Goal: Task Accomplishment & Management: Complete application form

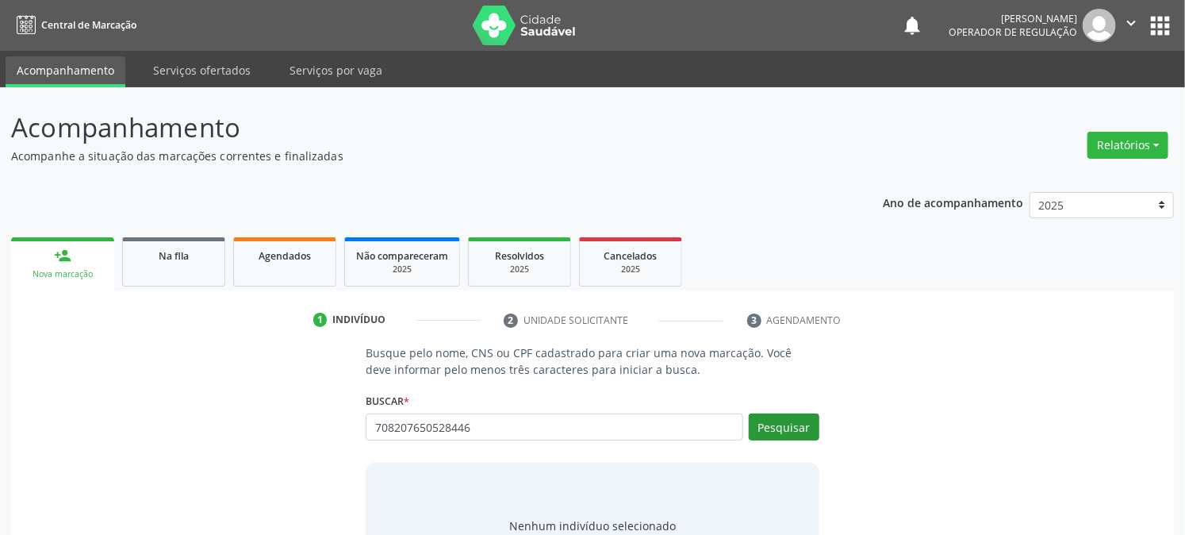
type input "708207650528446"
click at [778, 429] on button "Pesquisar" at bounding box center [784, 426] width 71 height 27
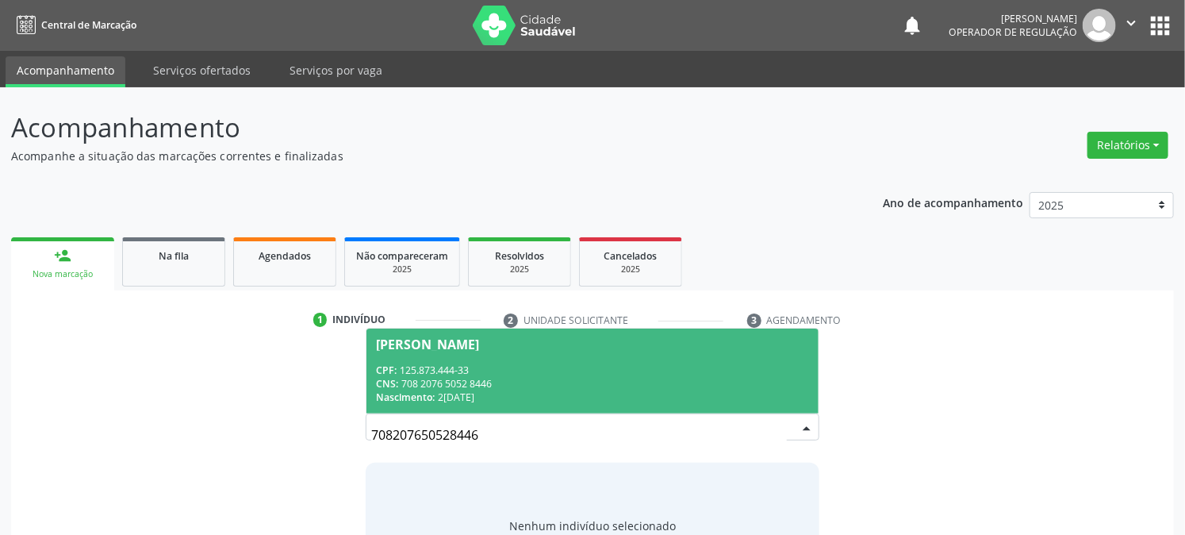
click at [439, 371] on div "CPF: 125.873.444-33" at bounding box center [592, 369] width 432 height 13
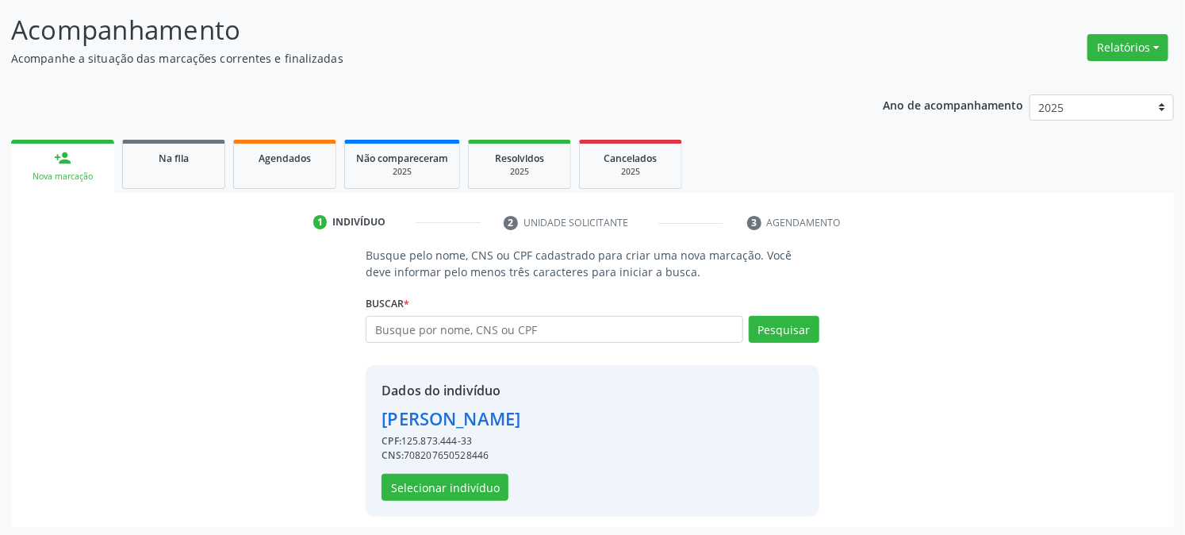
scroll to position [100, 0]
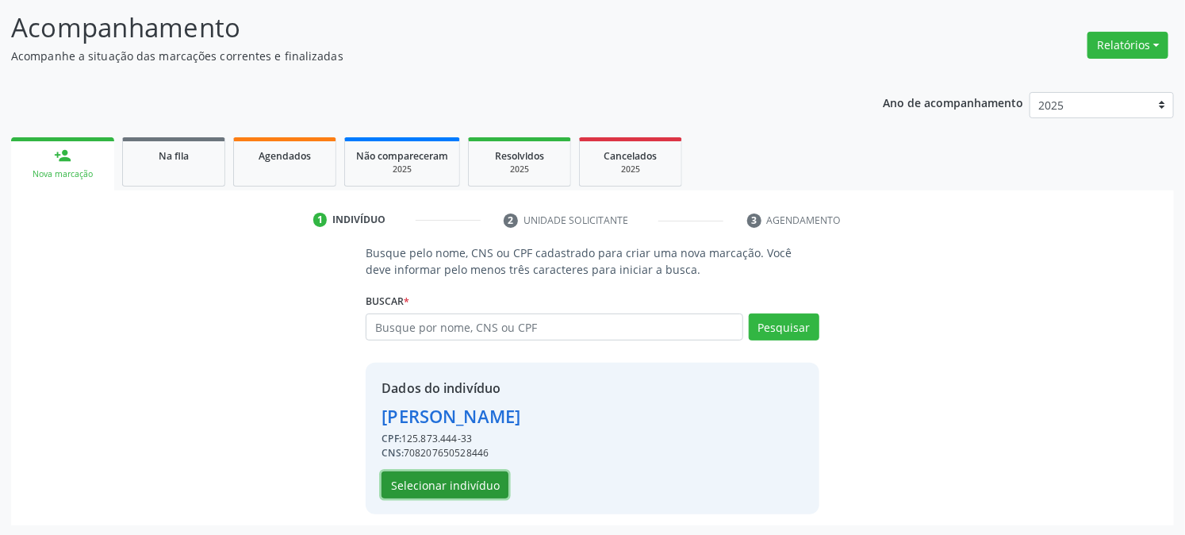
click at [454, 482] on button "Selecionar indivíduo" at bounding box center [445, 484] width 127 height 27
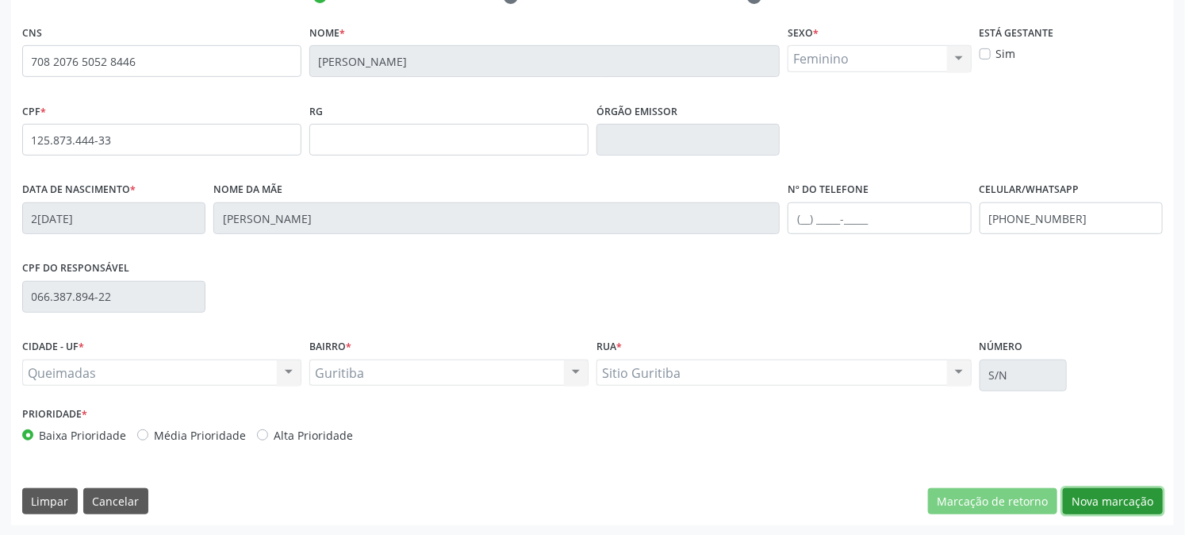
click at [1090, 497] on button "Nova marcação" at bounding box center [1113, 501] width 100 height 27
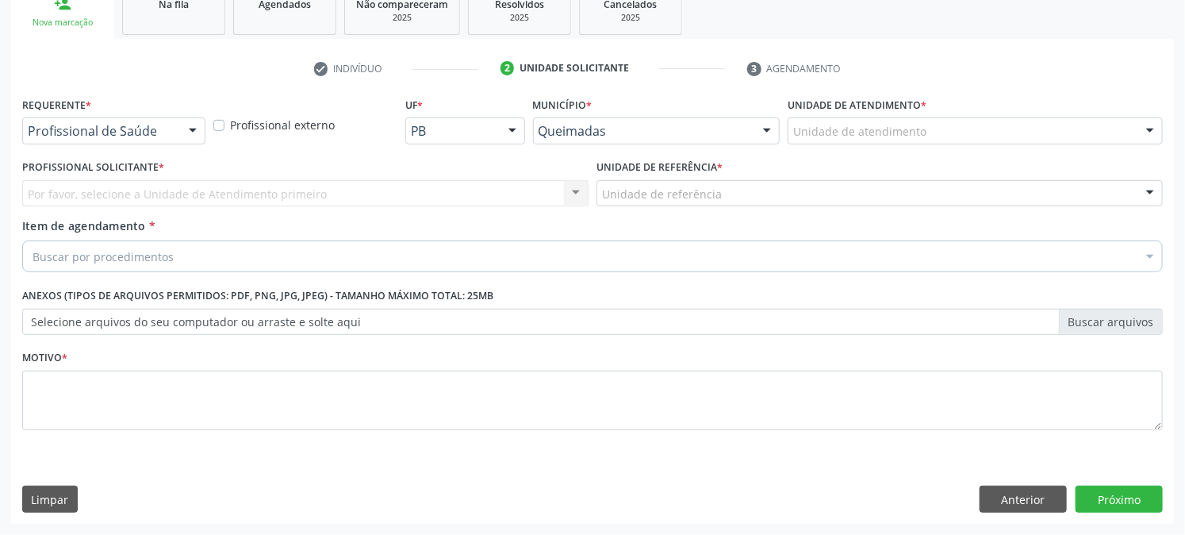
scroll to position [251, 0]
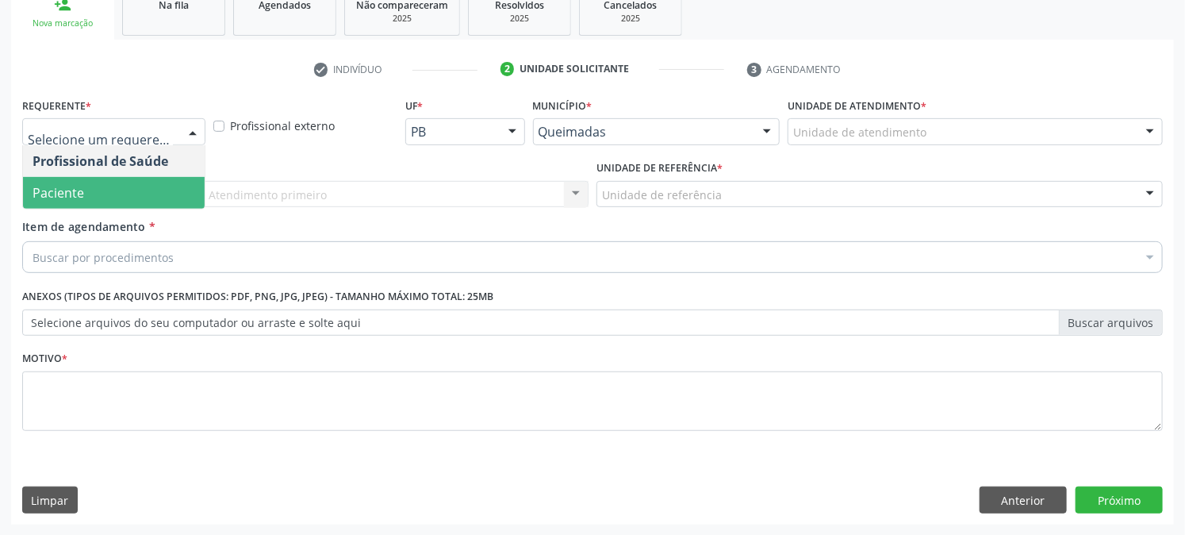
click at [105, 198] on span "Paciente" at bounding box center [114, 193] width 182 height 32
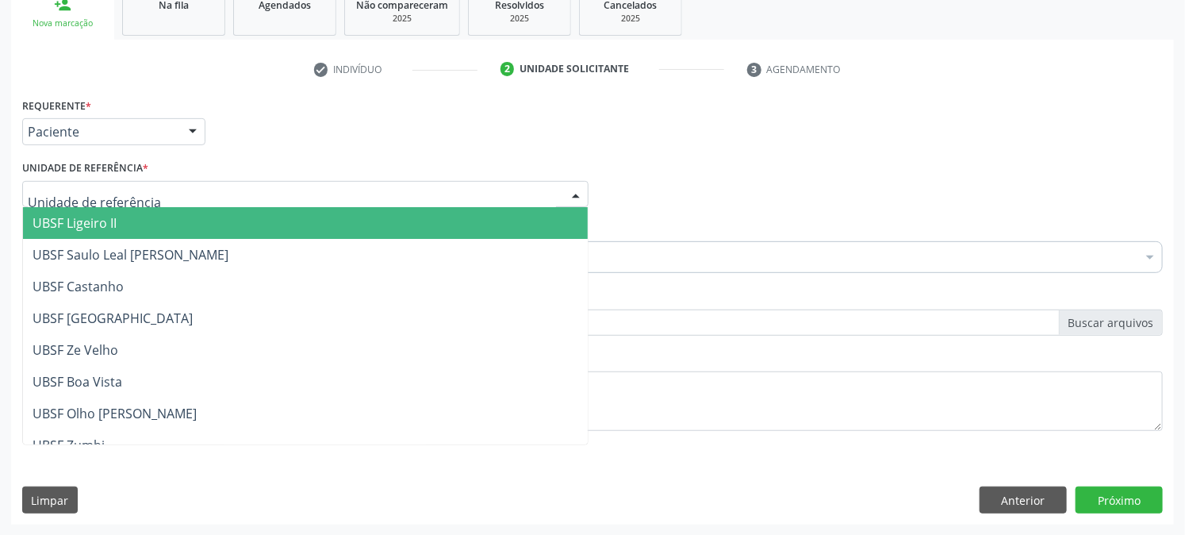
click at [112, 182] on div at bounding box center [305, 194] width 566 height 27
type input "gu"
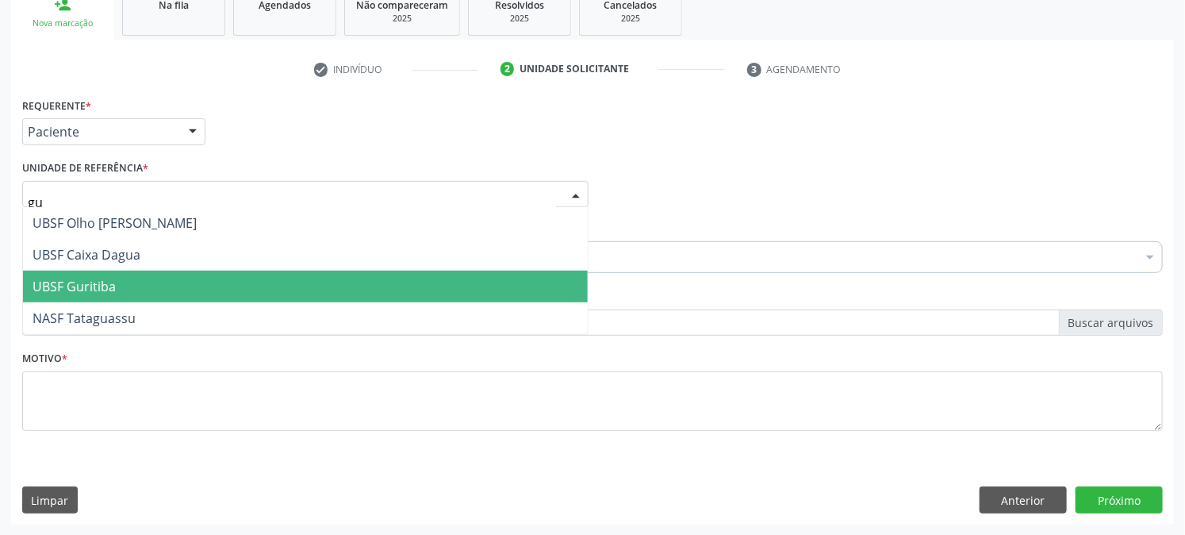
click at [91, 283] on span "UBSF Guritiba" at bounding box center [74, 286] width 83 height 17
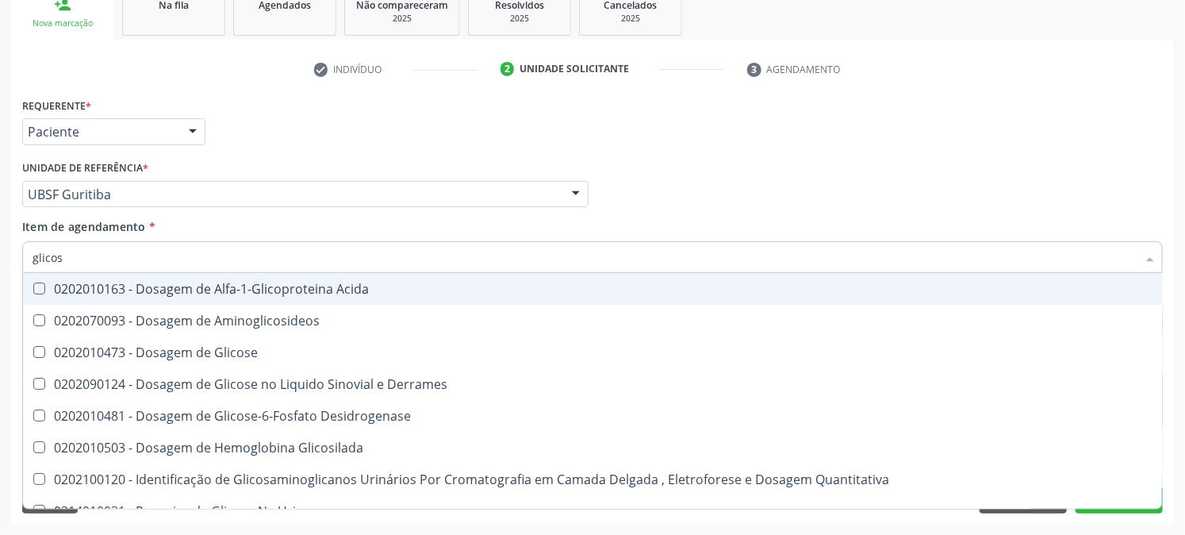
type input "glicose"
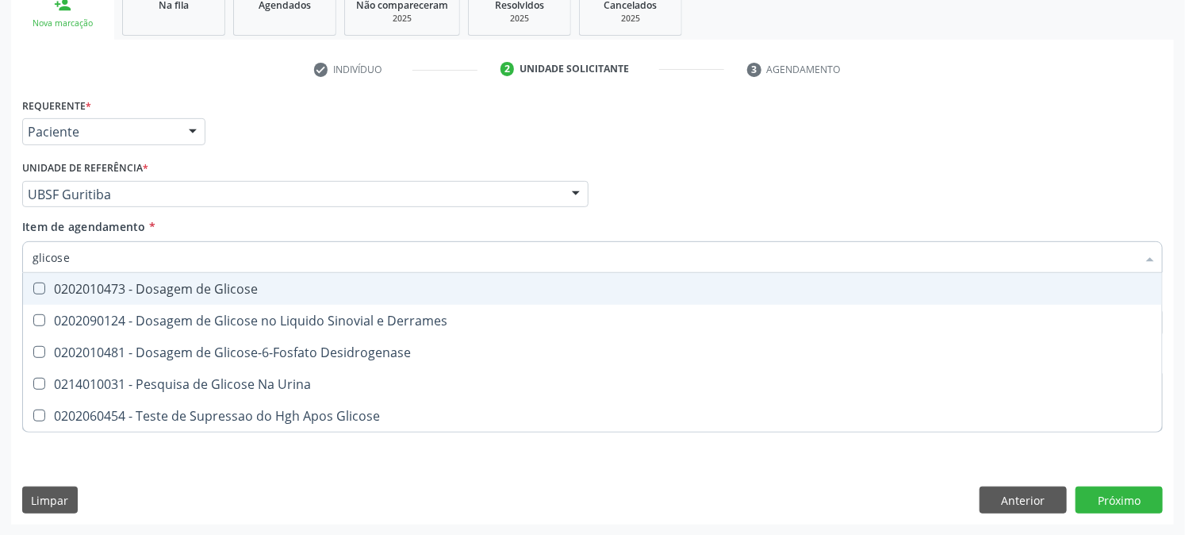
drag, startPoint x: 101, startPoint y: 290, endPoint x: 79, endPoint y: 321, distance: 37.0
click at [101, 290] on div "0202010473 - Dosagem de Glicose" at bounding box center [593, 288] width 1120 height 13
checkbox Glicose "true"
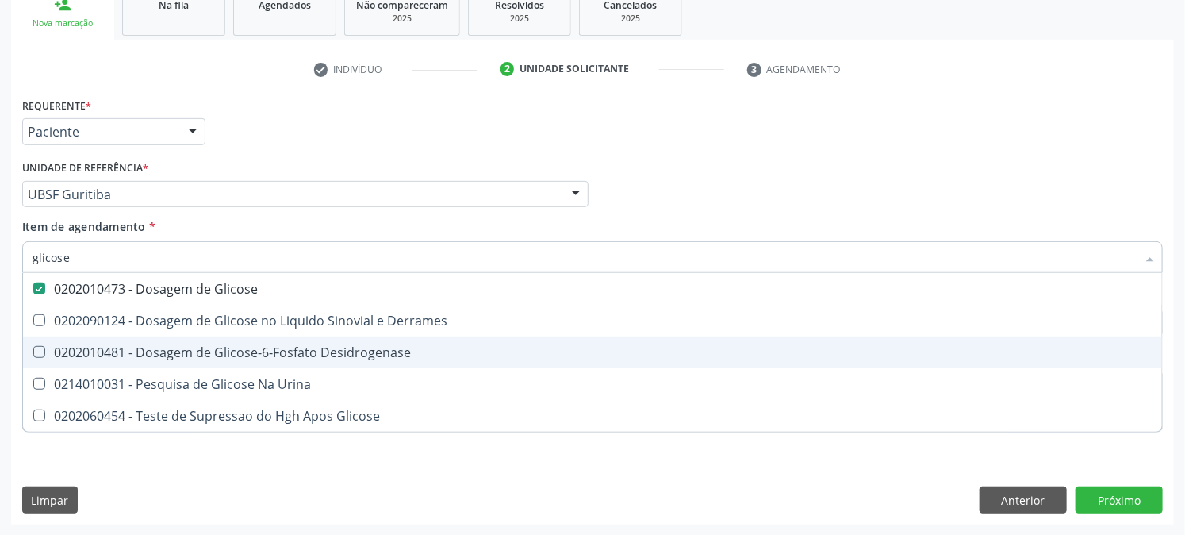
click at [0, 360] on div "Acompanhamento Acompanhe a situação das marcações correntes e finalizadas Relat…" at bounding box center [592, 186] width 1185 height 699
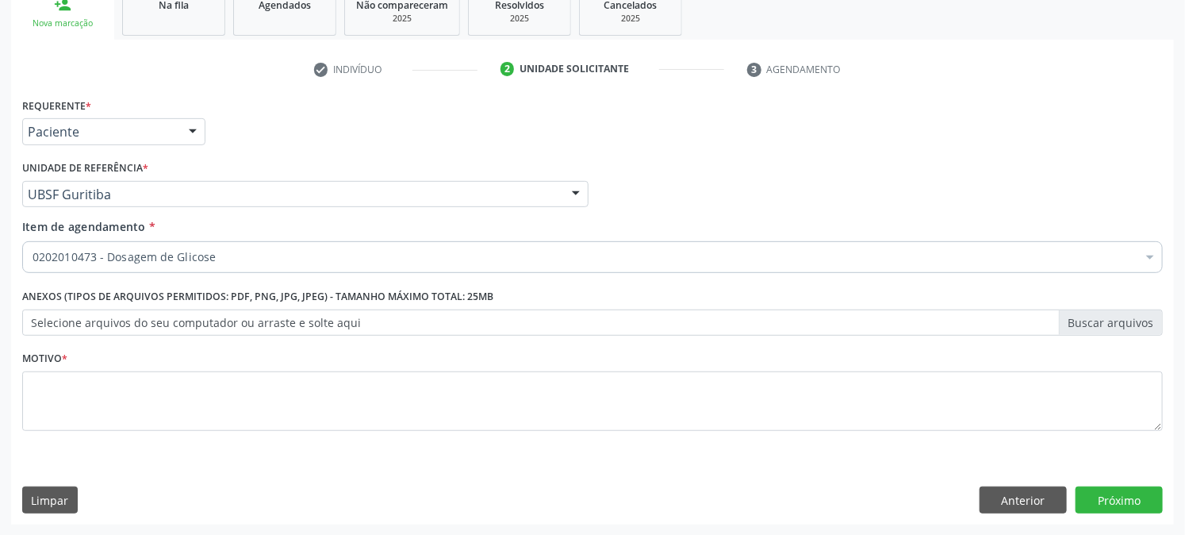
click at [52, 366] on label "Motivo *" at bounding box center [44, 359] width 45 height 25
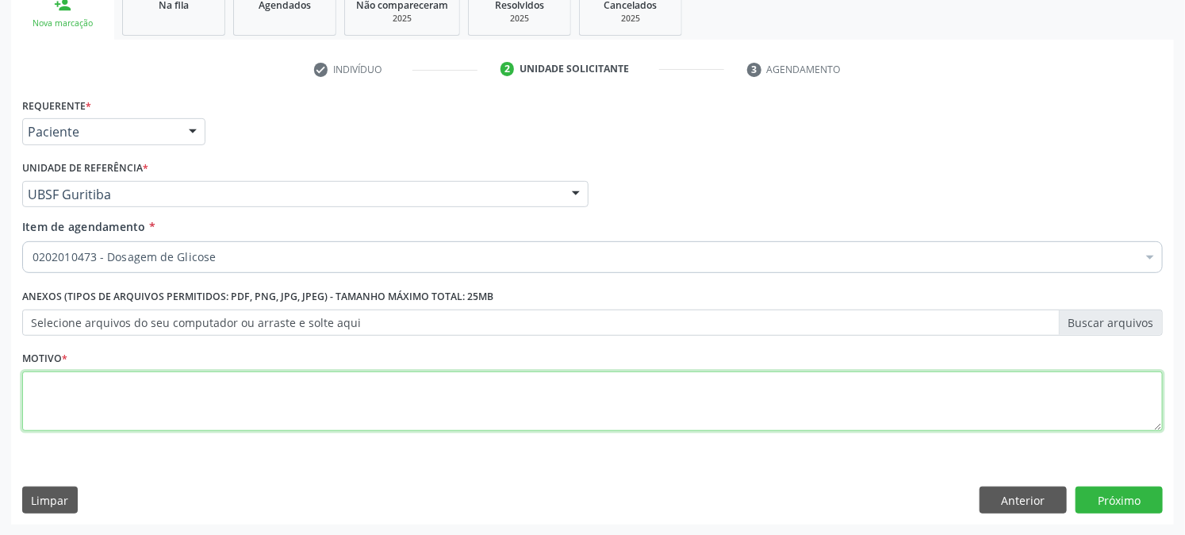
click at [56, 421] on textarea at bounding box center [592, 401] width 1141 height 60
type textarea "PRÉ [DATE]"
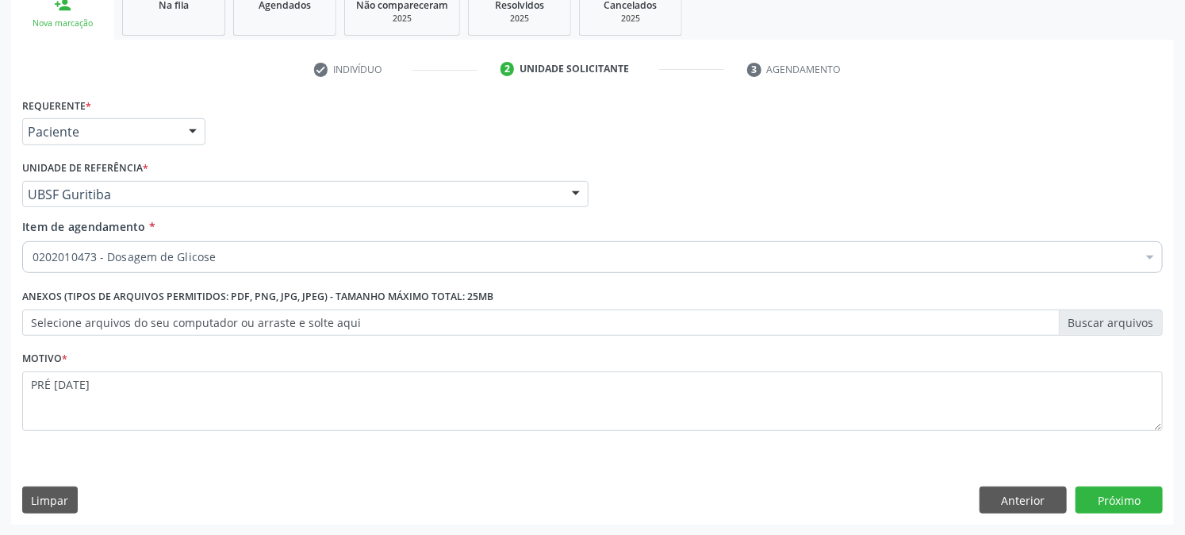
click at [1143, 513] on div "Requerente * Paciente Profissional de Saúde Paciente Nenhum resultado encontrad…" at bounding box center [592, 309] width 1163 height 431
click at [1135, 501] on button "Próximo" at bounding box center [1119, 499] width 87 height 27
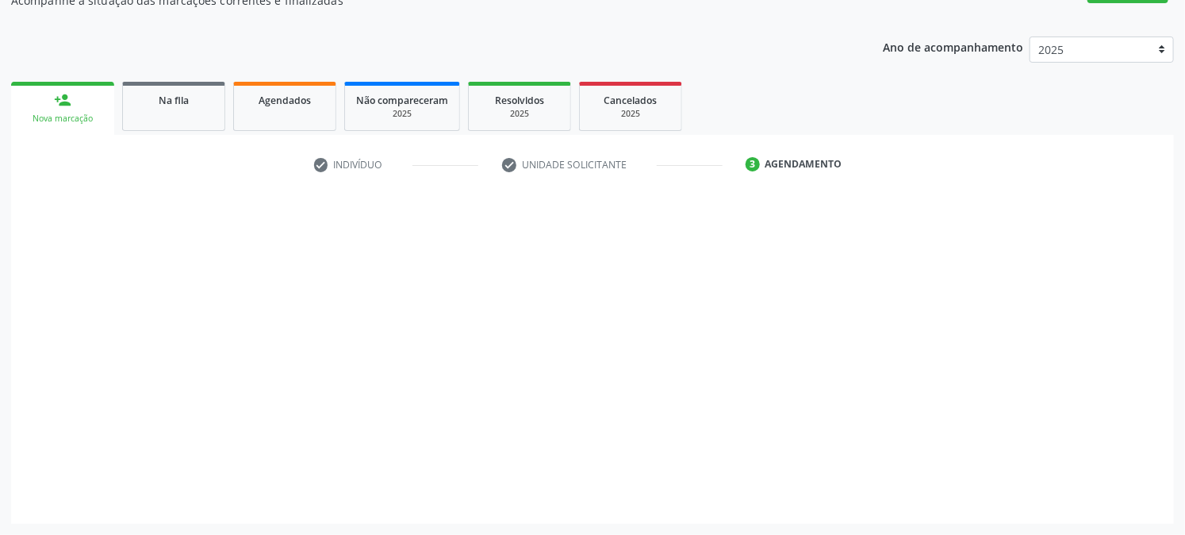
scroll to position [155, 0]
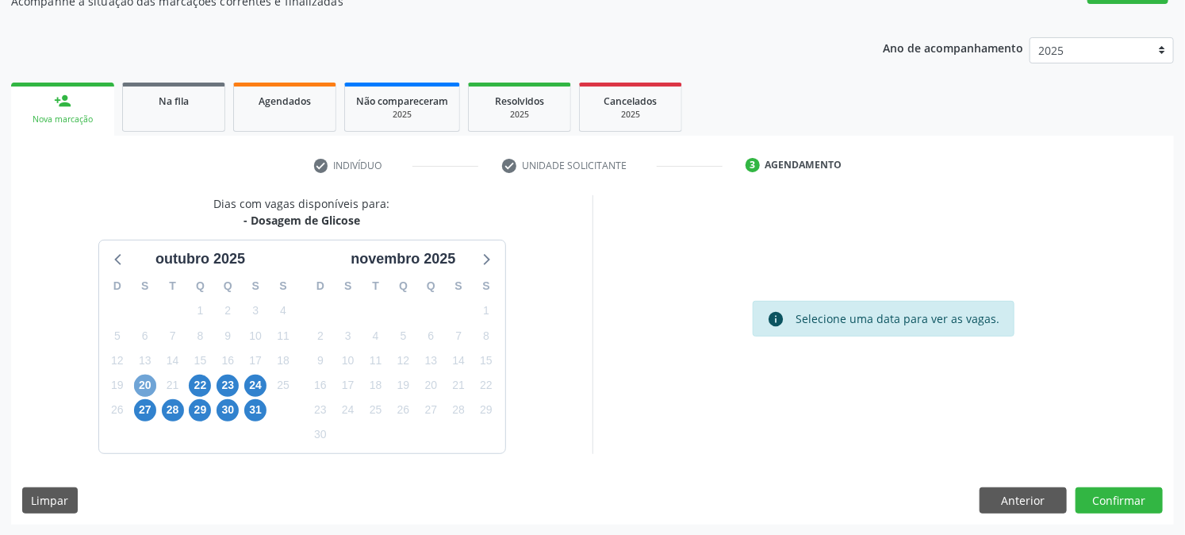
click at [137, 382] on span "20" at bounding box center [145, 385] width 22 height 22
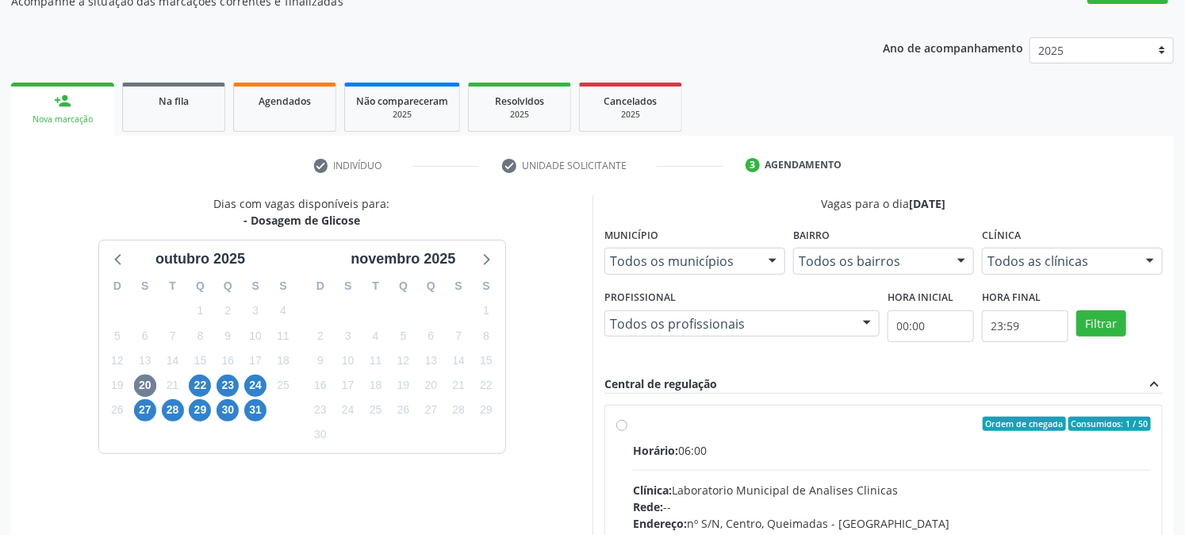
drag, startPoint x: 671, startPoint y: 422, endPoint x: 695, endPoint y: 424, distance: 23.9
click at [671, 421] on div "Ordem de chegada Consumidos: 1 / 50" at bounding box center [892, 424] width 518 height 14
click at [628, 421] on input "Ordem de chegada Consumidos: 1 / 50 Horário: 06:00 Clínica: Laboratorio Municip…" at bounding box center [621, 424] width 11 height 14
radio input "true"
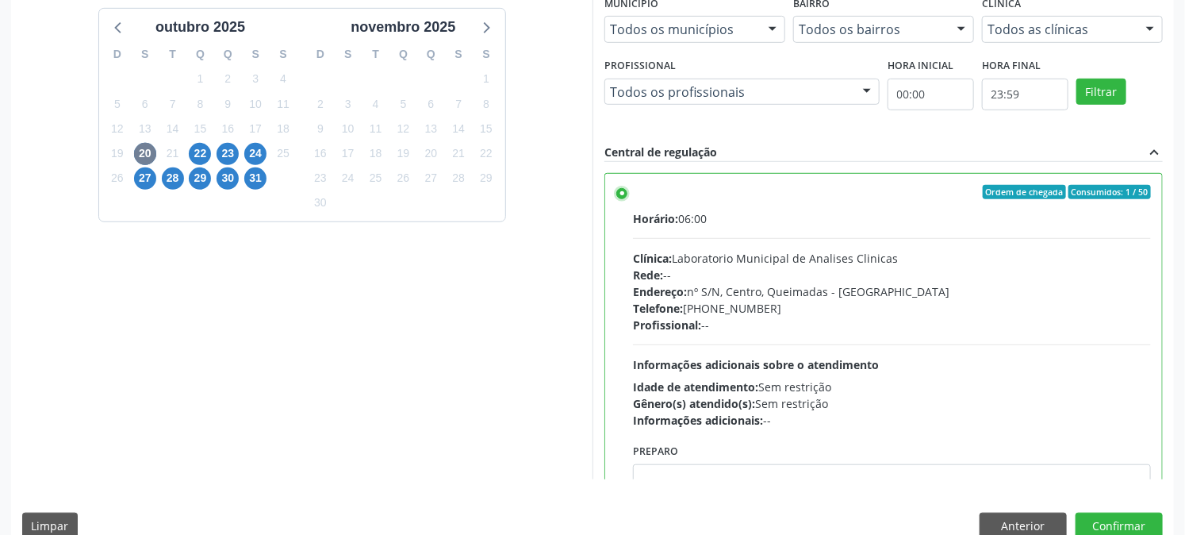
scroll to position [413, 0]
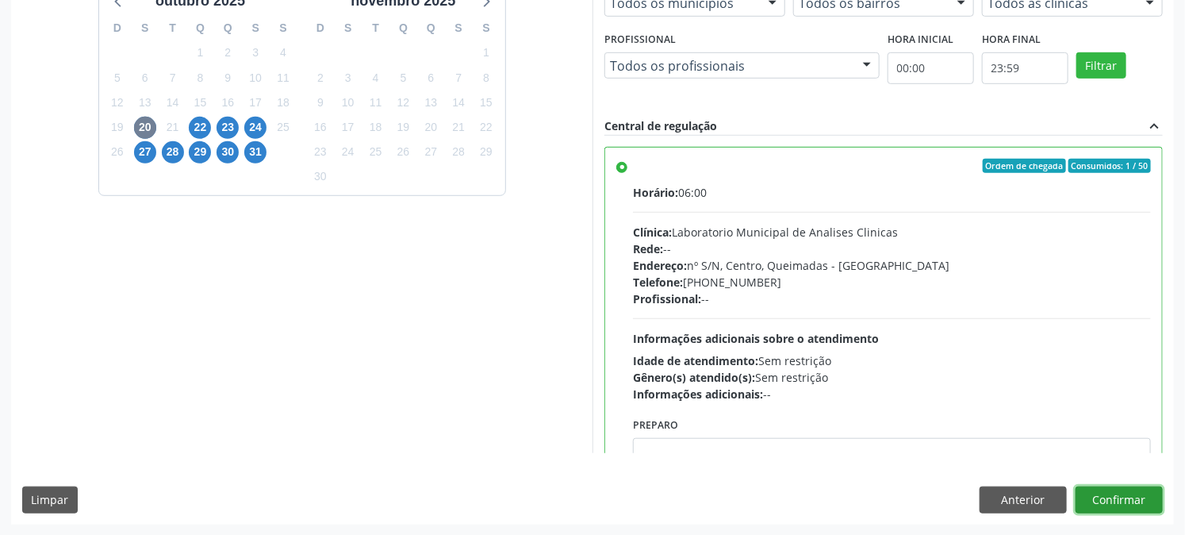
click at [1139, 501] on button "Confirmar" at bounding box center [1119, 499] width 87 height 27
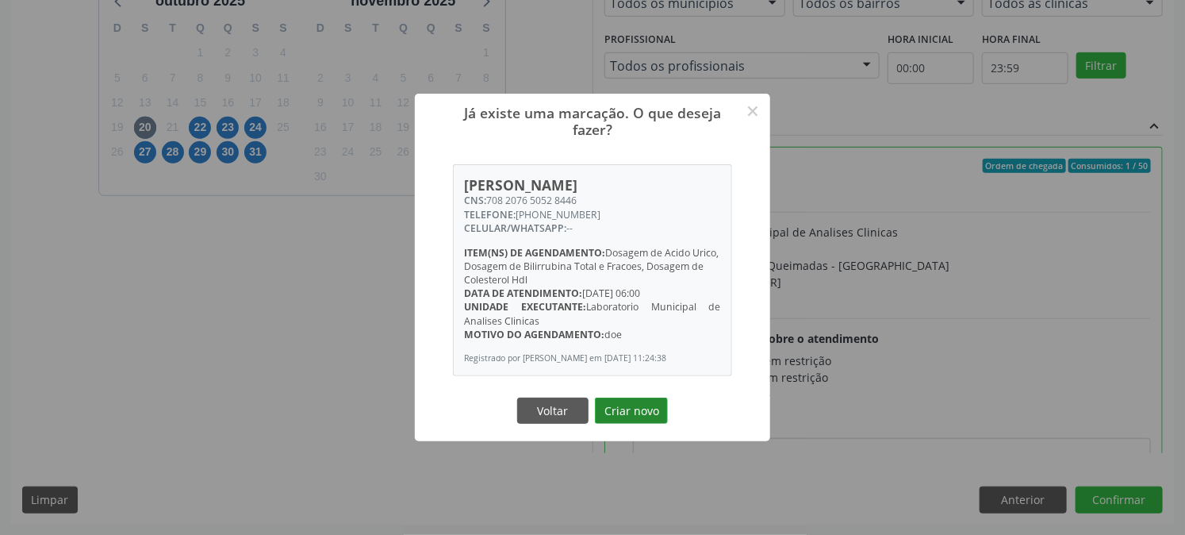
click at [635, 424] on button "Criar novo" at bounding box center [631, 410] width 73 height 27
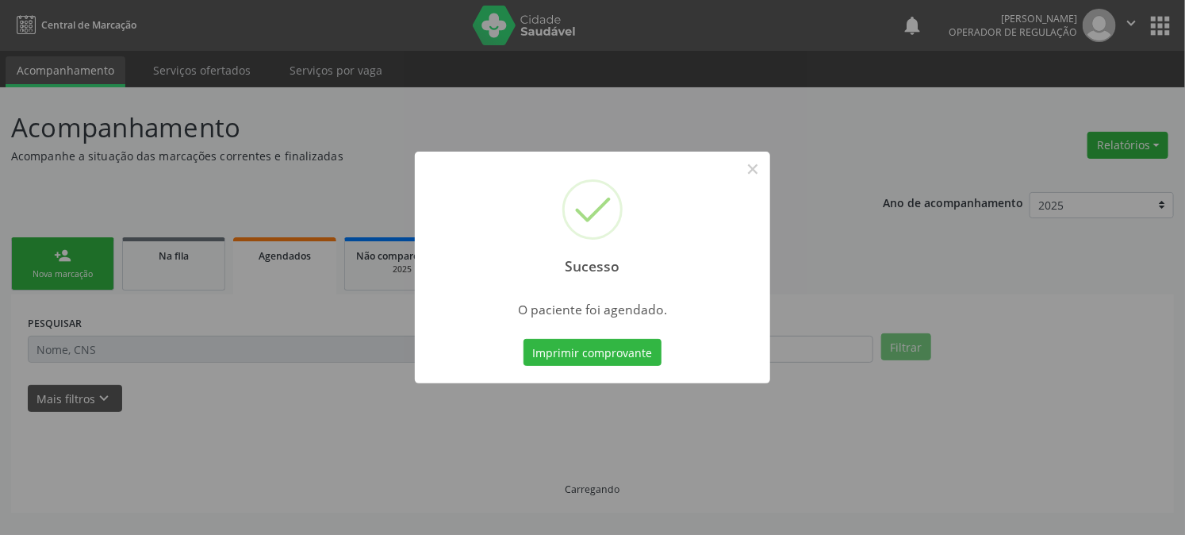
scroll to position [0, 0]
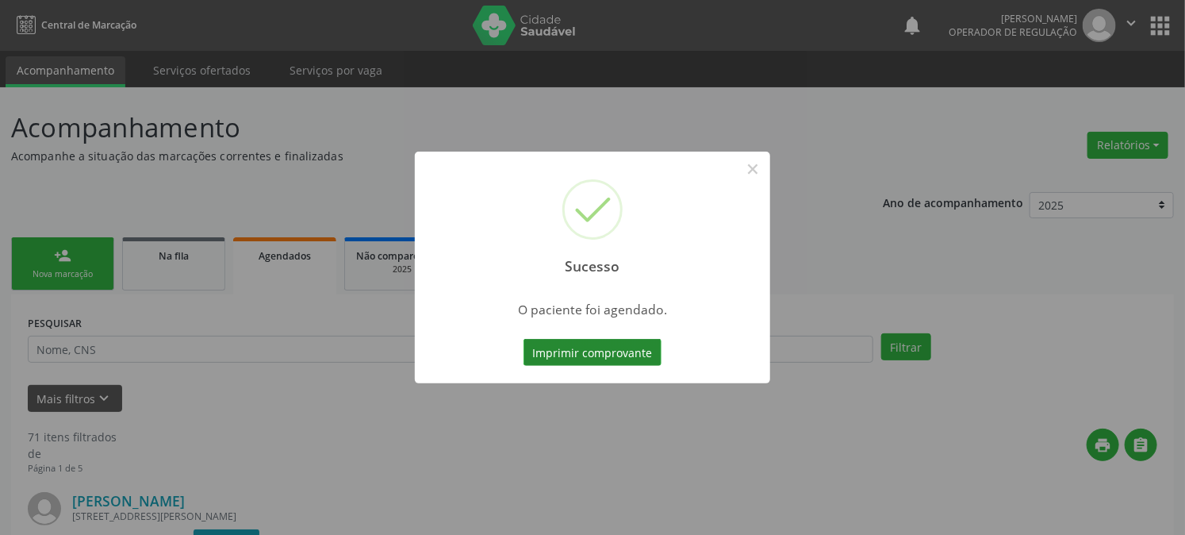
click at [589, 351] on button "Imprimir comprovante" at bounding box center [593, 352] width 138 height 27
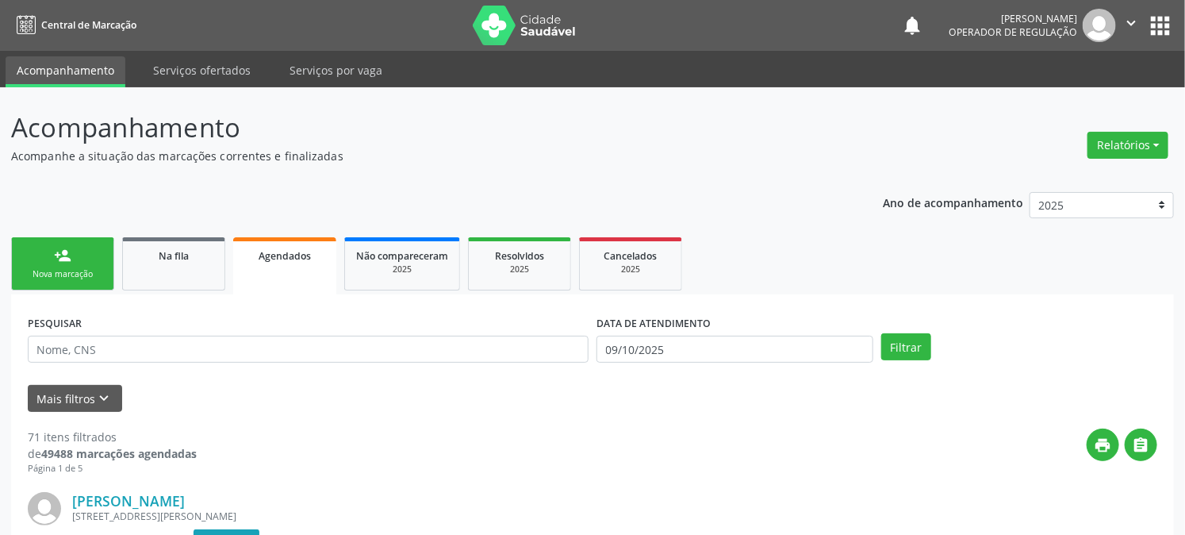
click at [56, 268] on div "Nova marcação" at bounding box center [62, 274] width 79 height 12
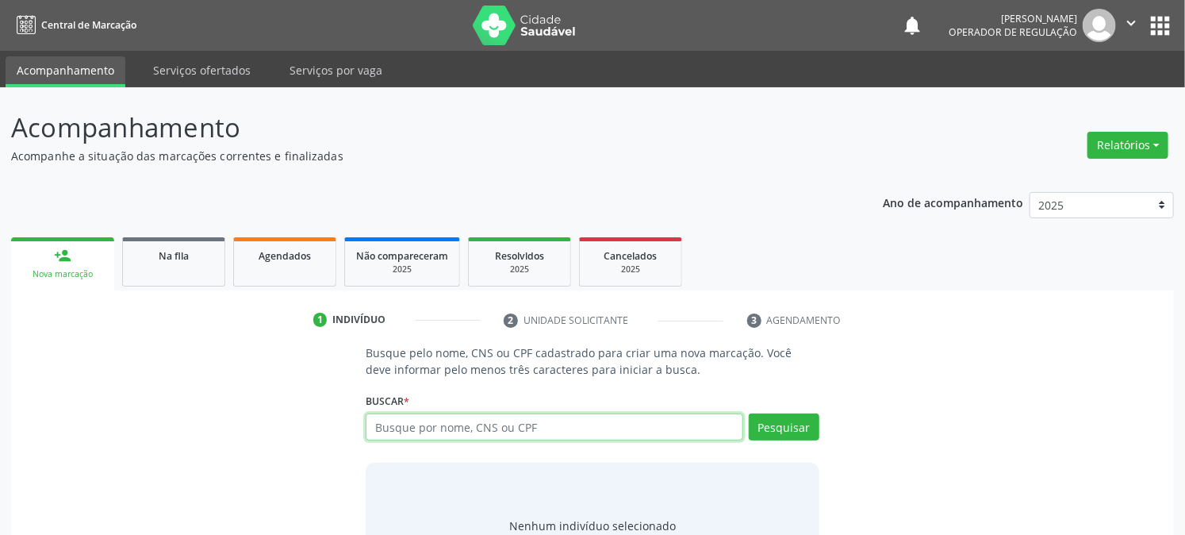
click at [563, 432] on input "text" at bounding box center [554, 426] width 377 height 27
type input "700506571286750"
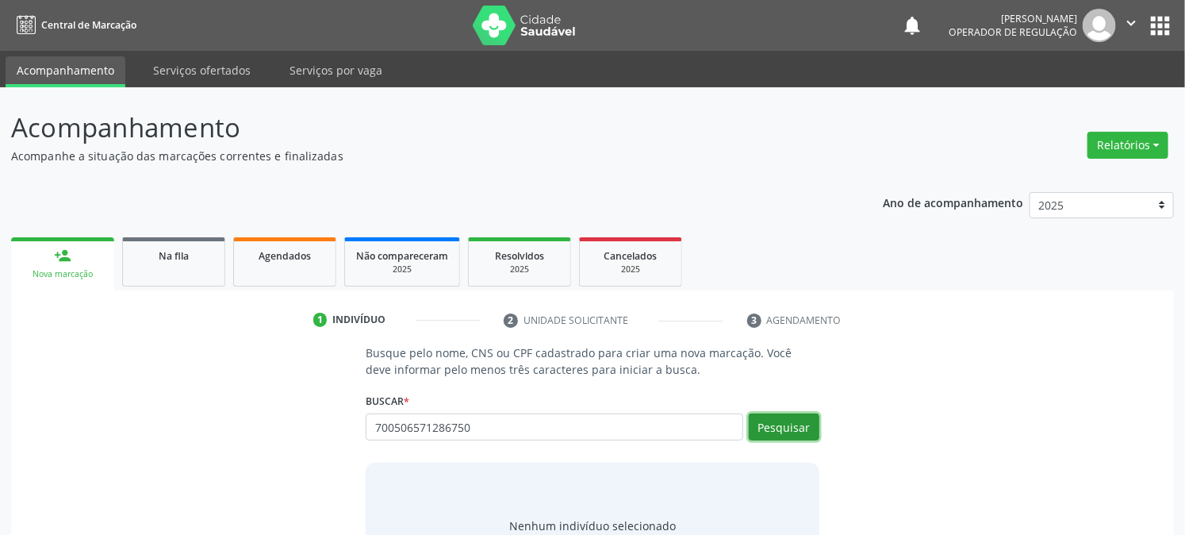
click at [787, 421] on button "Pesquisar" at bounding box center [784, 426] width 71 height 27
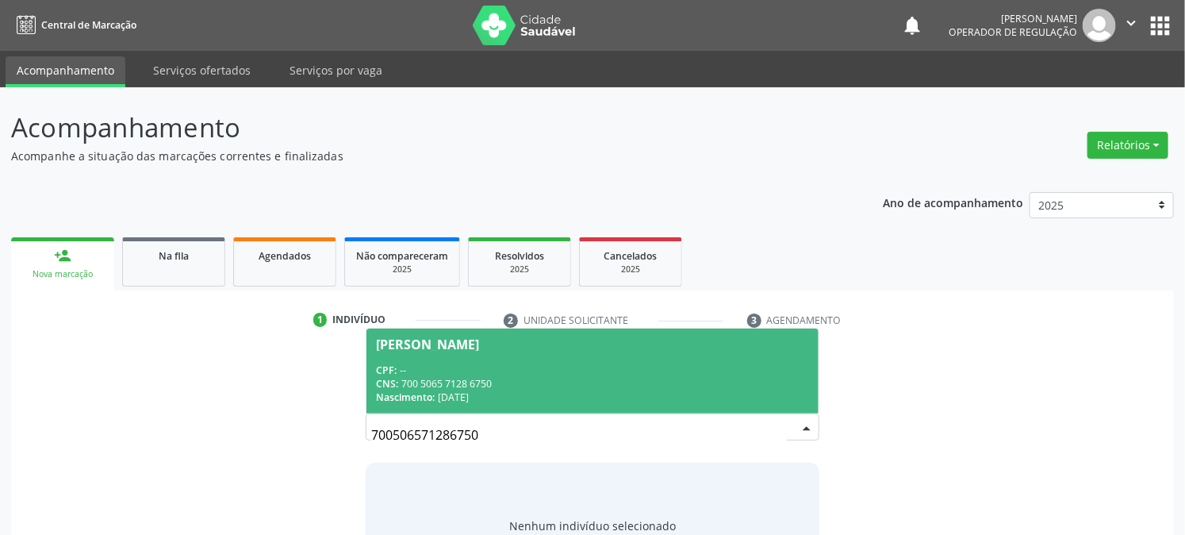
click at [482, 370] on div "CPF: --" at bounding box center [592, 369] width 432 height 13
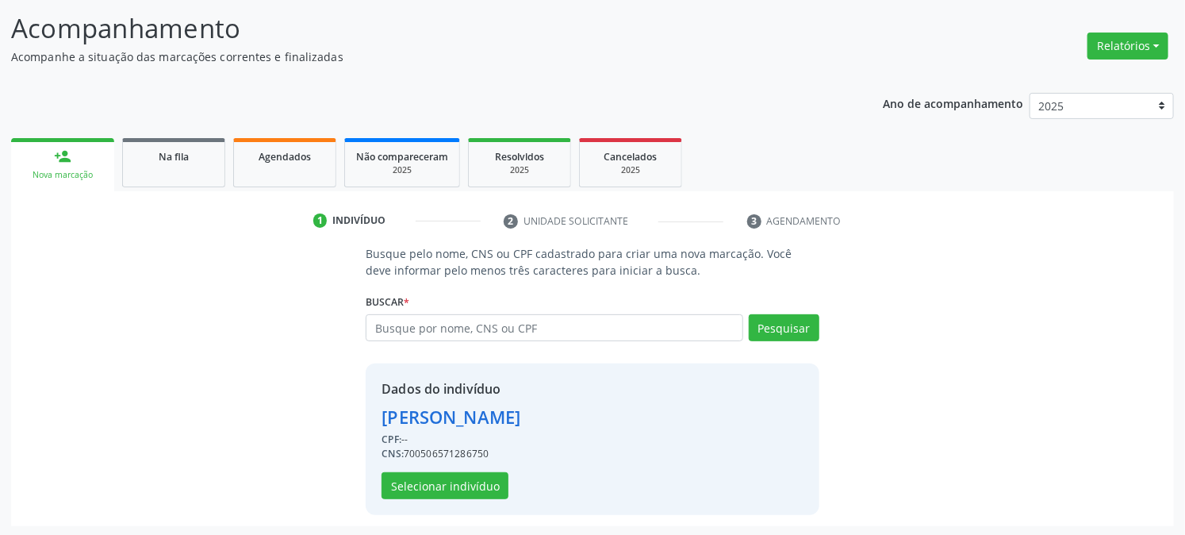
scroll to position [100, 0]
click at [447, 487] on button "Selecionar indivíduo" at bounding box center [445, 484] width 127 height 27
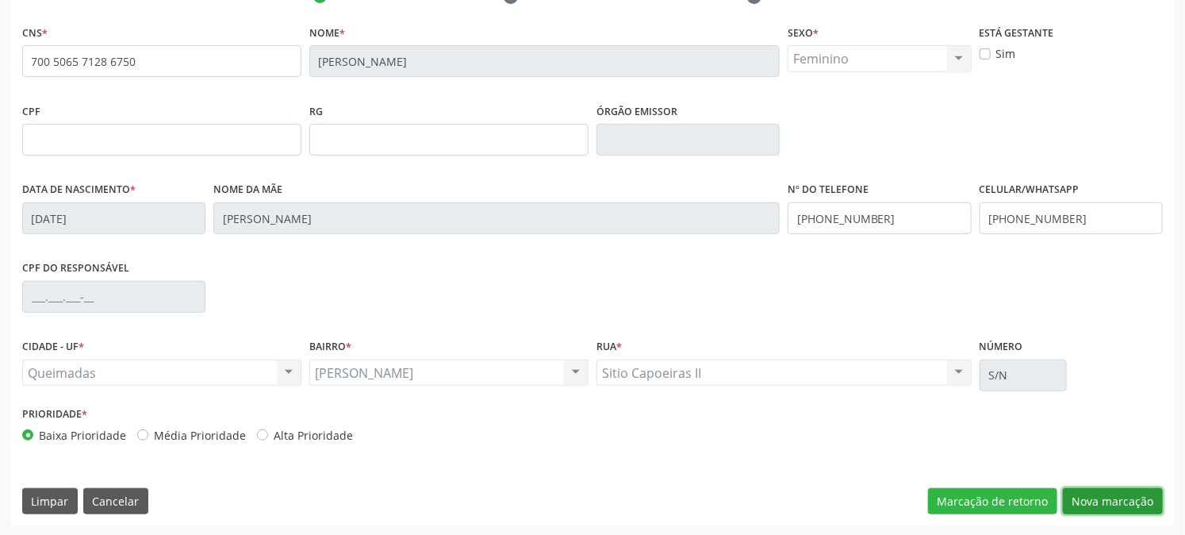
click at [1147, 503] on button "Nova marcação" at bounding box center [1113, 501] width 100 height 27
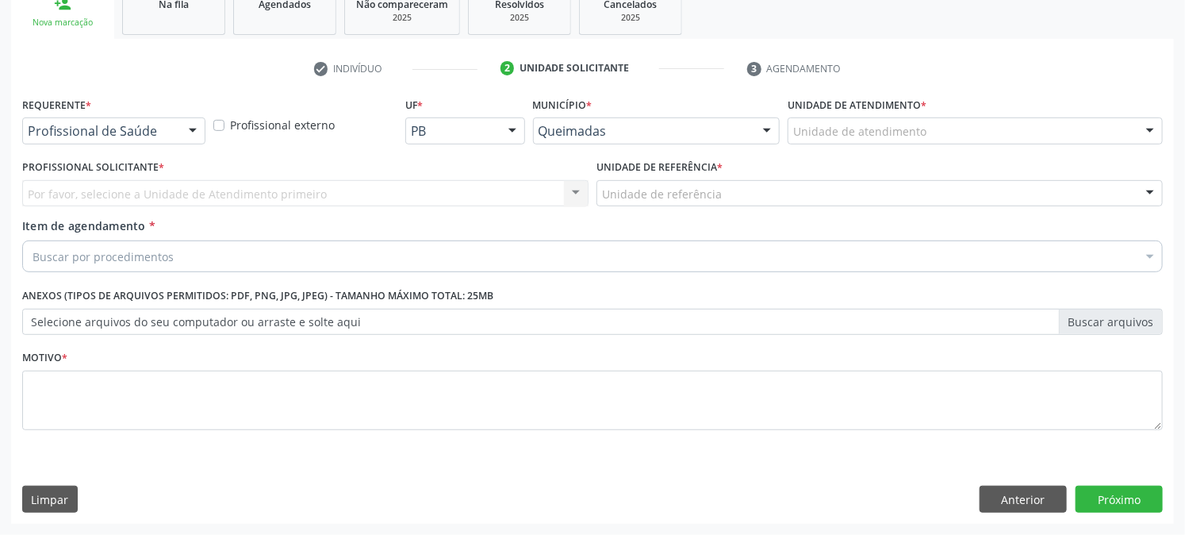
scroll to position [251, 0]
click at [131, 118] on div "Profissional de Saúde" at bounding box center [113, 131] width 183 height 27
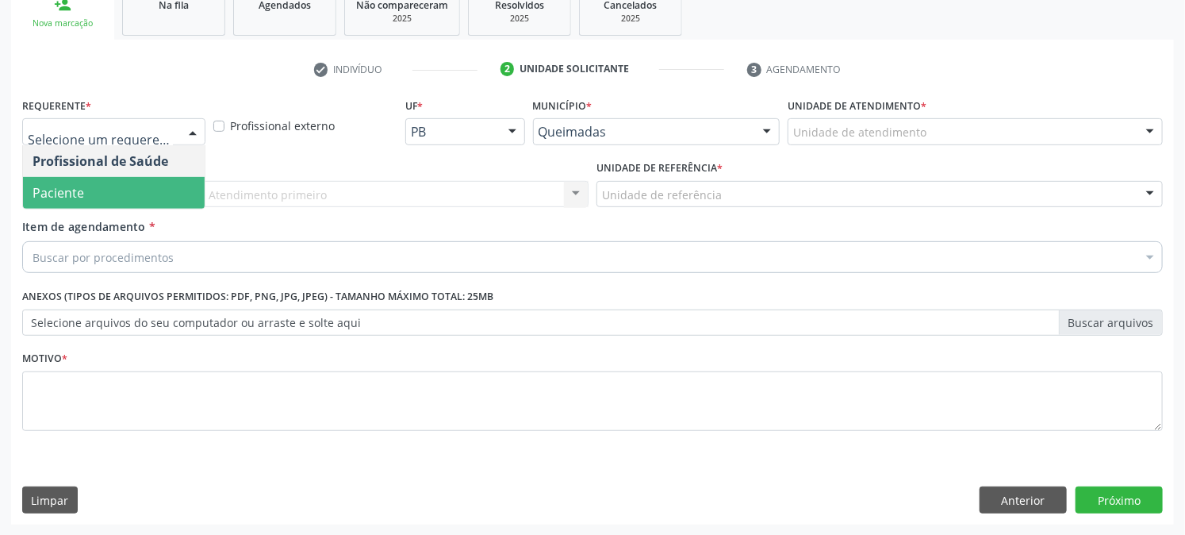
click at [136, 192] on span "Paciente" at bounding box center [114, 193] width 182 height 32
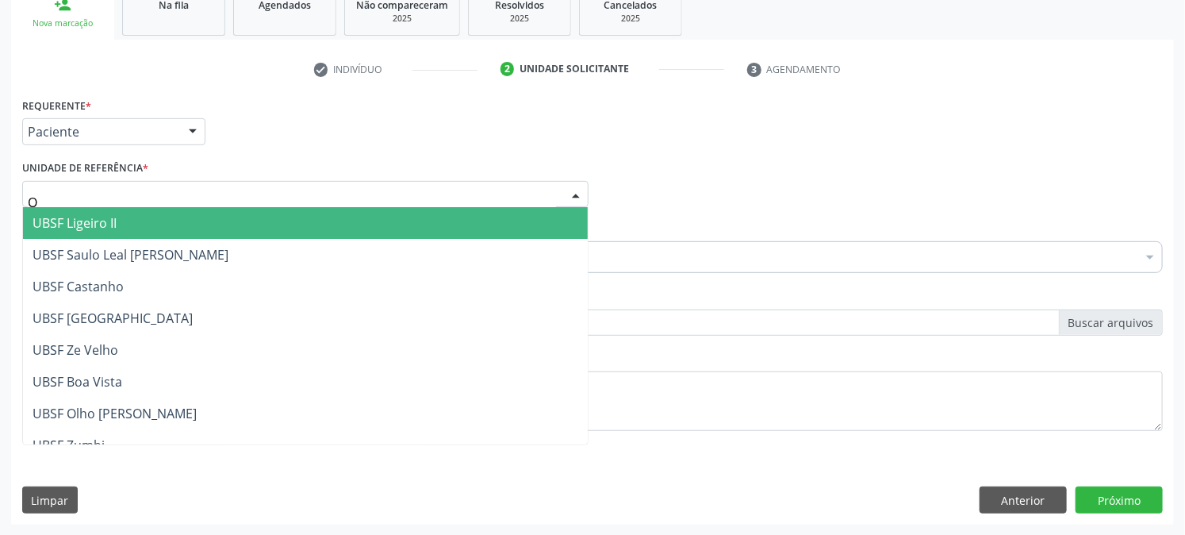
type input "OL"
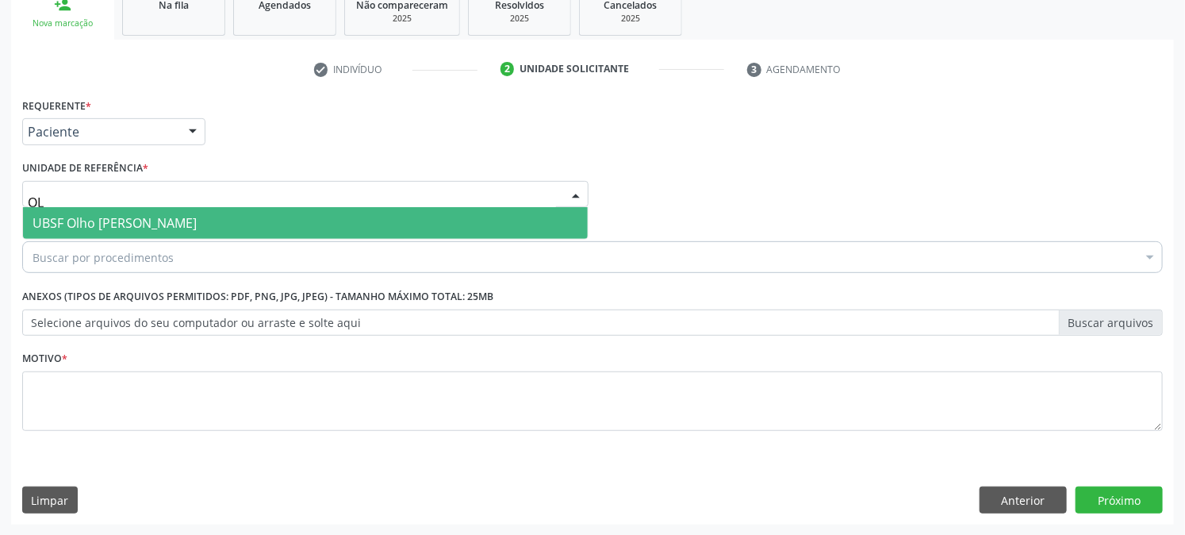
click at [148, 219] on span "UBSF Olho [PERSON_NAME]" at bounding box center [115, 222] width 164 height 17
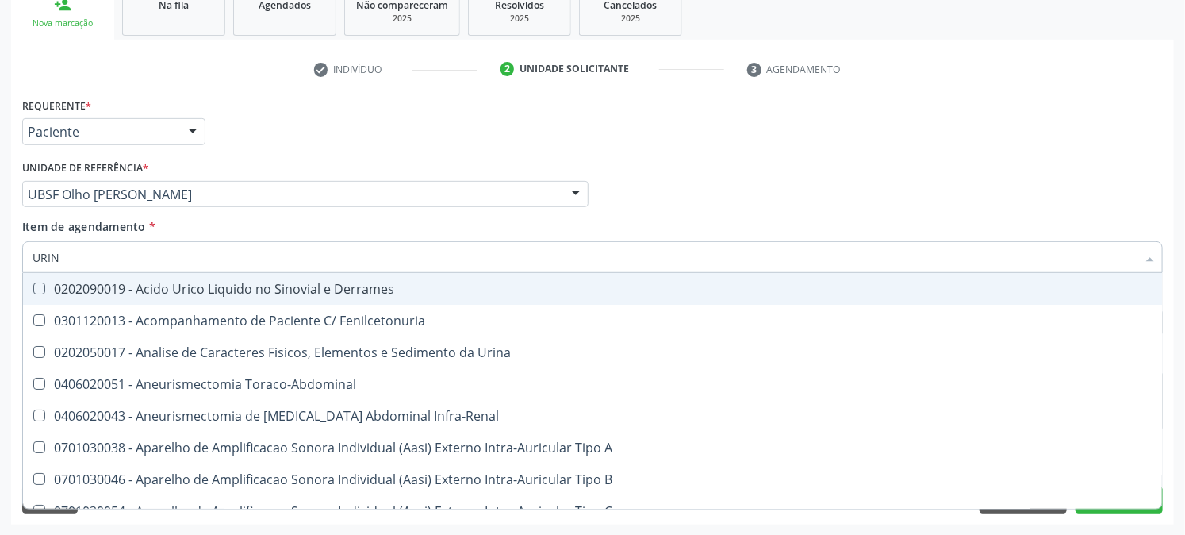
type input "URINA"
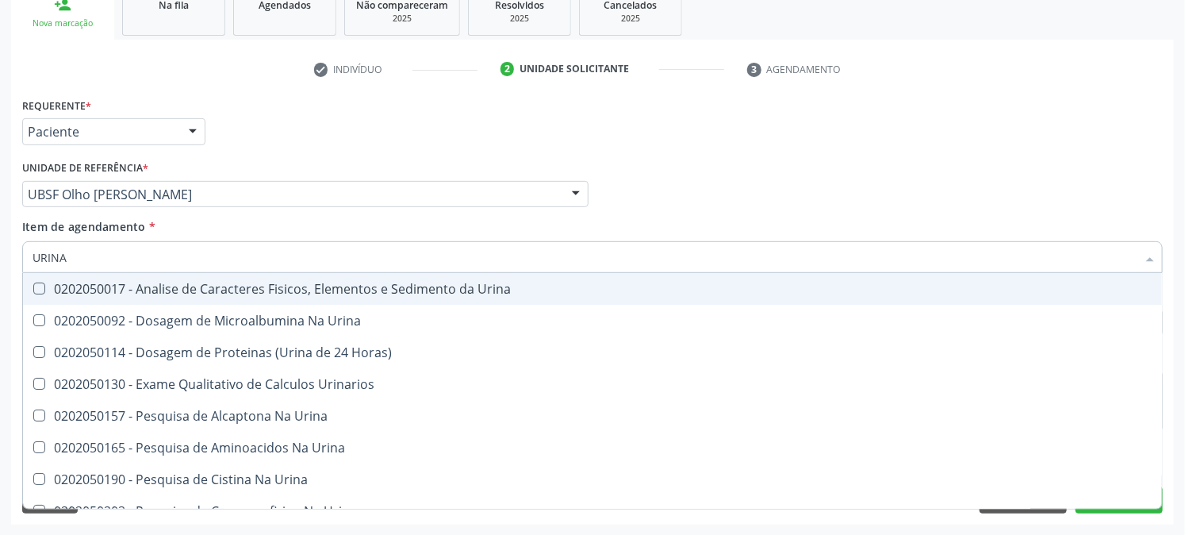
click at [152, 286] on div "0202050017 - Analise de Caracteres Fisicos, Elementos e Sedimento da Urina" at bounding box center [593, 288] width 1120 height 13
checkbox Urina "true"
click at [296, 153] on div "Requerente * Paciente Profissional de Saúde Paciente Nenhum resultado encontrad…" at bounding box center [592, 125] width 1149 height 62
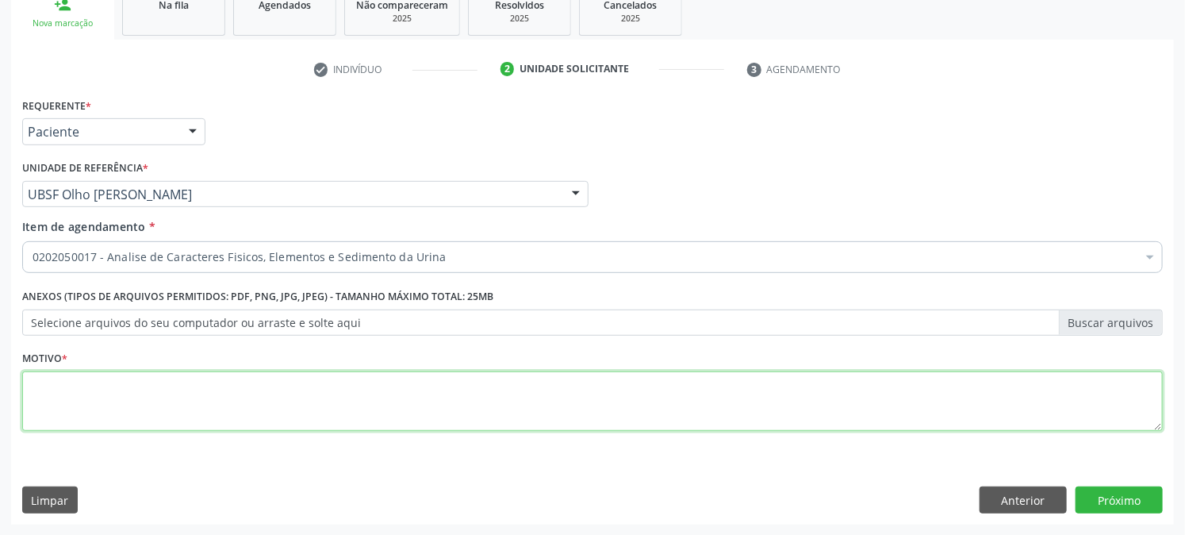
click at [201, 403] on textarea at bounding box center [592, 401] width 1141 height 60
type textarea "PRÉ [DATE]"
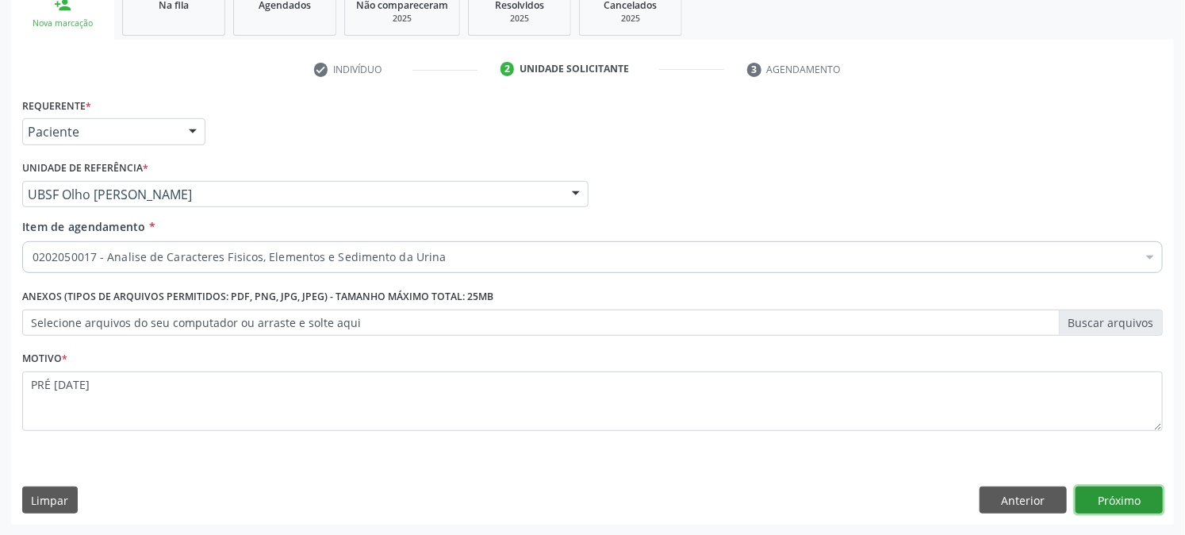
click at [1081, 506] on button "Próximo" at bounding box center [1119, 499] width 87 height 27
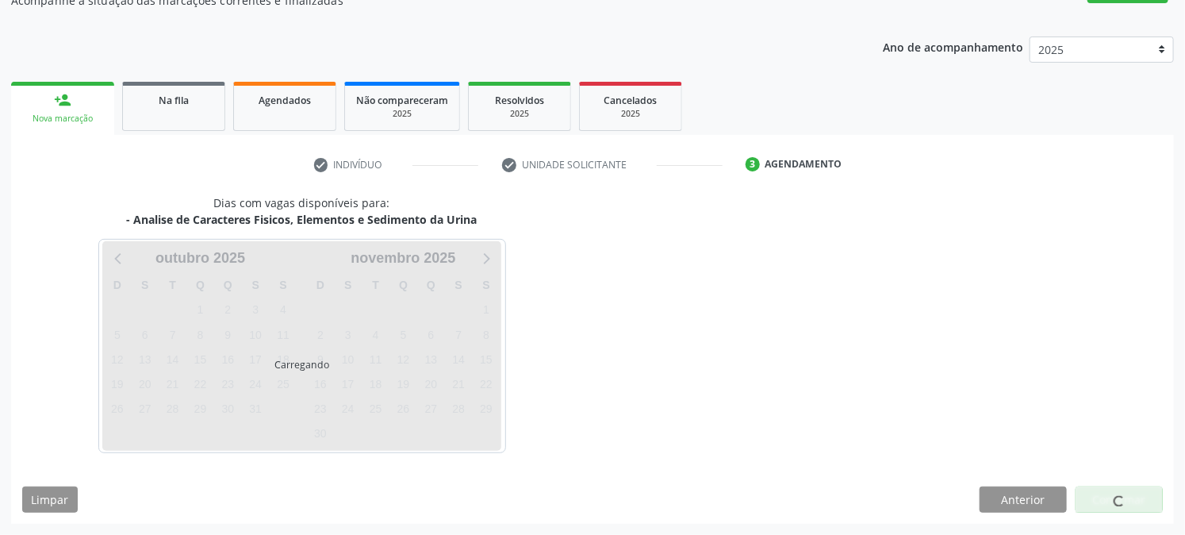
scroll to position [155, 0]
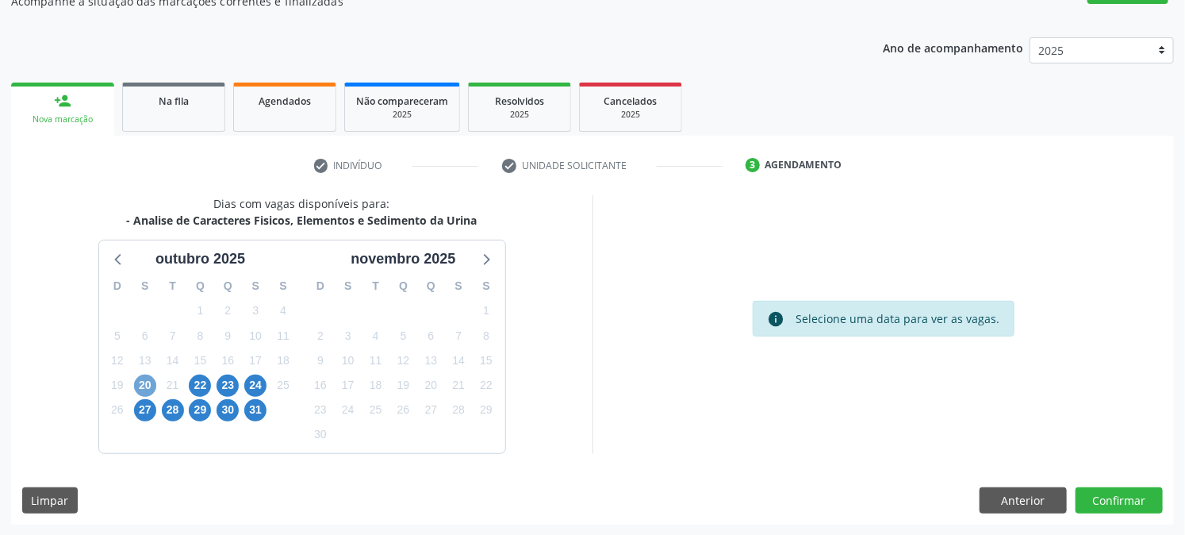
click at [145, 379] on span "20" at bounding box center [145, 385] width 22 height 22
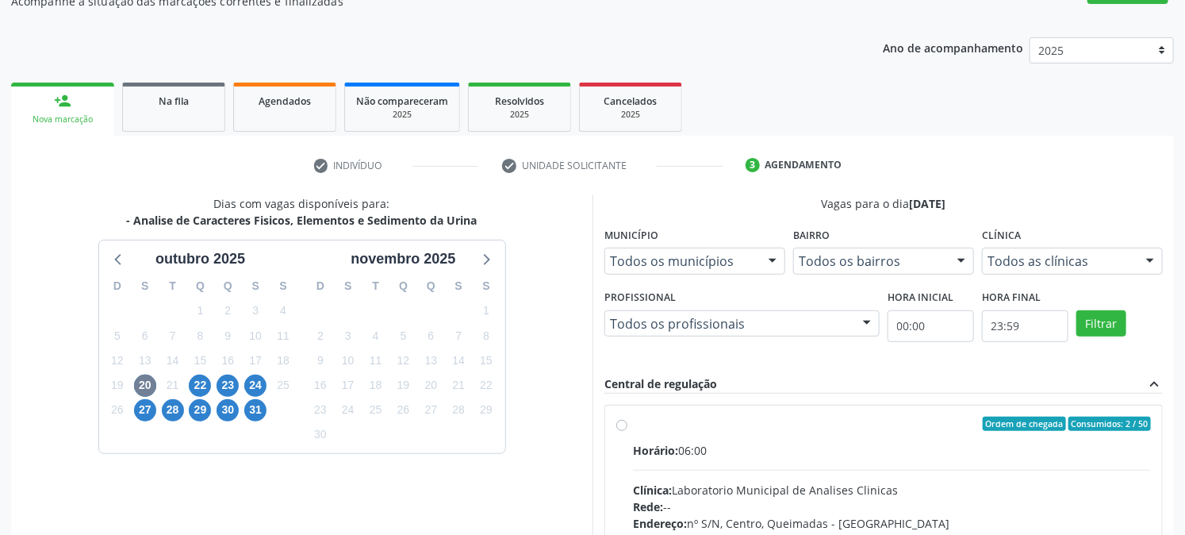
click at [645, 437] on label "Ordem de chegada Consumidos: 2 / 50 Horário: 06:00 Clínica: Laboratorio Municip…" at bounding box center [892, 539] width 518 height 244
click at [628, 431] on input "Ordem de chegada Consumidos: 2 / 50 Horário: 06:00 Clínica: Laboratorio Municip…" at bounding box center [621, 424] width 11 height 14
radio input "true"
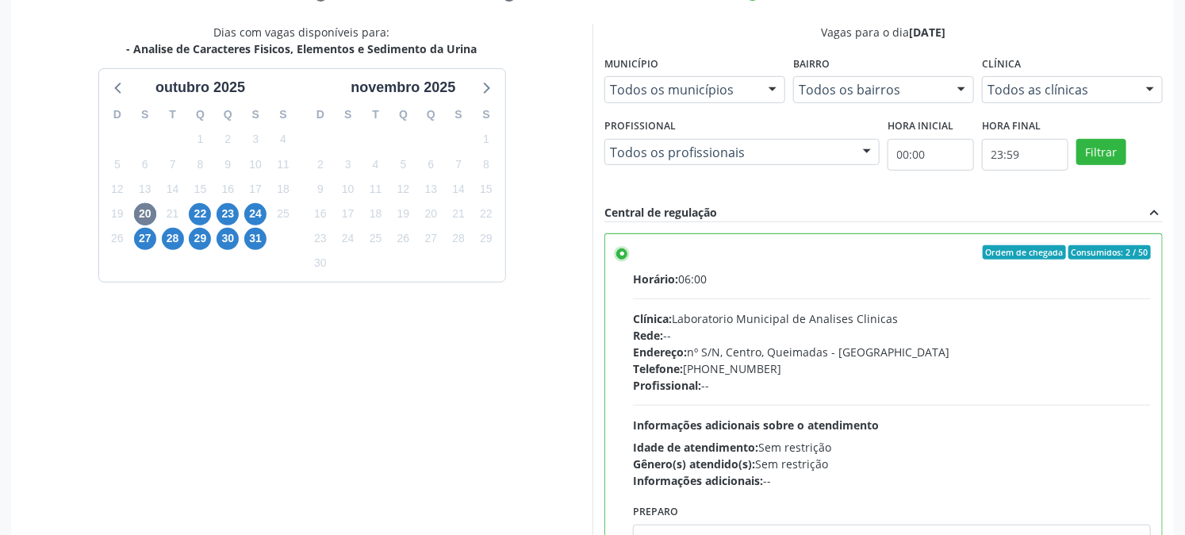
scroll to position [413, 0]
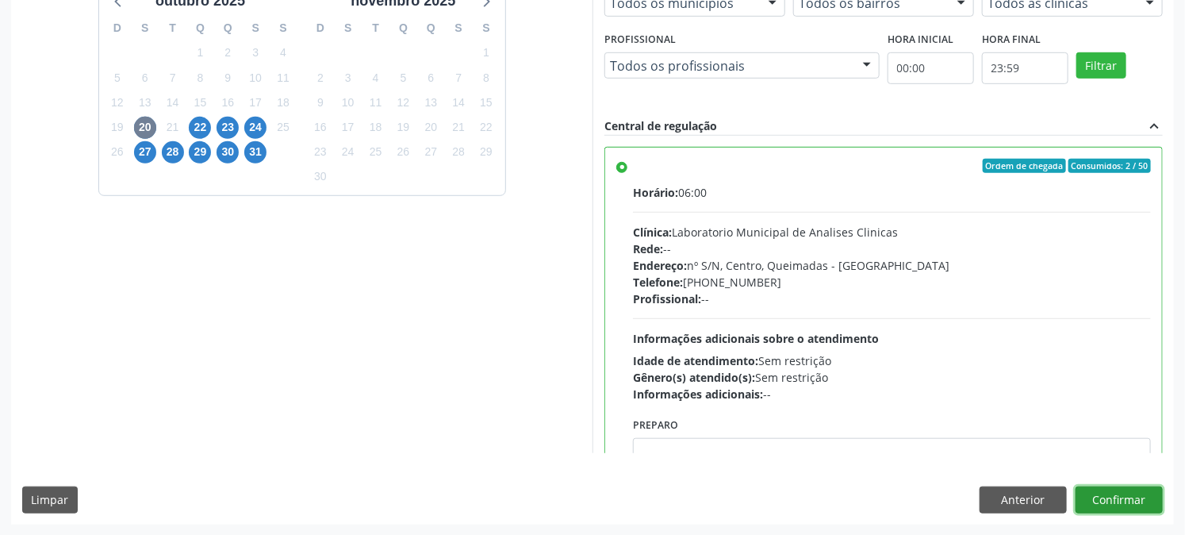
click at [1133, 490] on button "Confirmar" at bounding box center [1119, 499] width 87 height 27
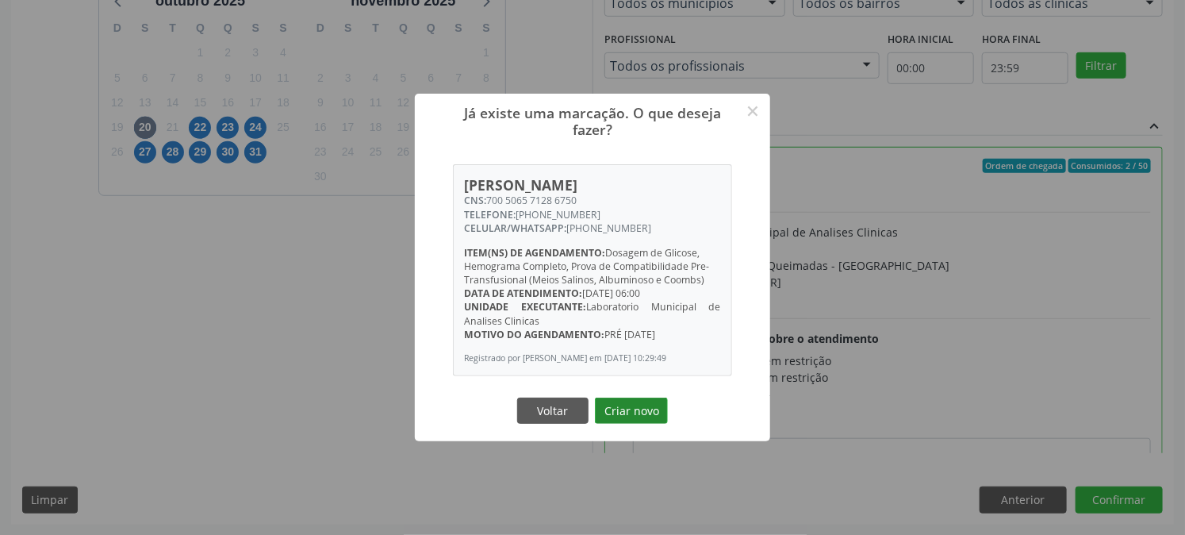
click at [622, 424] on button "Criar novo" at bounding box center [631, 410] width 73 height 27
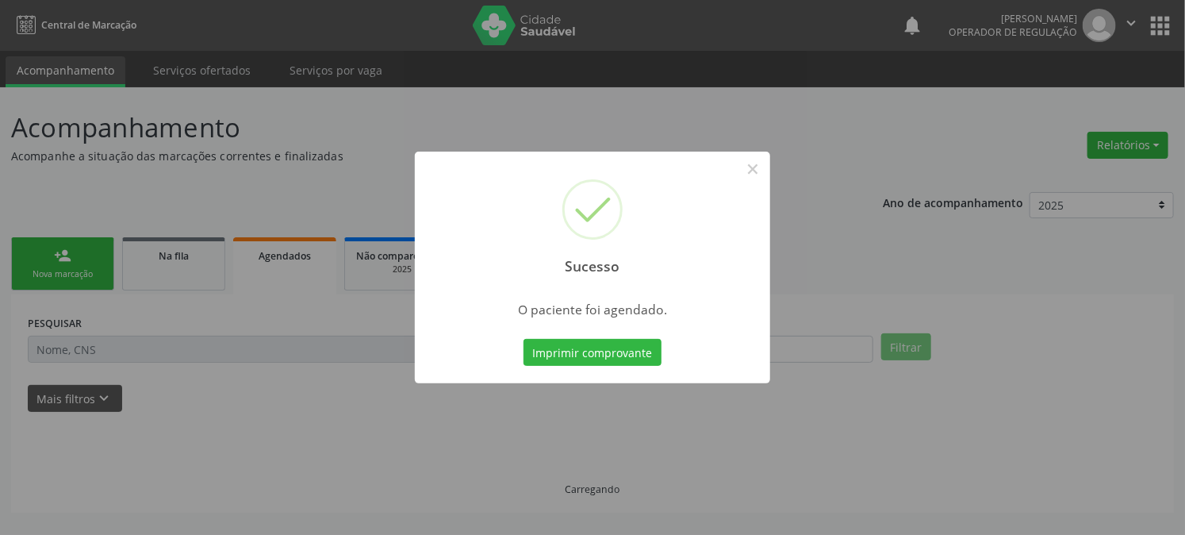
scroll to position [0, 0]
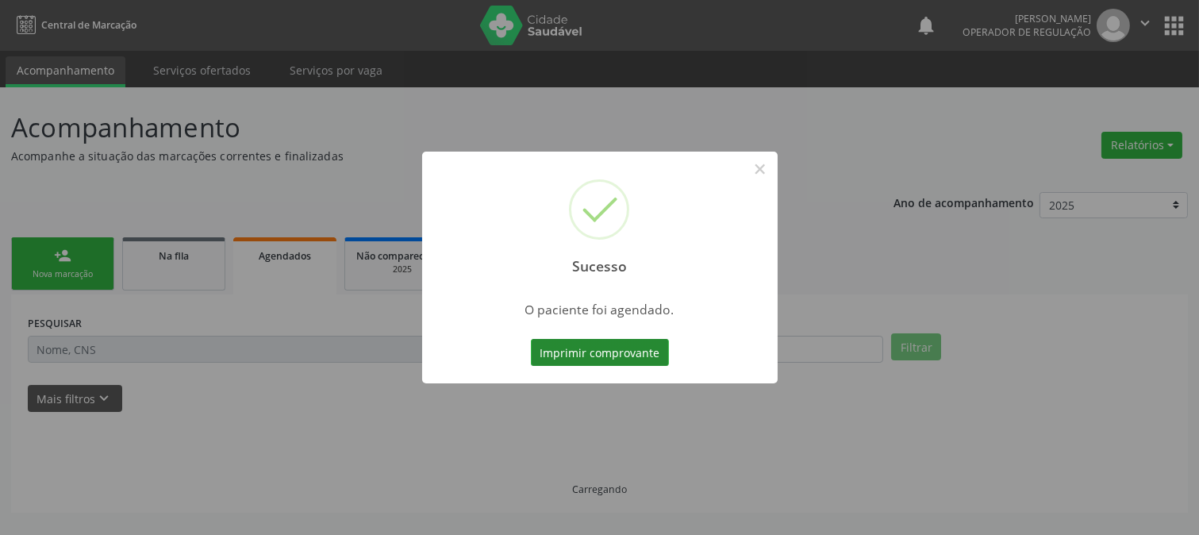
click at [622, 370] on div "Sucesso × O paciente foi agendado. Imprimir comprovante Cancel" at bounding box center [599, 268] width 355 height 232
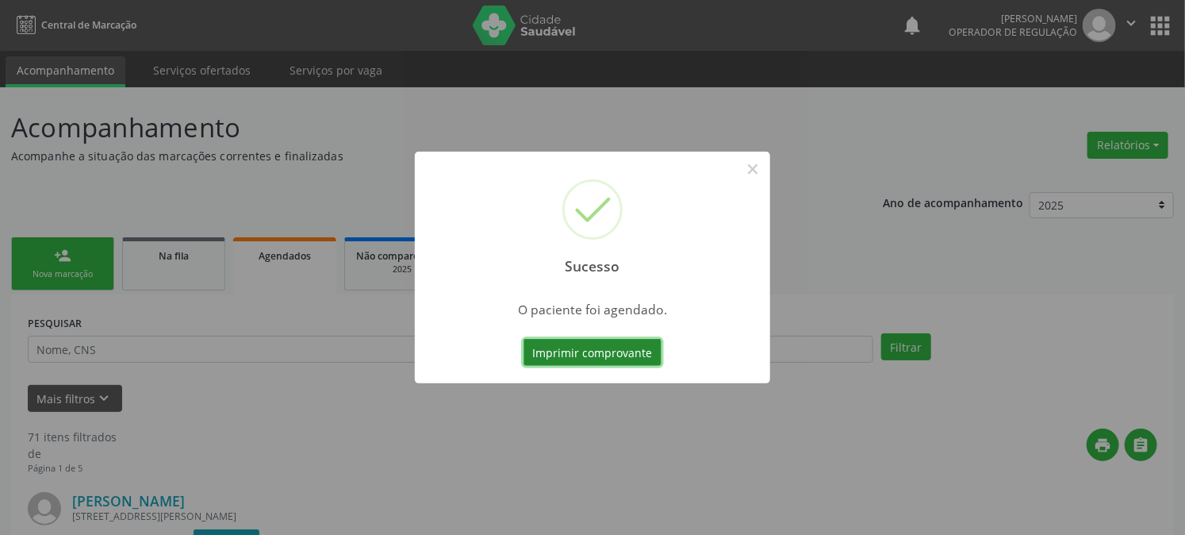
click at [624, 351] on button "Imprimir comprovante" at bounding box center [593, 352] width 138 height 27
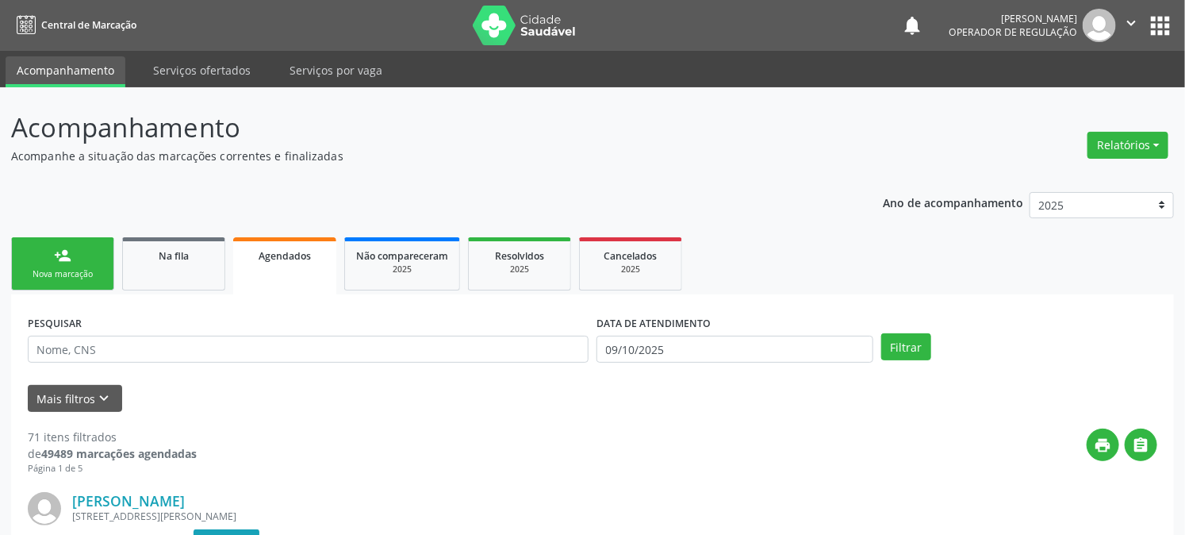
click at [53, 276] on div "Nova marcação" at bounding box center [62, 274] width 79 height 12
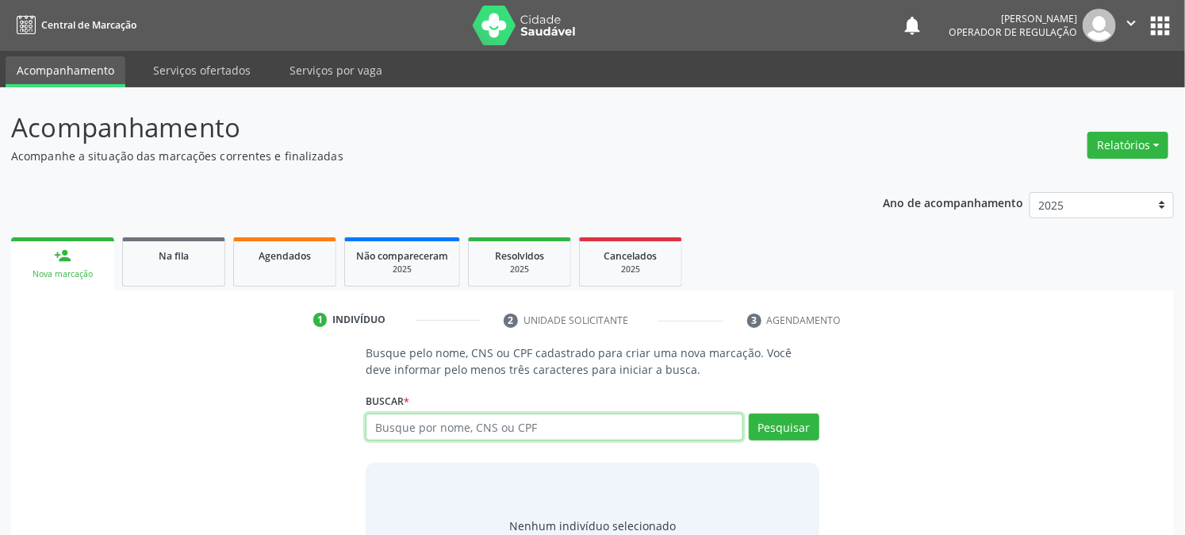
click at [426, 429] on input "text" at bounding box center [554, 426] width 377 height 27
type input "700208926631615"
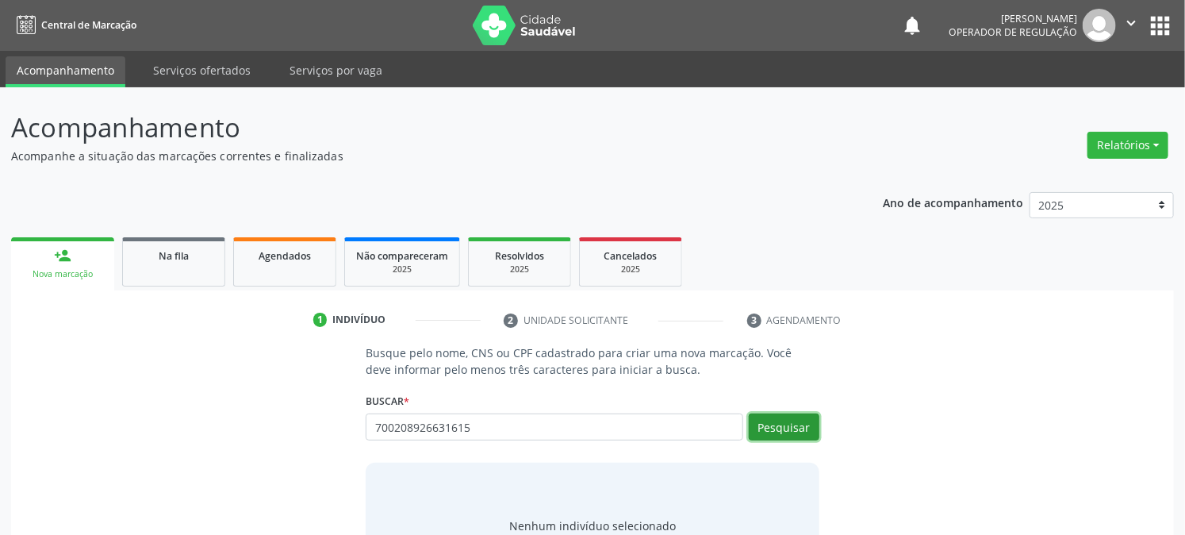
click at [758, 428] on button "Pesquisar" at bounding box center [784, 426] width 71 height 27
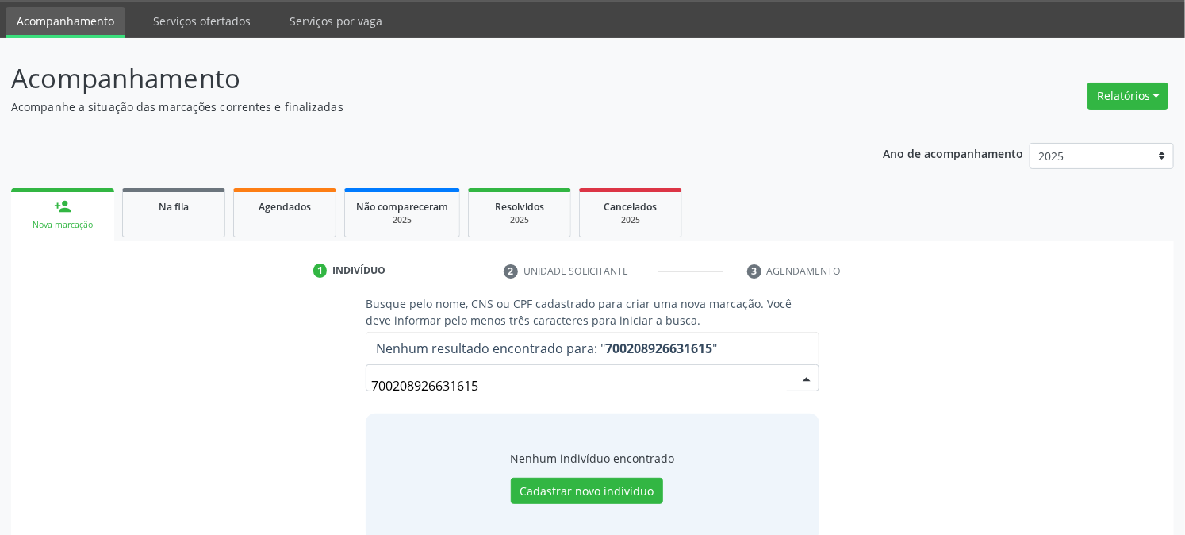
scroll to position [75, 0]
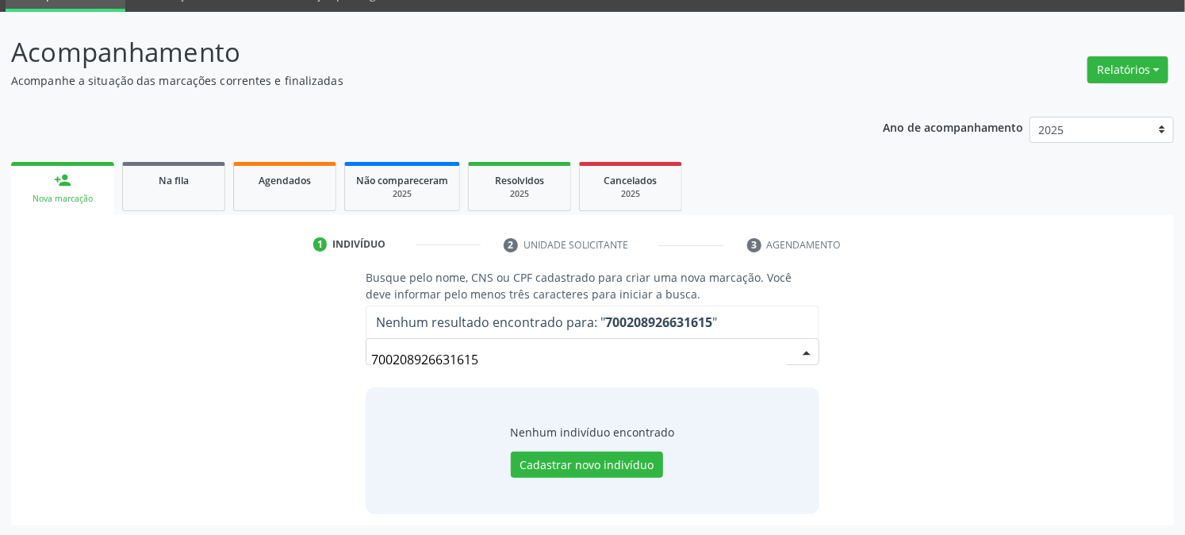
click at [503, 359] on input "700208926631615" at bounding box center [578, 360] width 415 height 32
click at [550, 353] on input "700208926631615" at bounding box center [578, 360] width 415 height 32
drag, startPoint x: 524, startPoint y: 367, endPoint x: 84, endPoint y: 406, distance: 442.1
click at [117, 400] on div "Busque pelo nome, CNS ou CPF cadastrado para criar uma nova marcação. Você deve…" at bounding box center [592, 391] width 1141 height 244
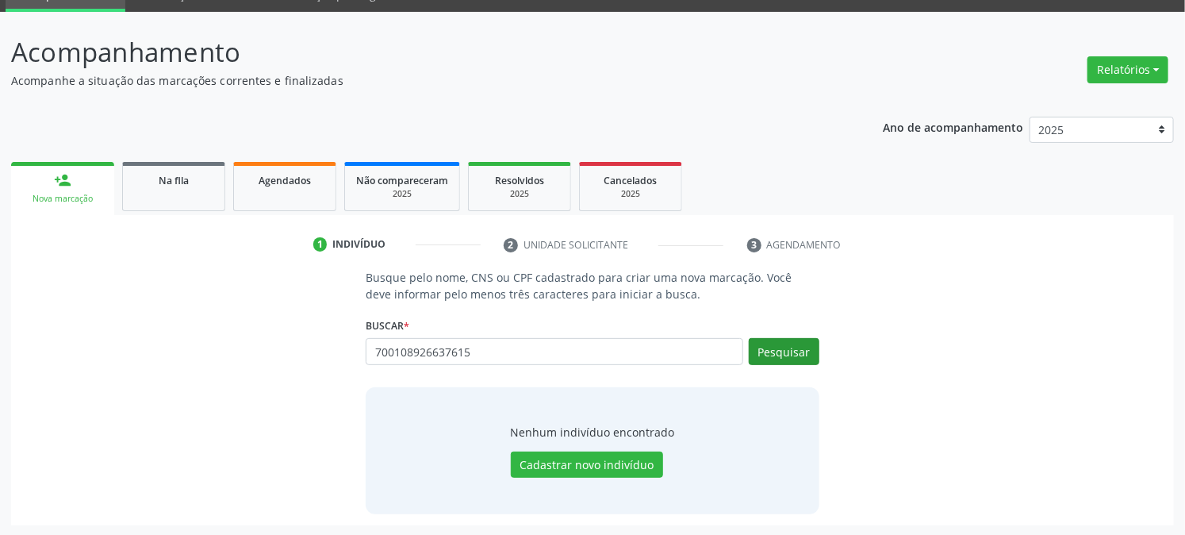
type input "700108926637615"
click at [790, 340] on button "Pesquisar" at bounding box center [784, 351] width 71 height 27
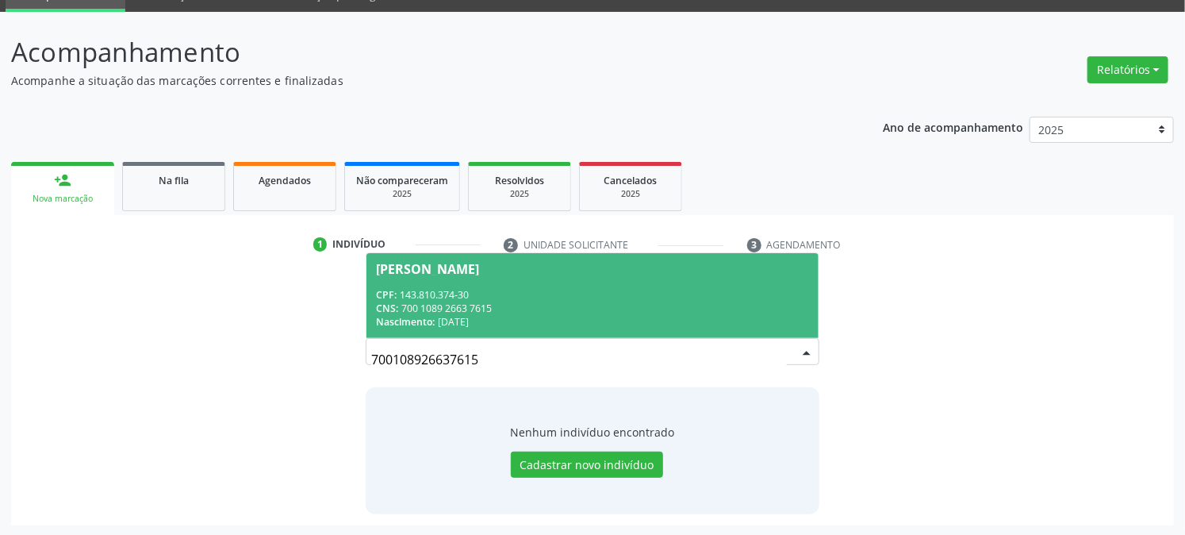
click at [435, 318] on span "Nascimento:" at bounding box center [405, 321] width 59 height 13
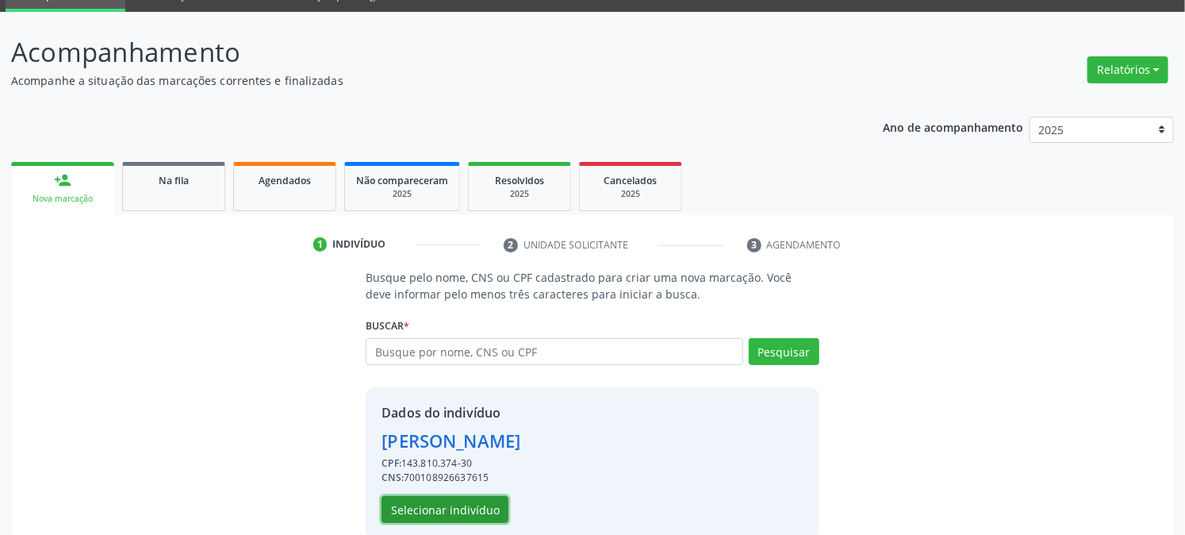
click at [440, 511] on button "Selecionar indivíduo" at bounding box center [445, 509] width 127 height 27
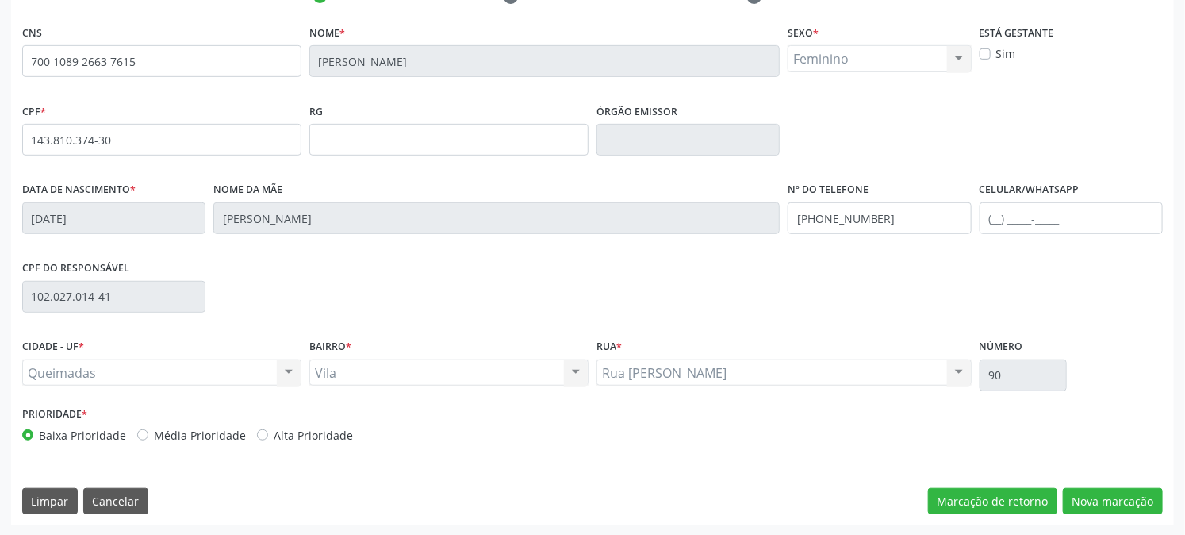
click at [1096, 476] on div "CNS 700 1089 2663 7615 [GEOGRAPHIC_DATA] * [PERSON_NAME] * Feminino Masculino F…" at bounding box center [592, 273] width 1163 height 505
click at [1100, 493] on button "Nova marcação" at bounding box center [1113, 501] width 100 height 27
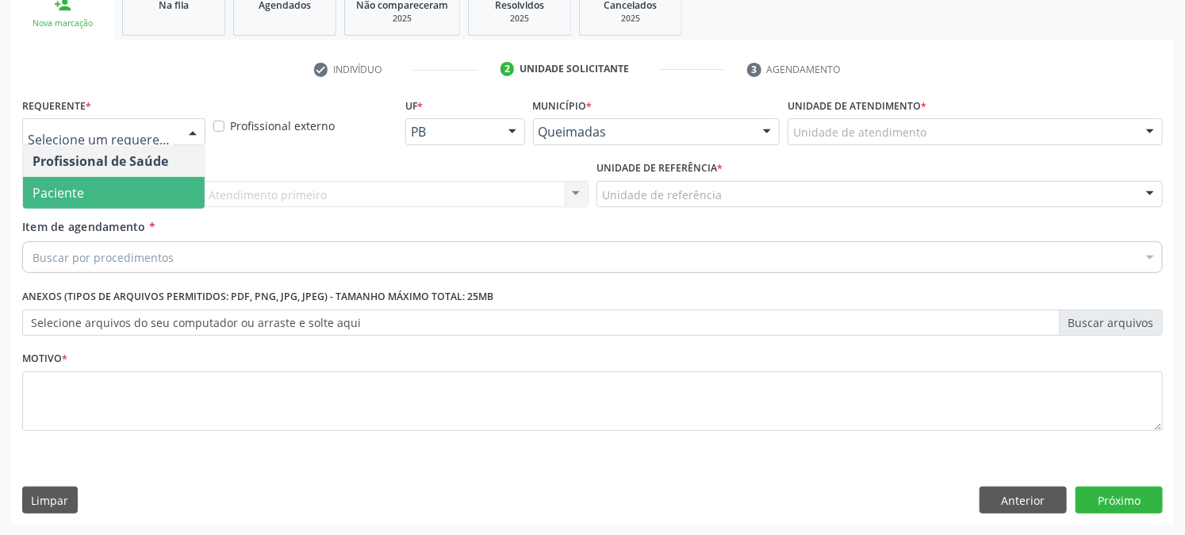
click at [152, 194] on span "Paciente" at bounding box center [114, 193] width 182 height 32
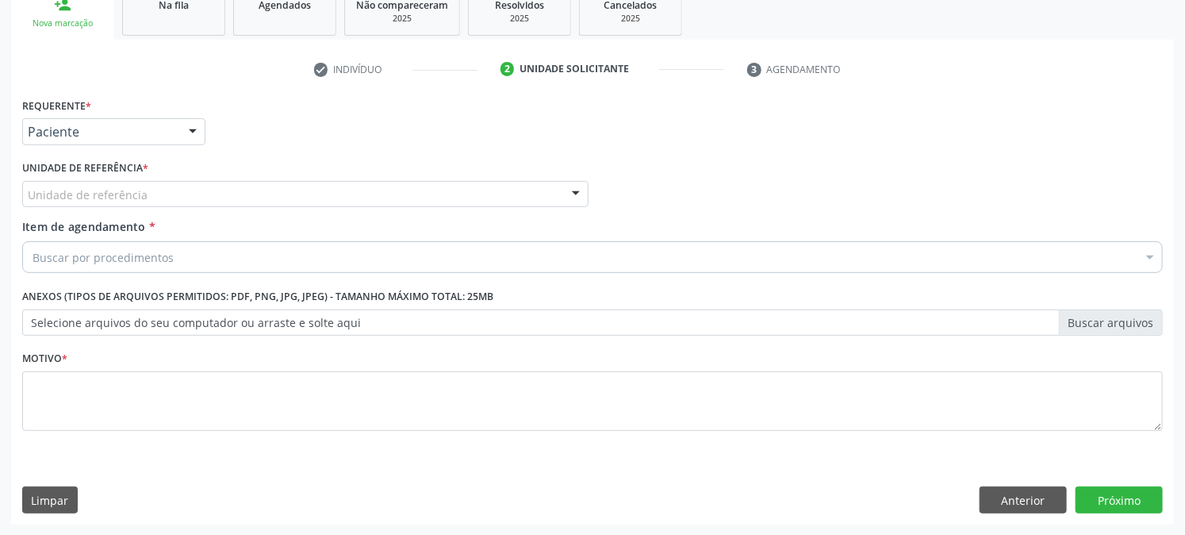
click at [152, 192] on div "Unidade de referência" at bounding box center [305, 194] width 566 height 27
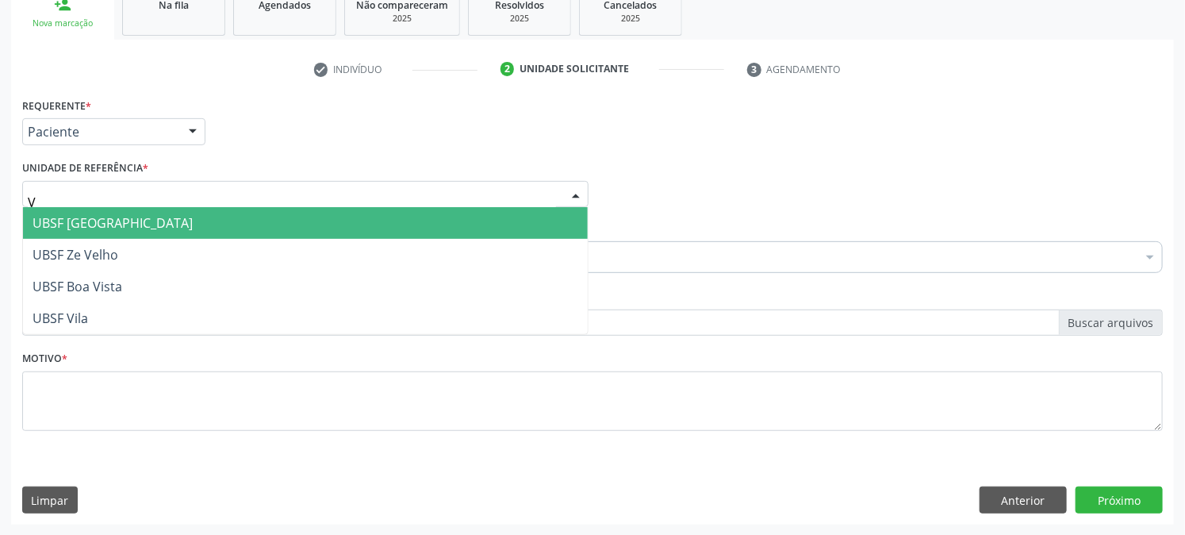
type input "VI"
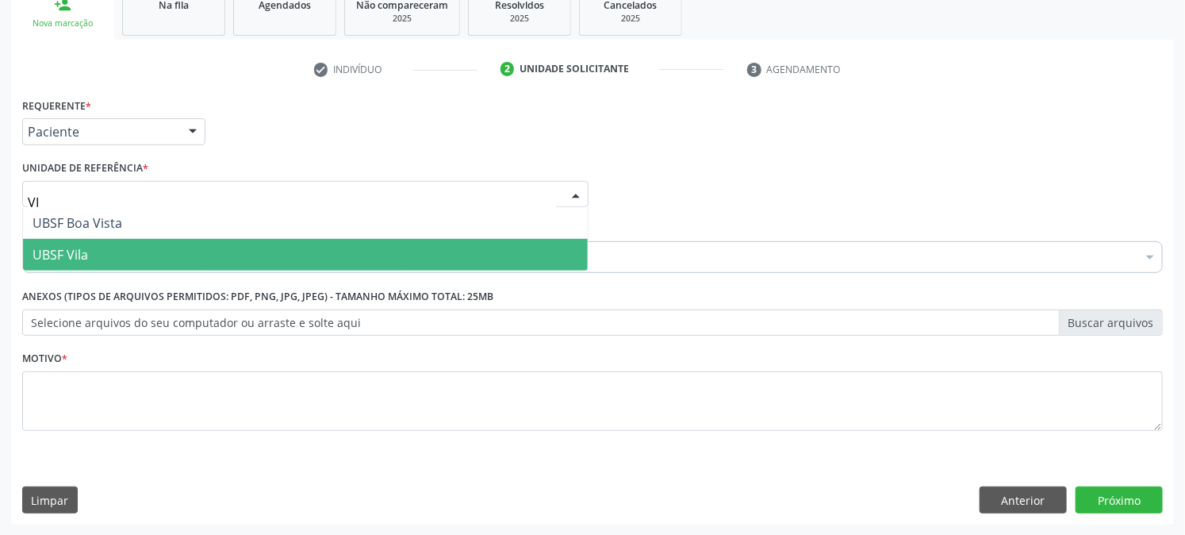
click at [90, 252] on span "UBSF Vila" at bounding box center [305, 255] width 565 height 32
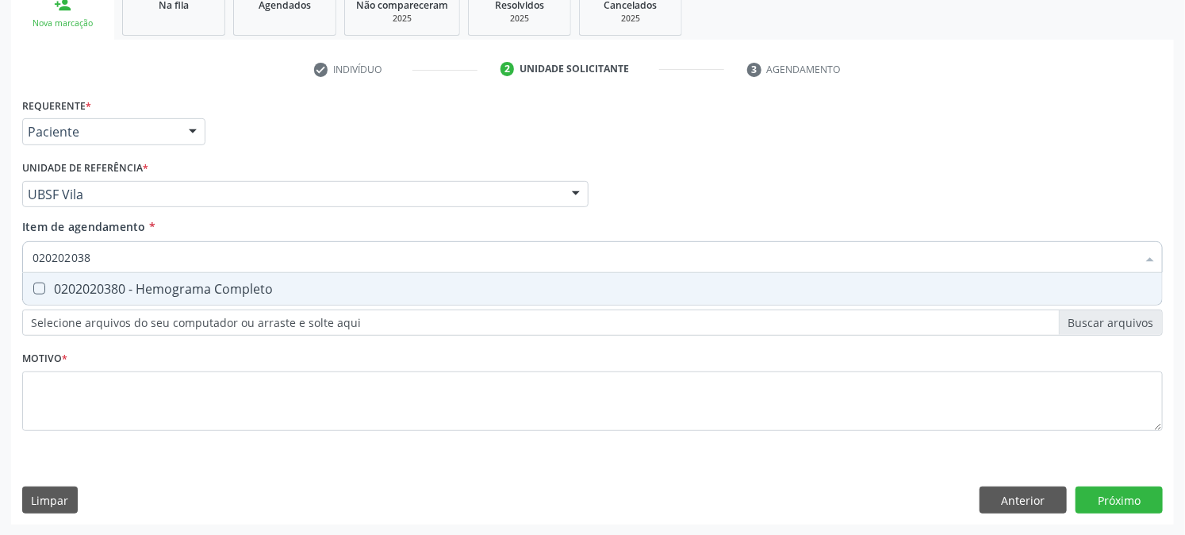
type input "0202020380"
click at [46, 289] on div "0202020380 - Hemograma Completo" at bounding box center [593, 288] width 1120 height 13
checkbox Completo "true"
drag, startPoint x: 165, startPoint y: 250, endPoint x: 0, endPoint y: 264, distance: 165.6
click at [0, 264] on div "Acompanhamento Acompanhe a situação das marcações correntes e finalizadas Relat…" at bounding box center [592, 186] width 1185 height 699
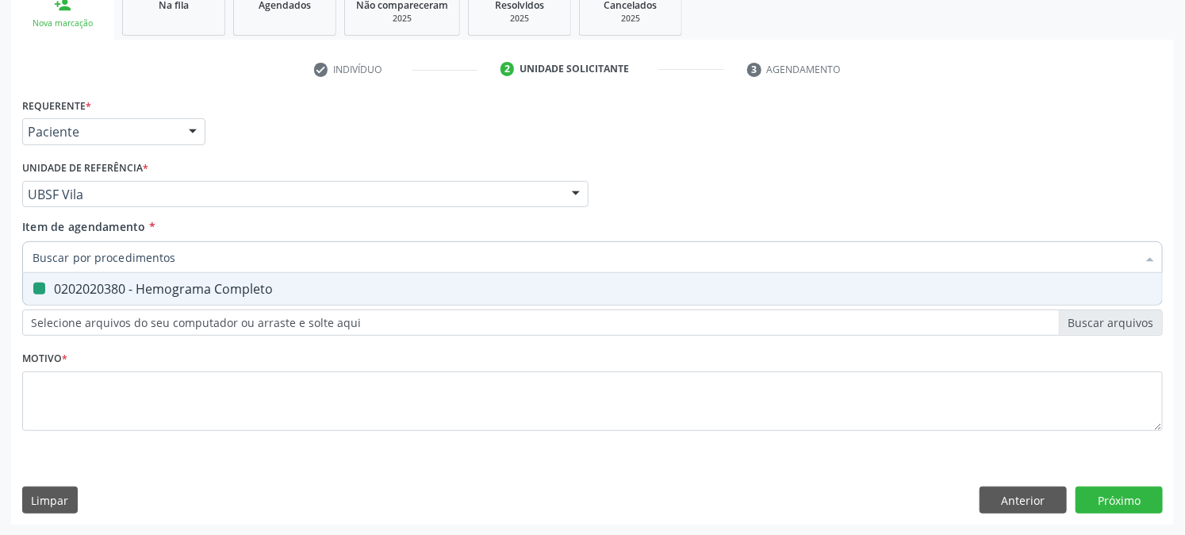
checkbox Completo "false"
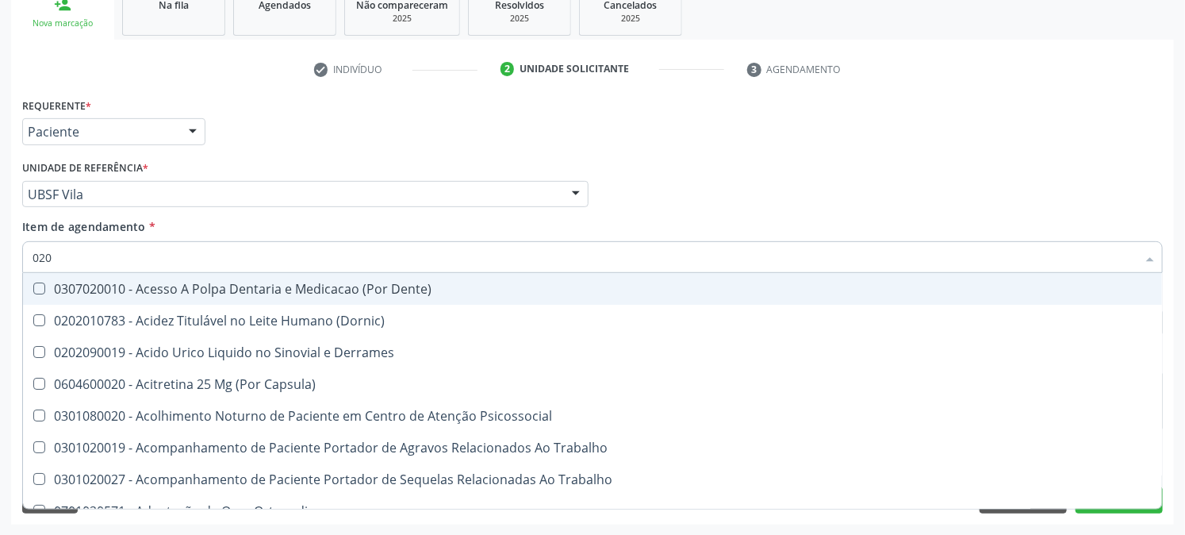
type input "0202"
checkbox Revisao "true"
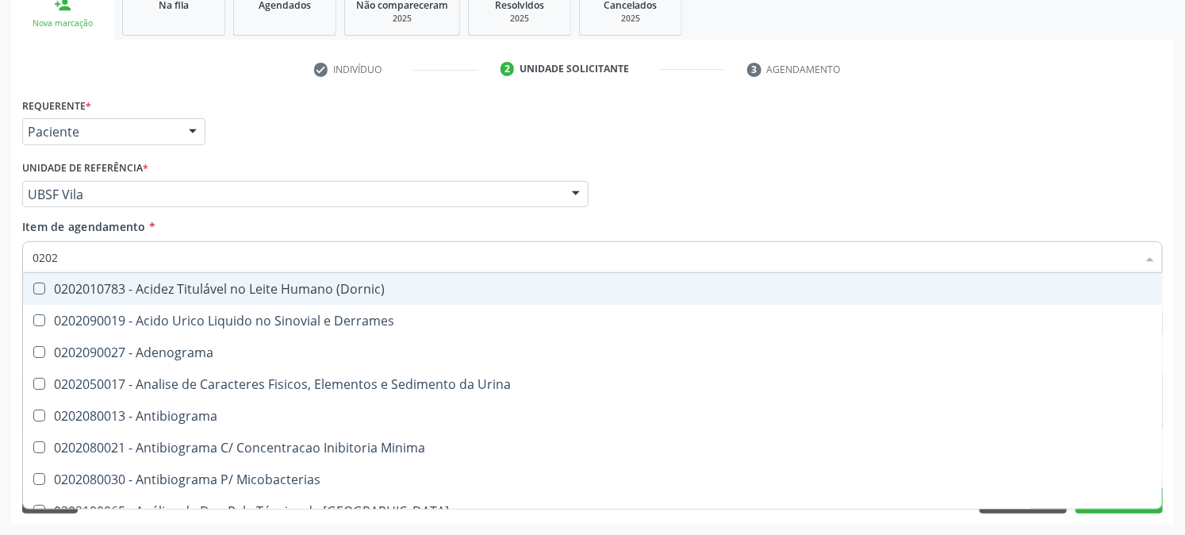
type input "02020"
checkbox Zinco "true"
checkbox Completo "false"
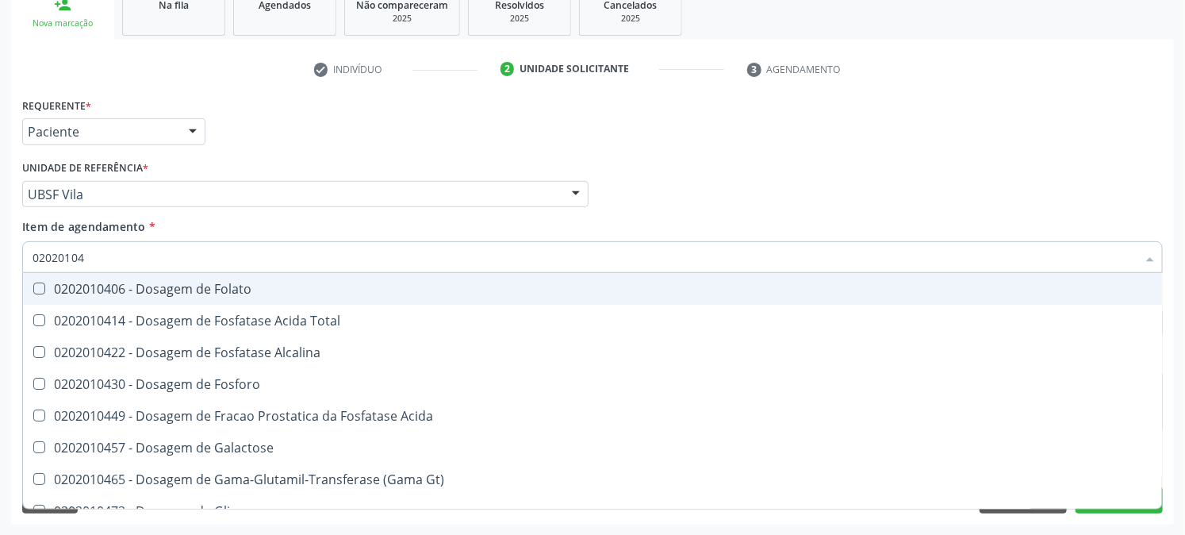
type input "020201047"
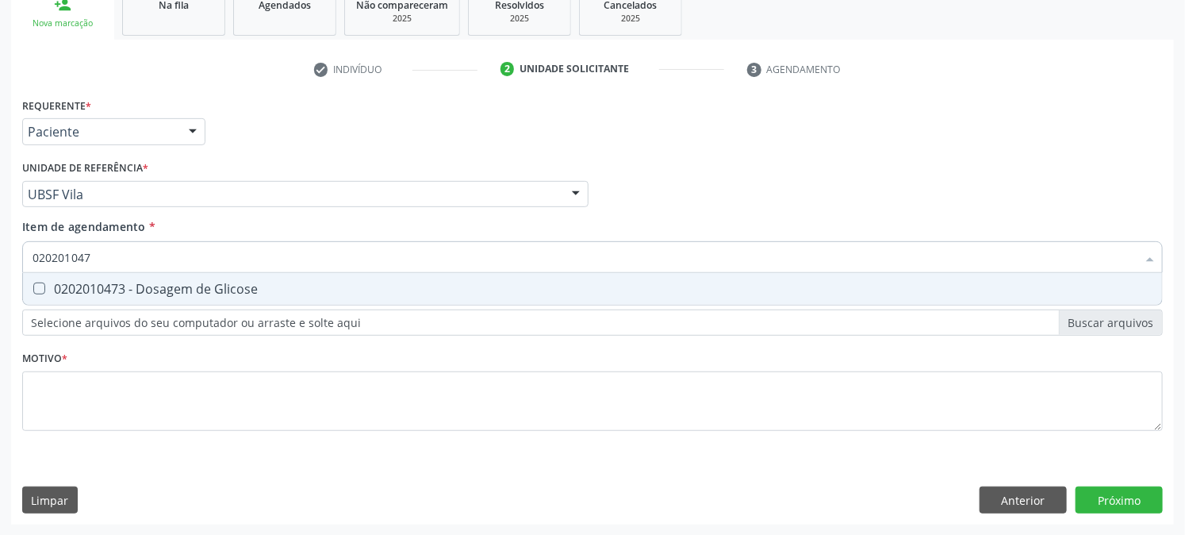
click at [57, 287] on div "0202010473 - Dosagem de Glicose" at bounding box center [593, 288] width 1120 height 13
checkbox Glicose "true"
drag, startPoint x: 129, startPoint y: 247, endPoint x: 0, endPoint y: 291, distance: 136.7
click at [0, 291] on div "Acompanhamento Acompanhe a situação das marcações correntes e finalizadas Relat…" at bounding box center [592, 186] width 1185 height 699
checkbox Glicose "false"
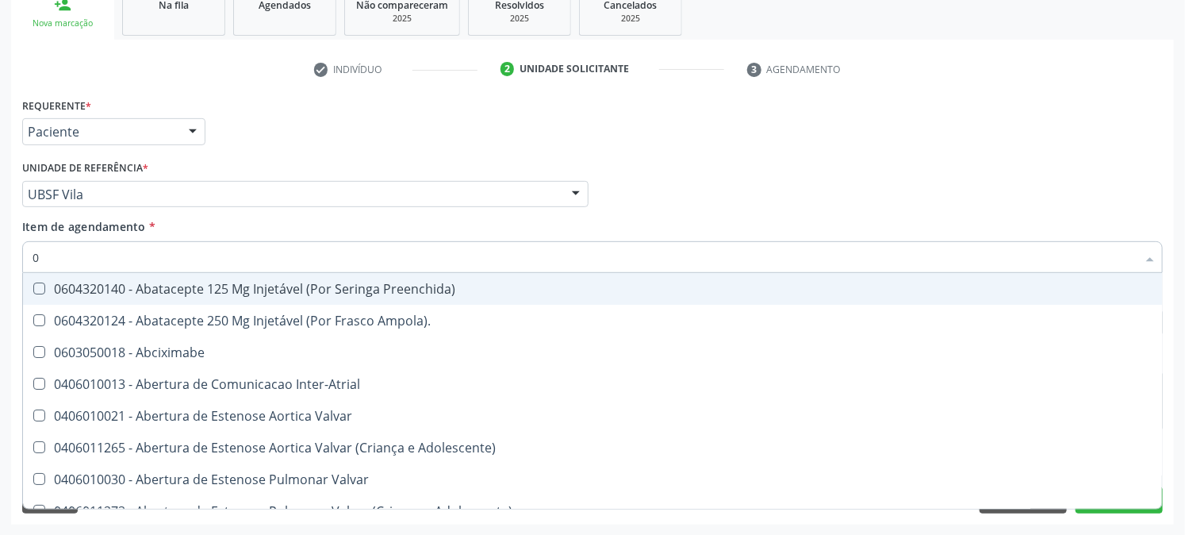
type input "02"
checkbox Comprimido\) "true"
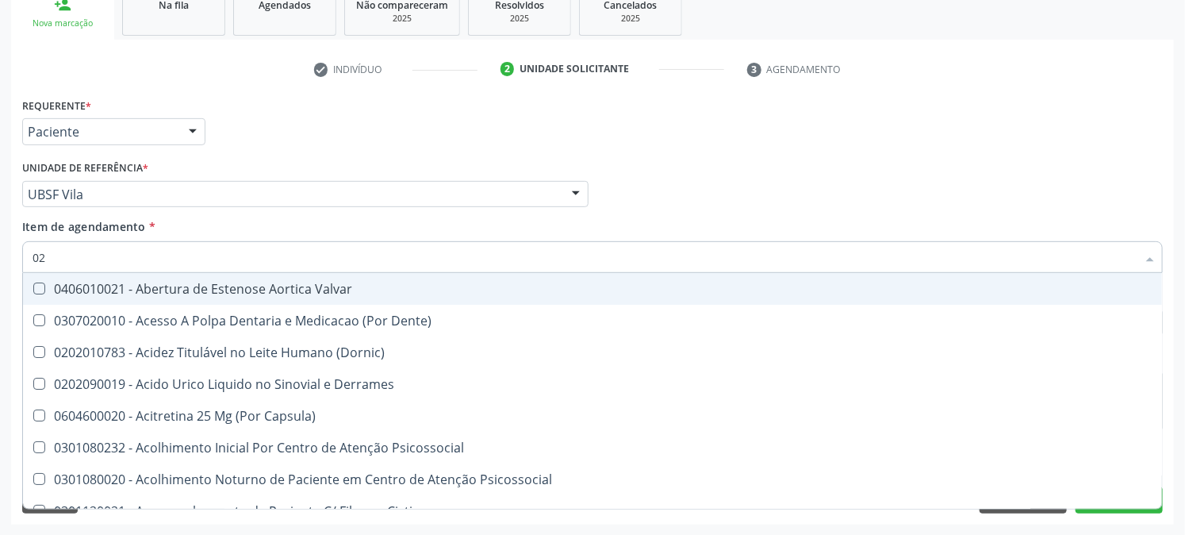
type input "020"
checkbox Osmolaridade "true"
checkbox Glicose "false"
checkbox Eletro-Oculografia "true"
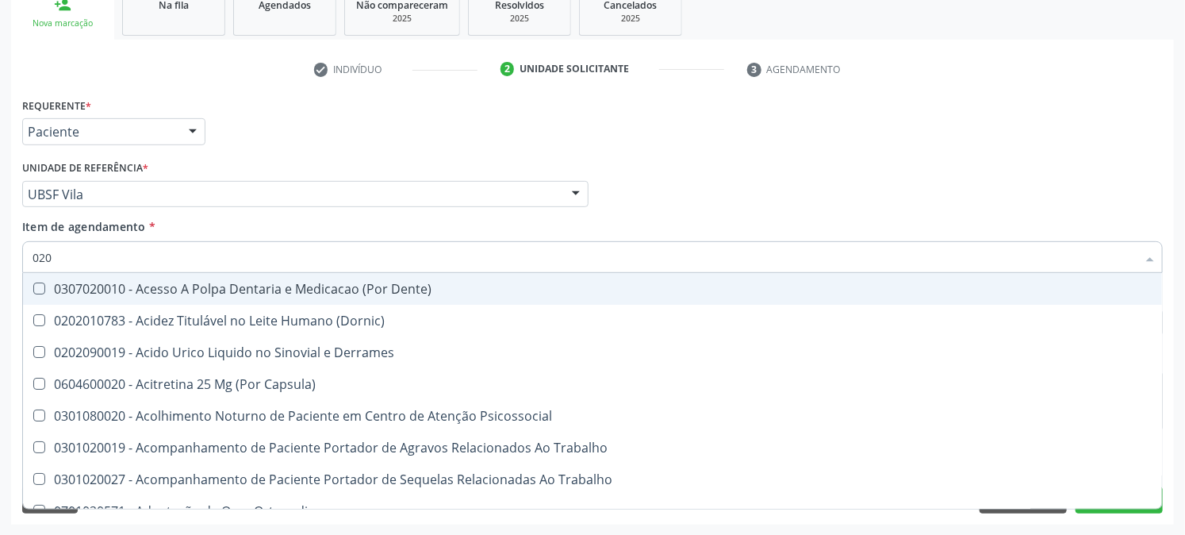
type input "0202"
checkbox Cortante "true"
checkbox Revisao "true"
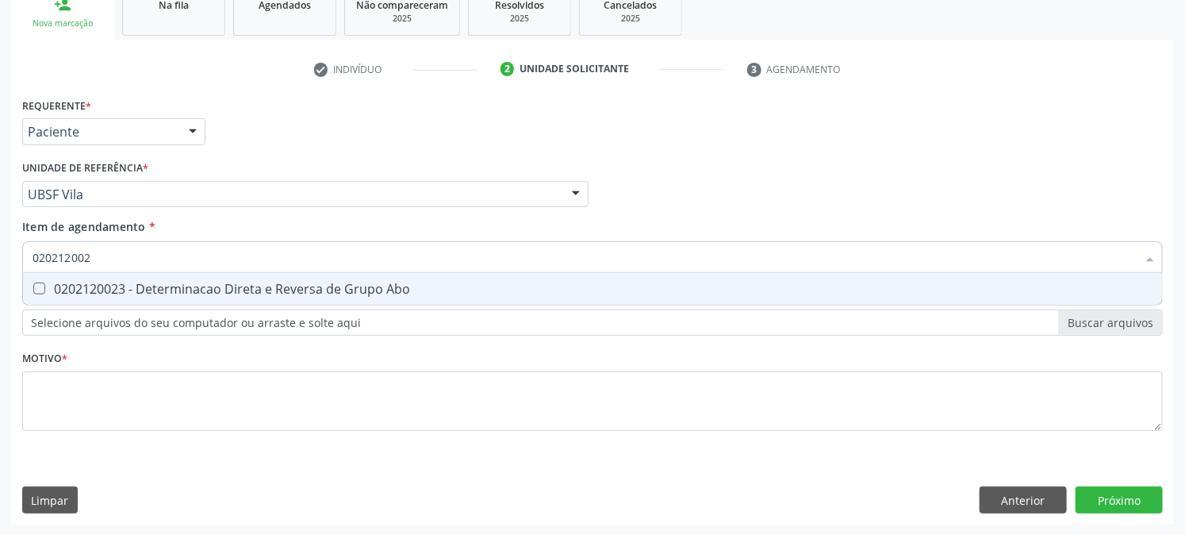
type input "0202120023"
click at [49, 289] on div "0202120023 - Determinacao Direta e Reversa de Grupo Abo" at bounding box center [593, 288] width 1120 height 13
checkbox Abo "true"
click at [18, 265] on div "Item de agendamento * 0202120023 Desfazer seleção 0202120023 - Determinacao Dir…" at bounding box center [592, 248] width 1149 height 61
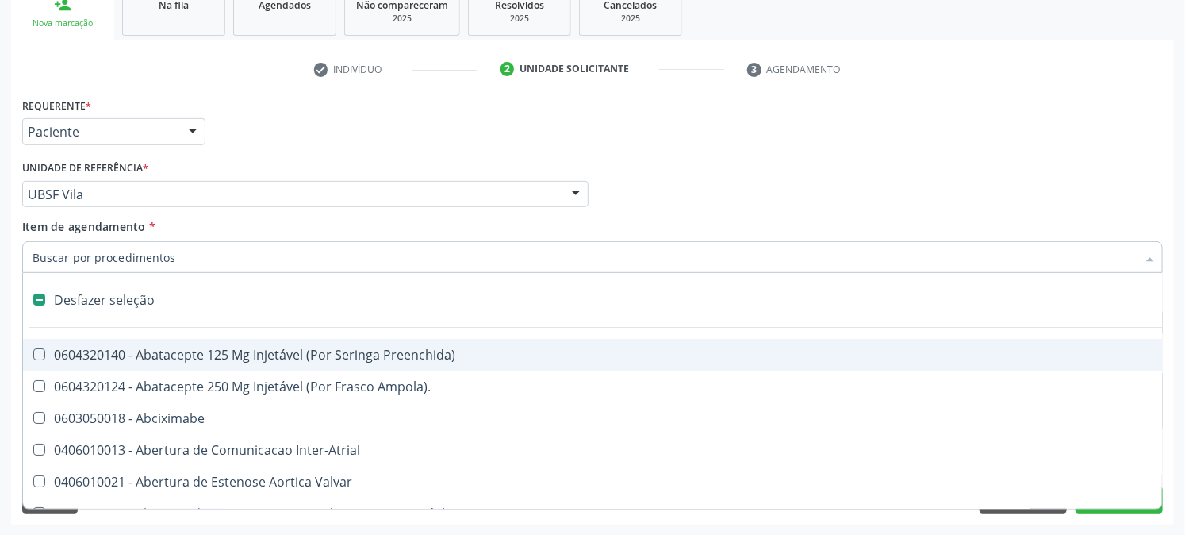
checkbox Preenchida\) "false"
type input "02"
checkbox Ativa "true"
checkbox Comprimido\) "true"
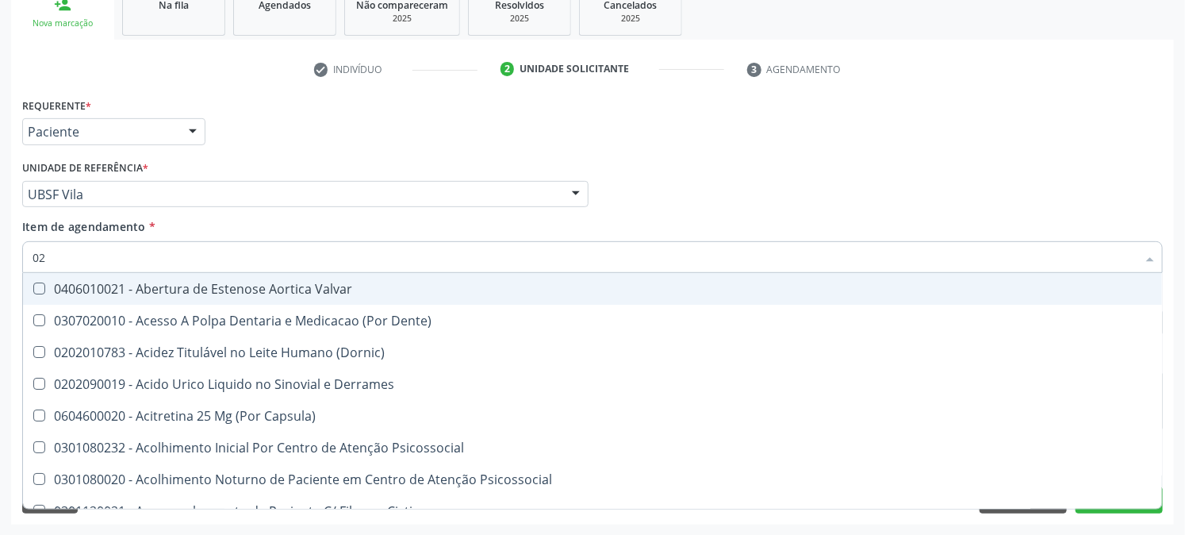
type input "020"
checkbox Creatinina "true"
checkbox Abo "false"
checkbox Osmolaridade "true"
checkbox Glicose "false"
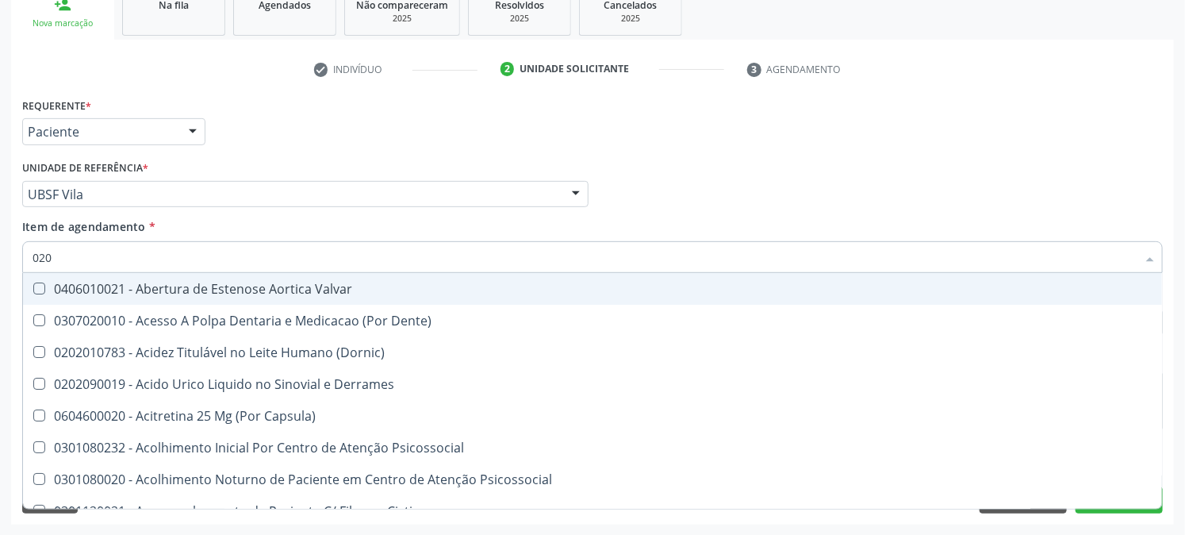
checkbox Eletro-Oculografia "true"
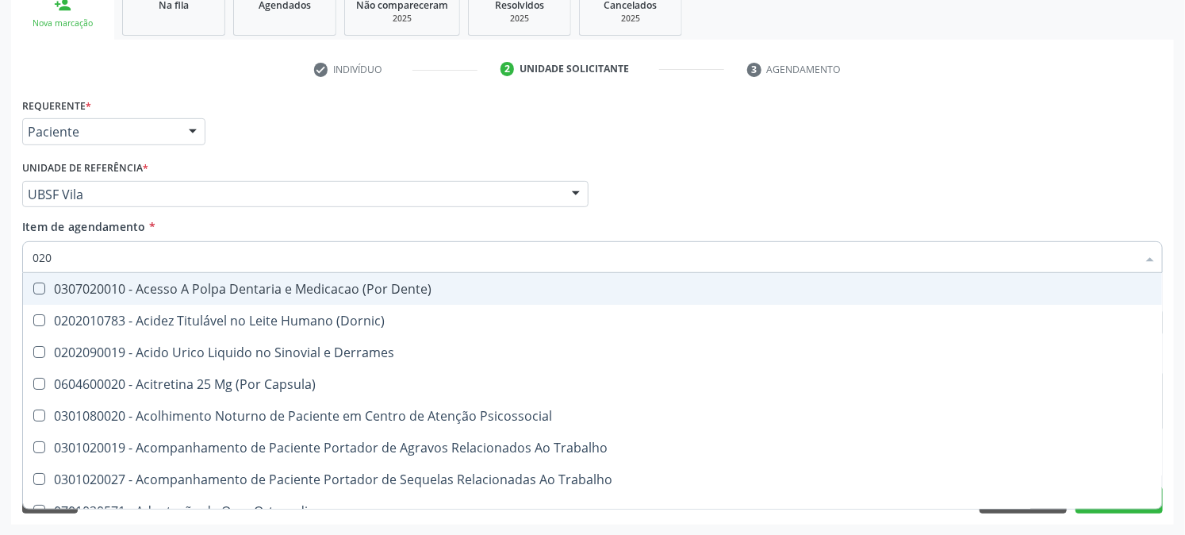
type input "0202"
checkbox Coagulacao "true"
checkbox Cortante "true"
checkbox Revisao "true"
checkbox Abo "false"
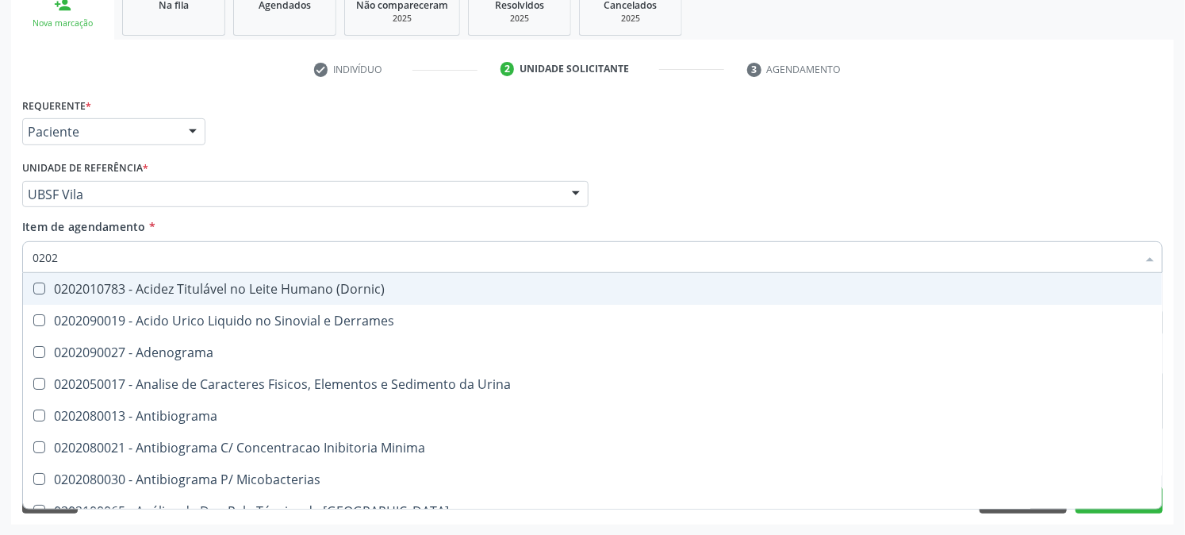
type input "02020"
checkbox Abo "false"
checkbox Xiii "true"
checkbox Glicose "false"
checkbox Zinco "true"
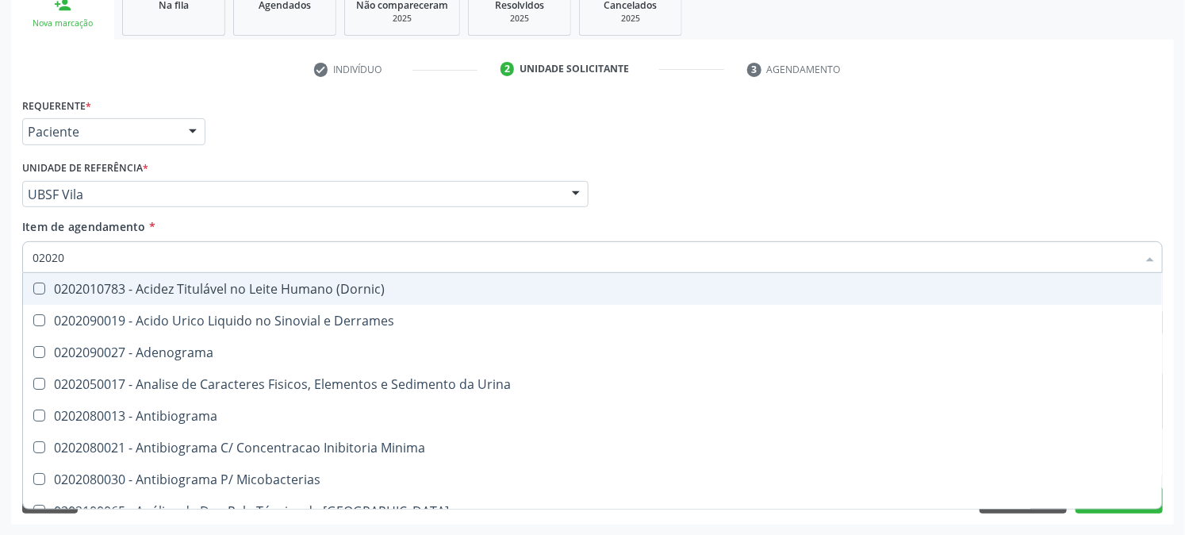
checkbox Completo "false"
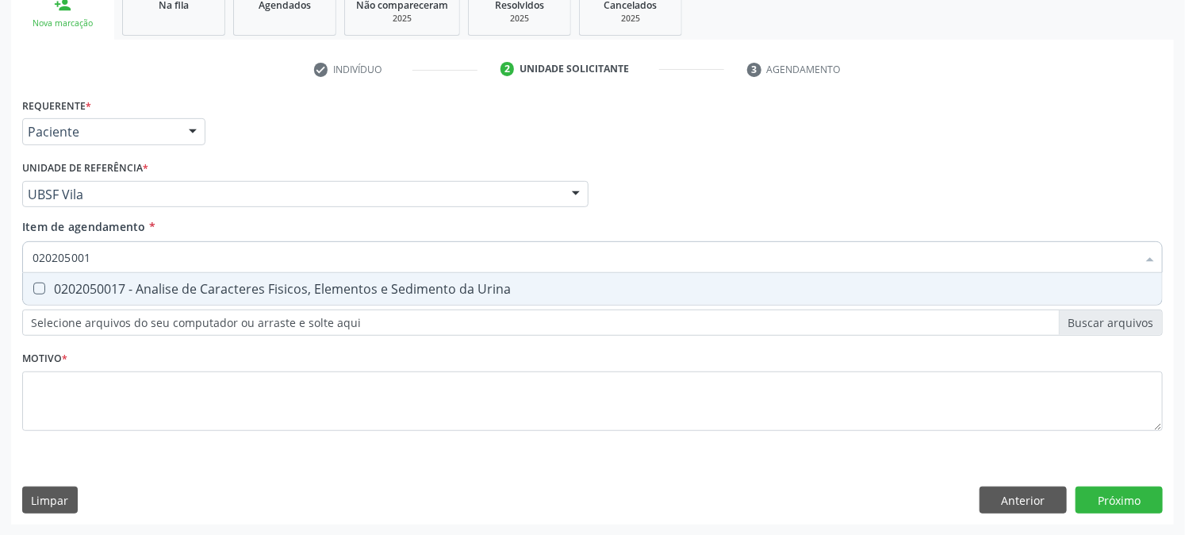
type input "0202050017"
click at [49, 290] on div "0202050017 - Analise de Caracteres Fisicos, Elementos e Sedimento da Urina" at bounding box center [593, 288] width 1120 height 13
checkbox Urina "true"
drag, startPoint x: 121, startPoint y: 252, endPoint x: 0, endPoint y: 271, distance: 122.9
click at [4, 271] on div "Acompanhamento Acompanhe a situação das marcações correntes e finalizadas Relat…" at bounding box center [592, 186] width 1185 height 699
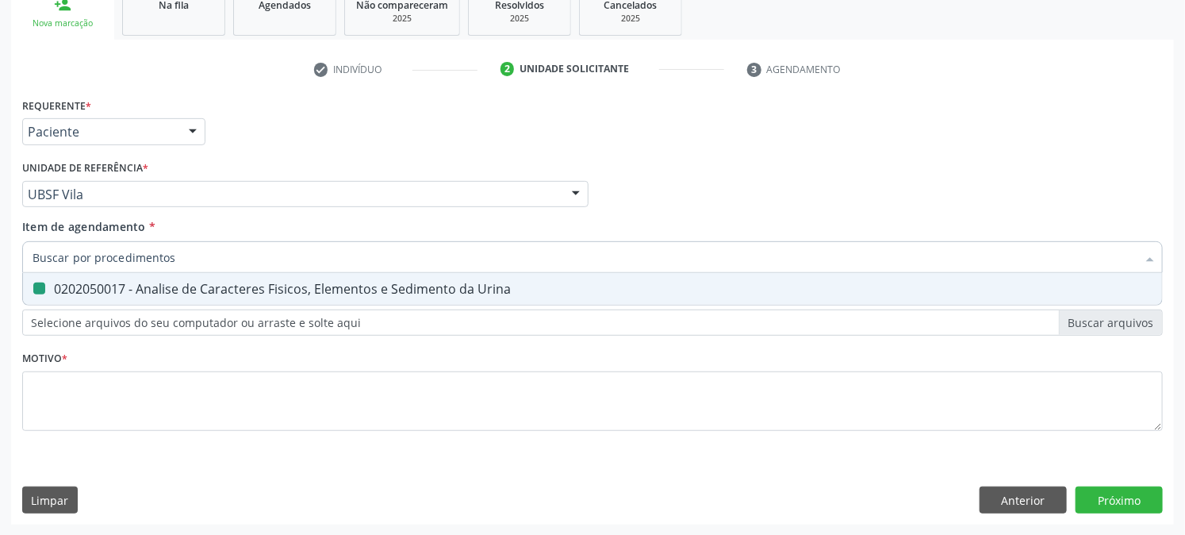
checkbox Urina "false"
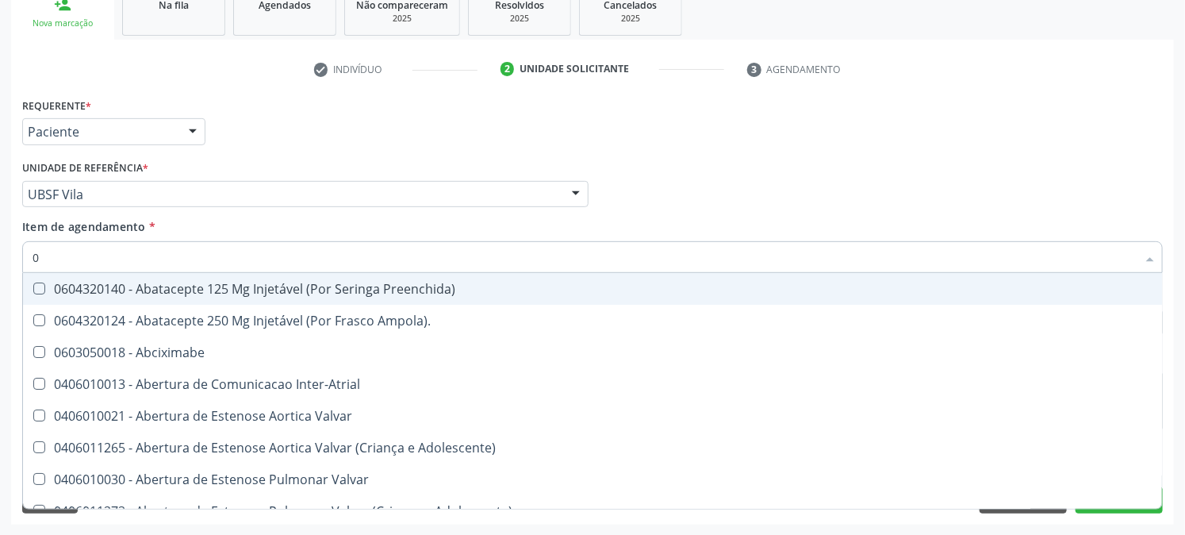
type input "02"
checkbox Psicossocial "true"
checkbox Urina "false"
checkbox Ativa "true"
checkbox Comprimido\) "true"
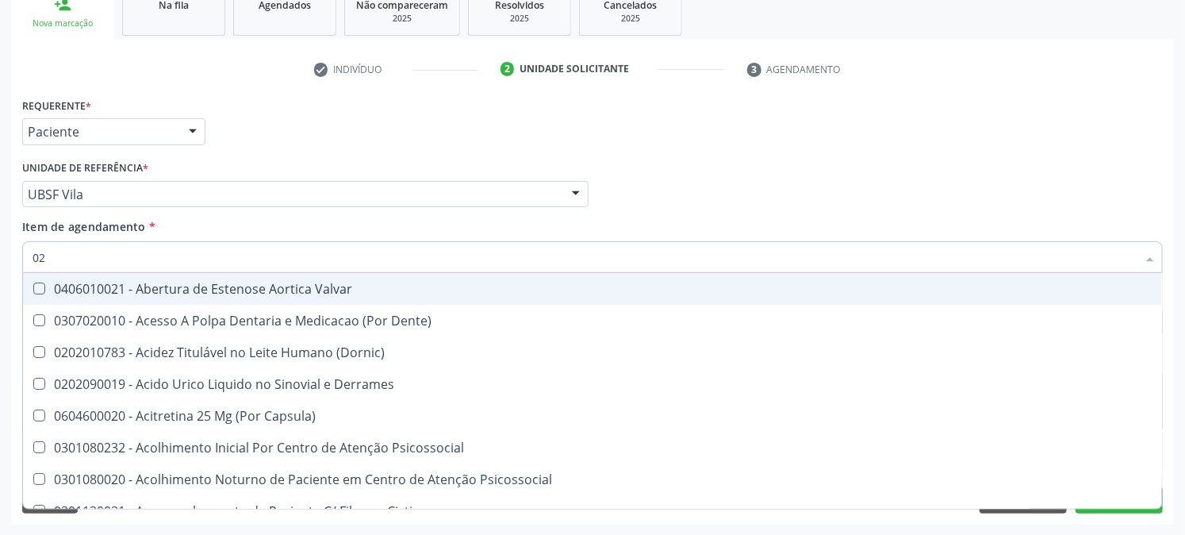
type input "020"
checkbox Frasco-Ampola\) "true"
checkbox Urina "false"
checkbox Creatinina "true"
checkbox Abo "false"
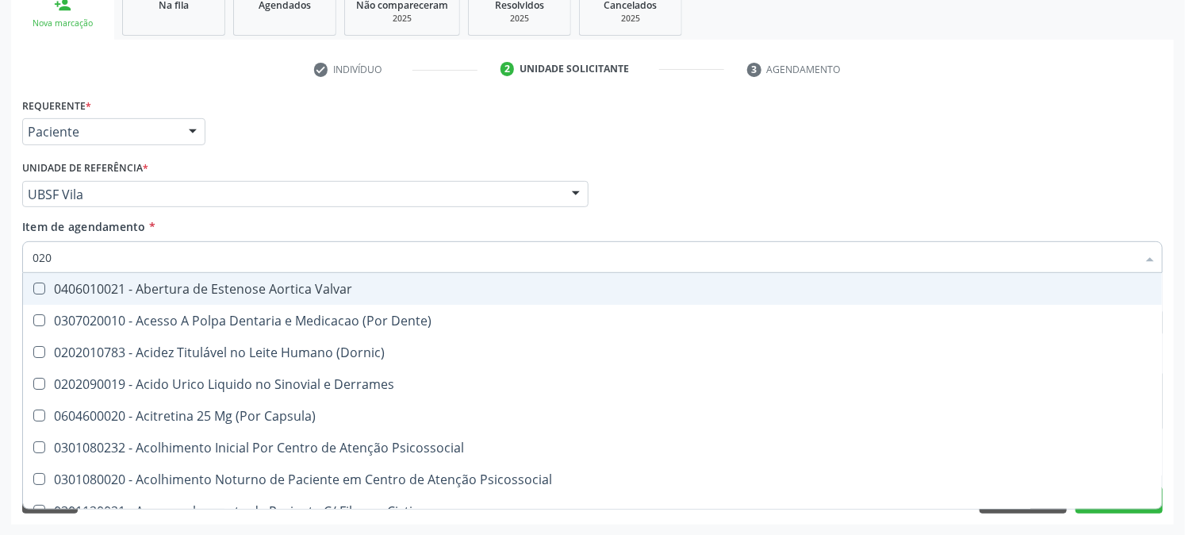
checkbox Osmolaridade "true"
checkbox Glicose "false"
checkbox Eletro-Oculografia "true"
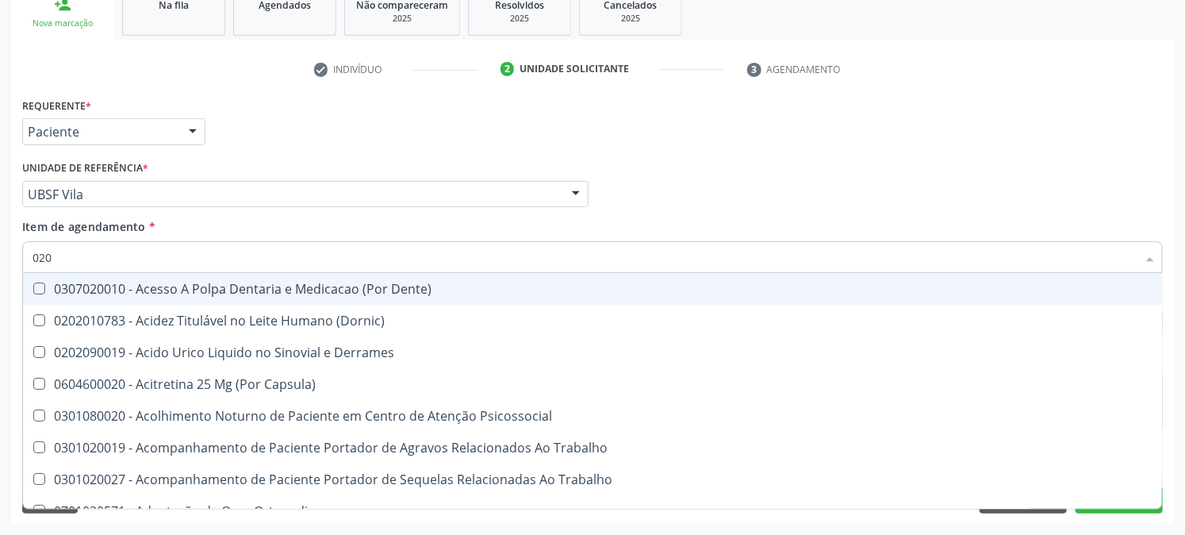
type input "0202"
checkbox Capsula\) "true"
checkbox Urina "false"
checkbox Coagulacao "true"
checkbox Cortante "true"
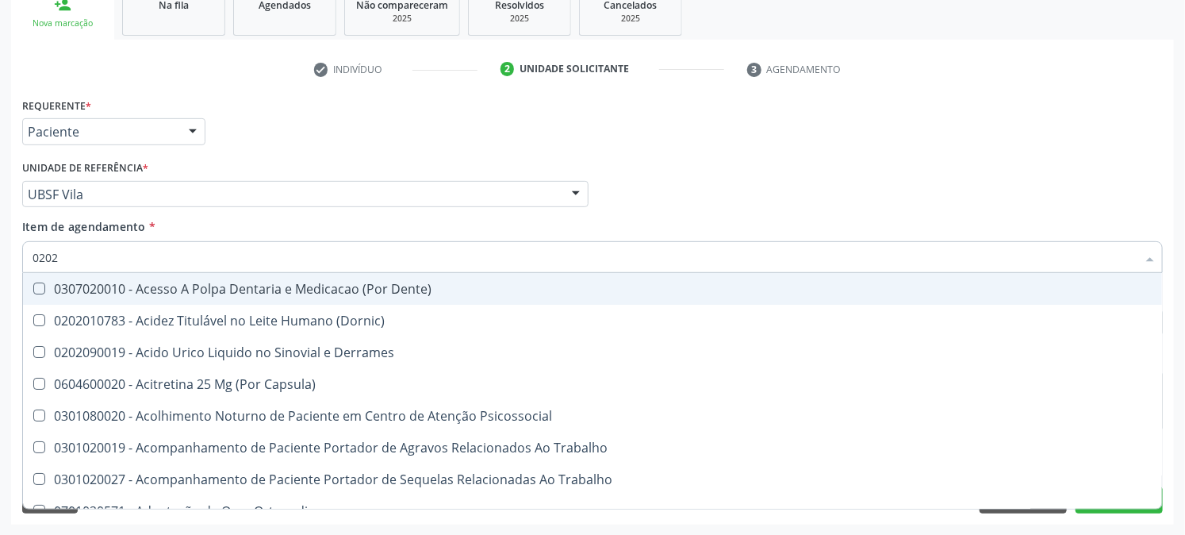
checkbox Revisao "true"
checkbox Abo "false"
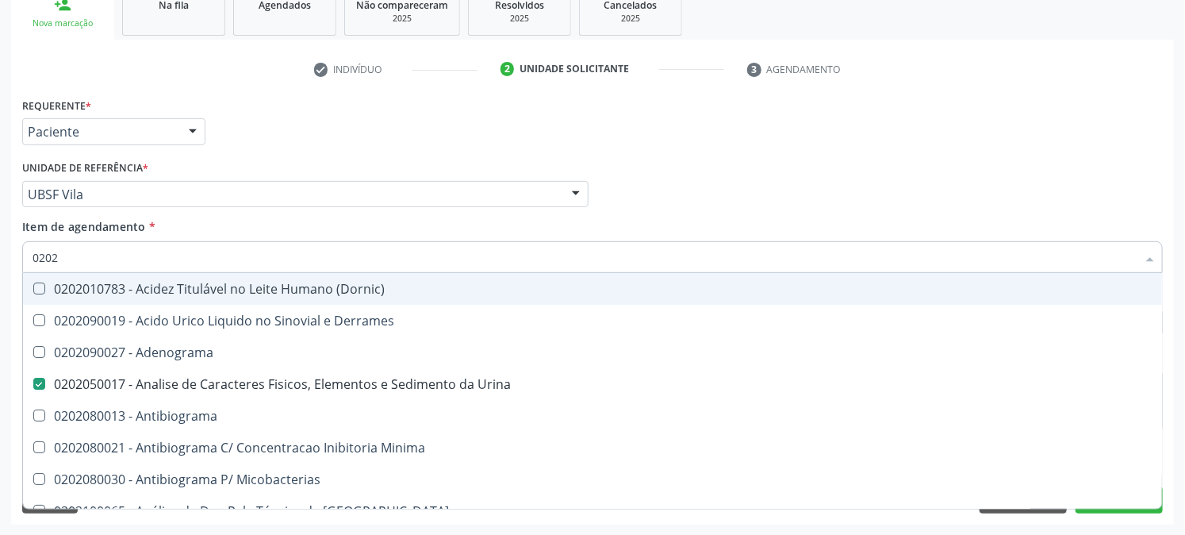
type input "02020"
checkbox Abo "false"
checkbox Xiii "true"
checkbox Glicose "false"
checkbox Zinco "true"
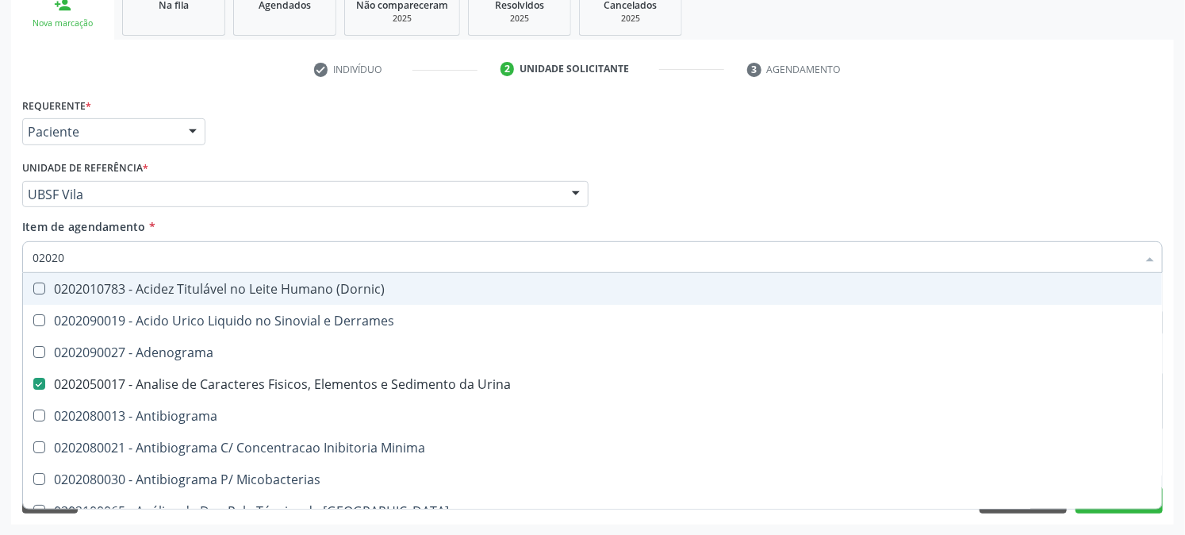
checkbox Completo "false"
type input "020203"
checkbox Urina "false"
checkbox Molecular "true"
type input "0202030"
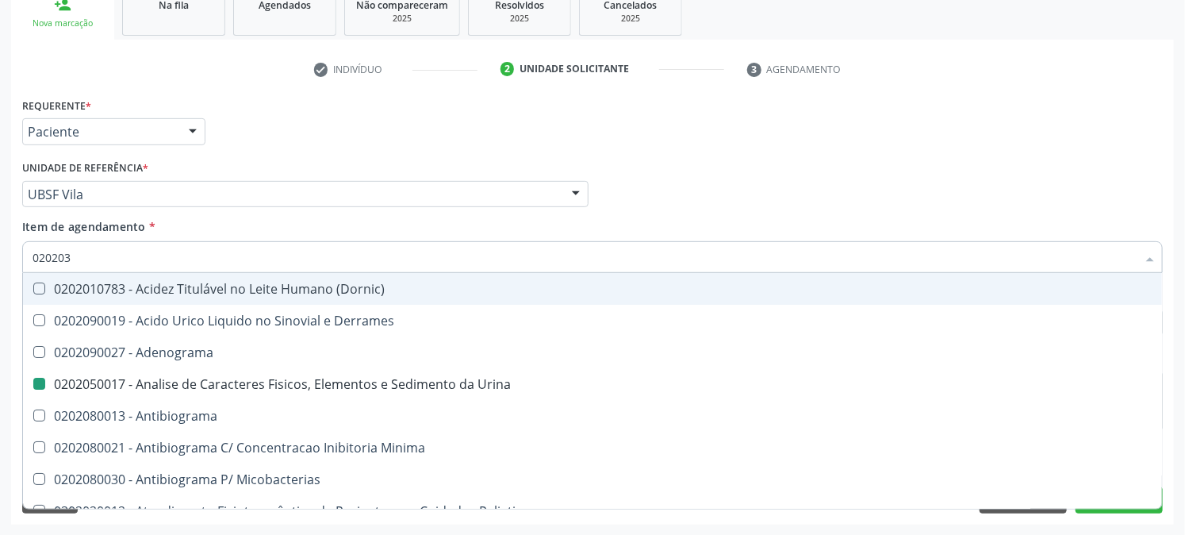
checkbox Molecular "false"
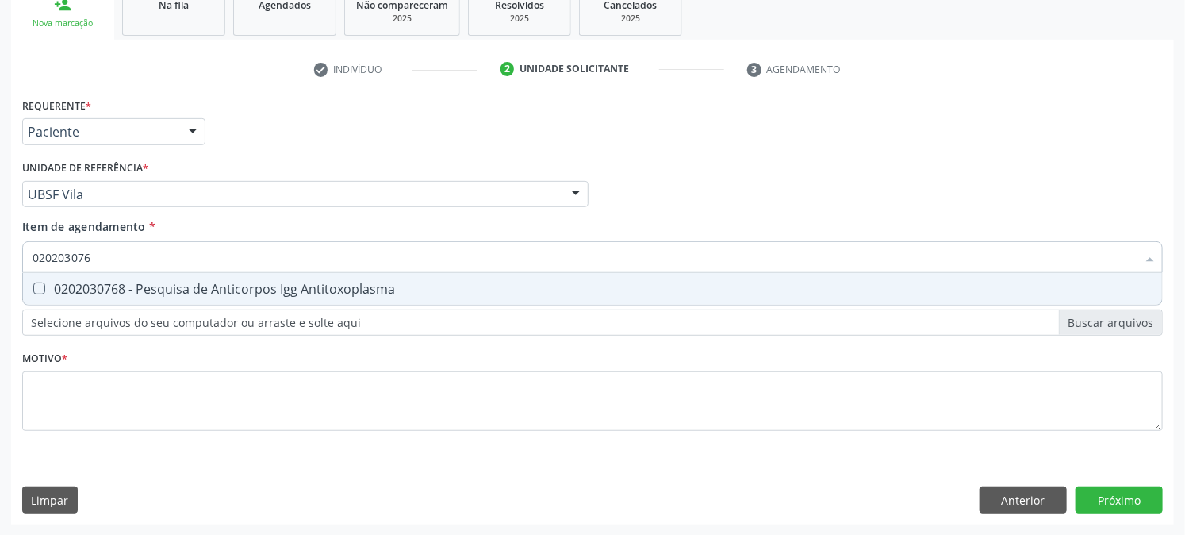
type input "0202030768"
click at [52, 290] on div "0202030768 - Pesquisa de Anticorpos Igg Antitoxoplasma" at bounding box center [593, 288] width 1120 height 13
checkbox Antitoxoplasma "true"
drag, startPoint x: 117, startPoint y: 258, endPoint x: 0, endPoint y: 275, distance: 117.8
click at [34, 268] on div "0202030768 Desfazer seleção 0202030768 - Pesquisa de Anticorpos Igg Antitoxopla…" at bounding box center [592, 254] width 1141 height 27
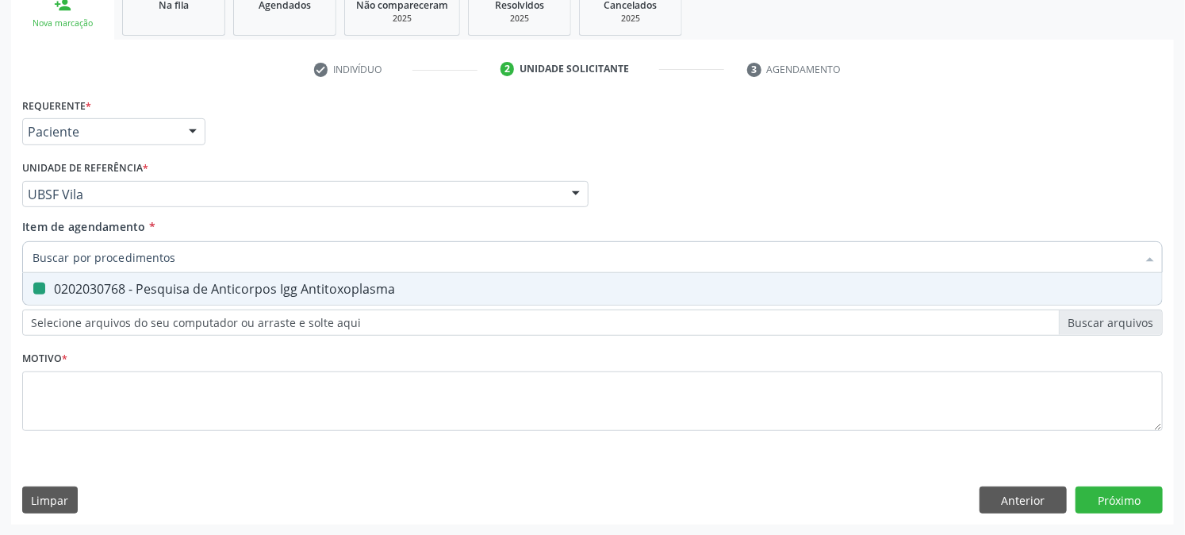
checkbox Antitoxoplasma "false"
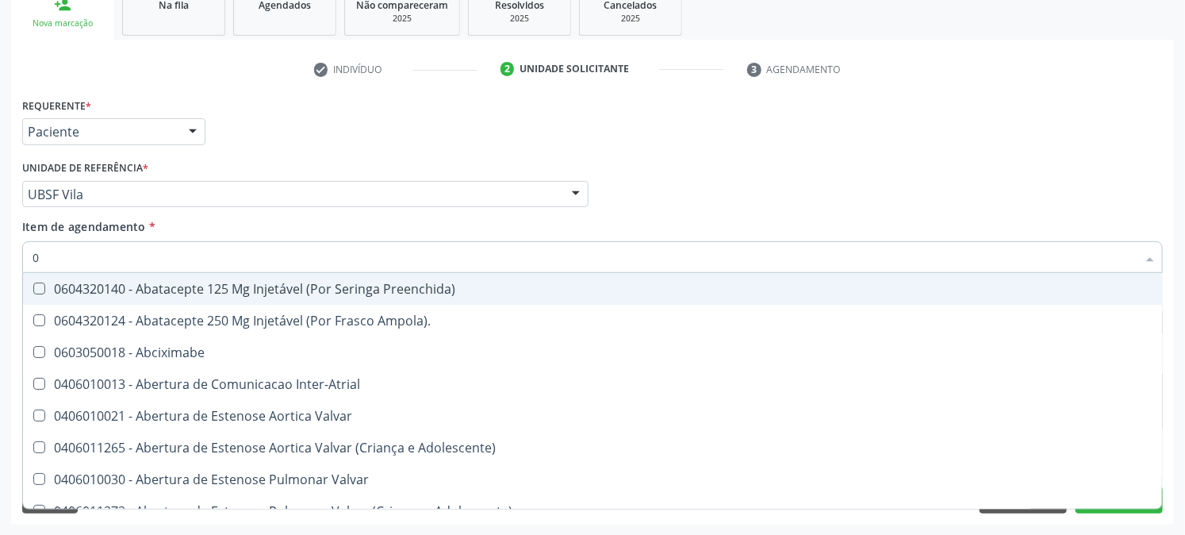
type input "02"
checkbox Psicossocial "true"
checkbox Urina "false"
checkbox Ativa "true"
checkbox Comprimido\) "true"
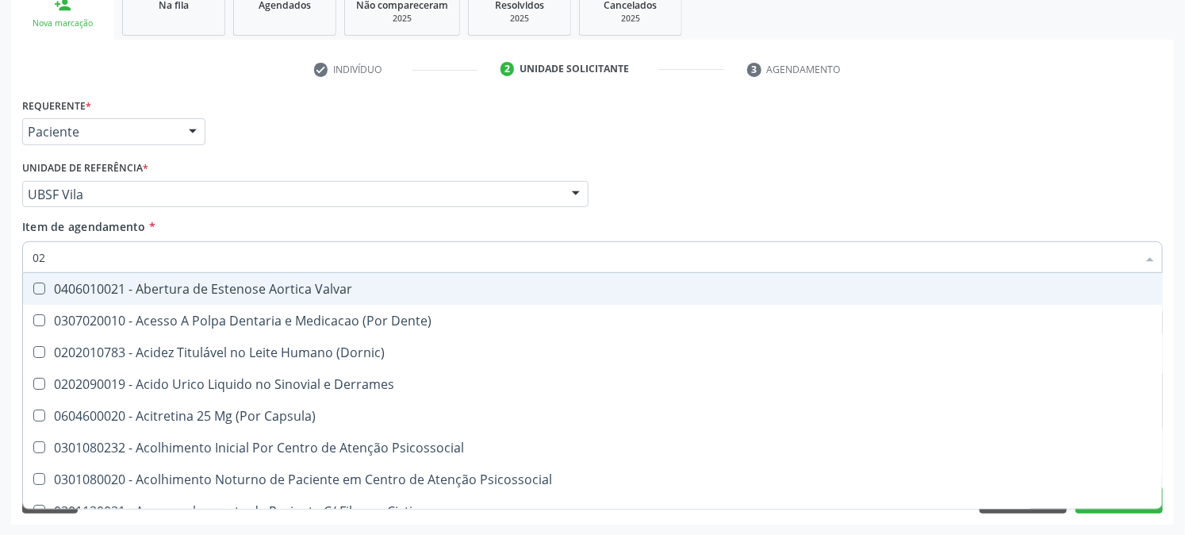
type input "020"
checkbox Frasco-Ampola\) "true"
checkbox Urina "false"
checkbox Creatinina "true"
checkbox Abo "false"
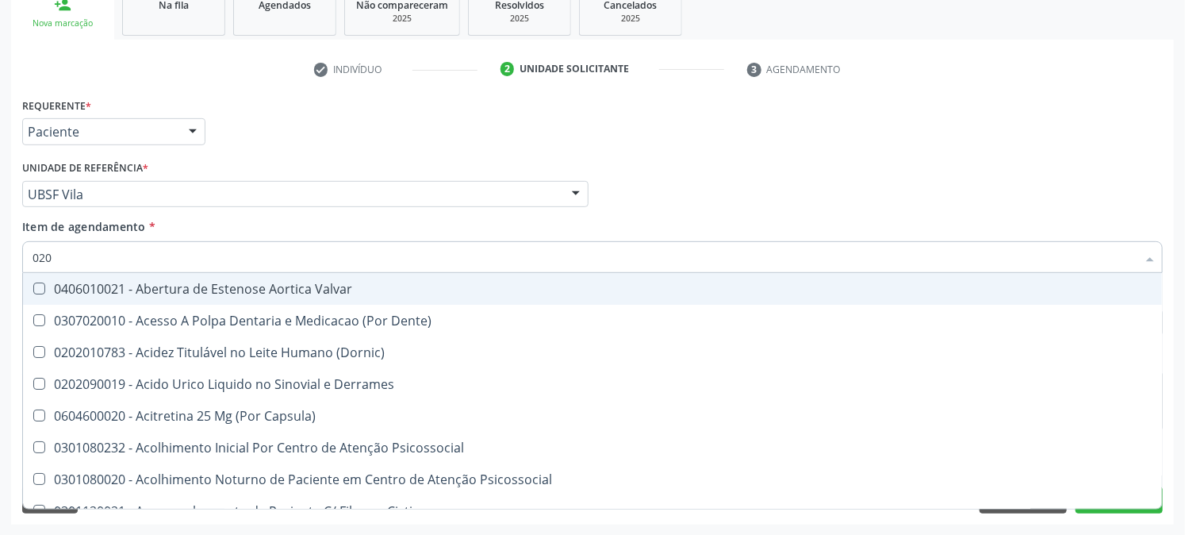
checkbox Osmolaridade "true"
checkbox Glicose "false"
checkbox Eletro-Oculografia "true"
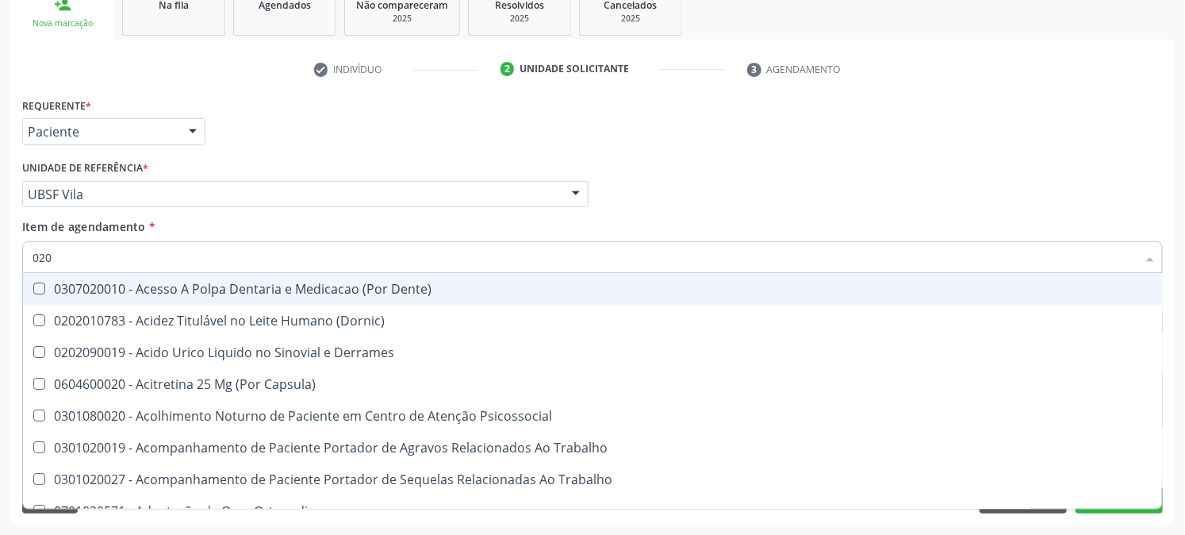
type input "0202"
checkbox Capsula\) "true"
checkbox Urina "false"
checkbox Coagulacao "true"
checkbox Cortante "true"
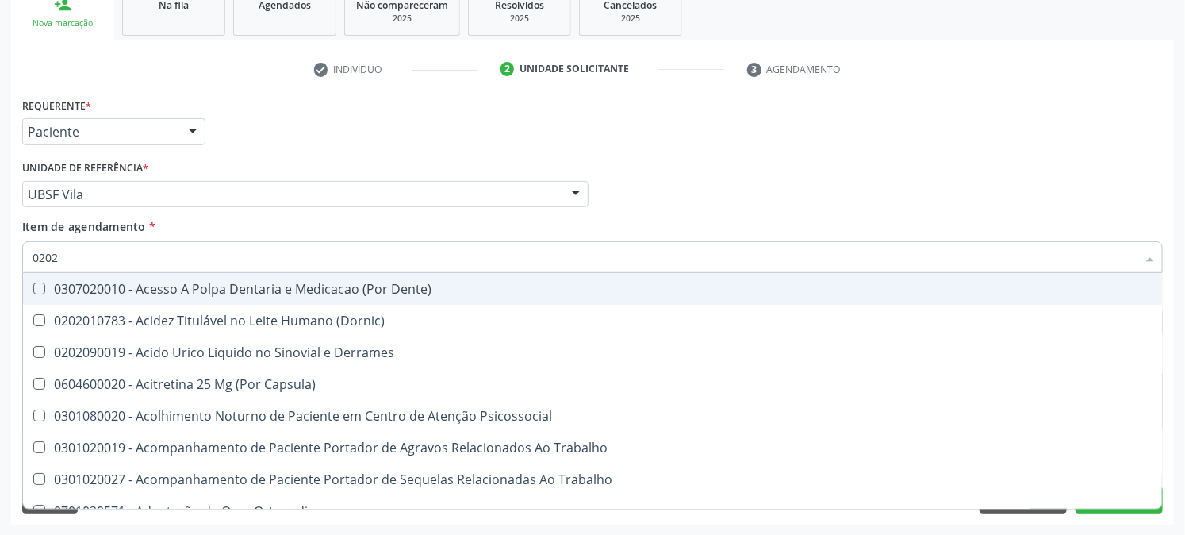
checkbox Revisao "true"
checkbox Abo "false"
checkbox Bandas\) "true"
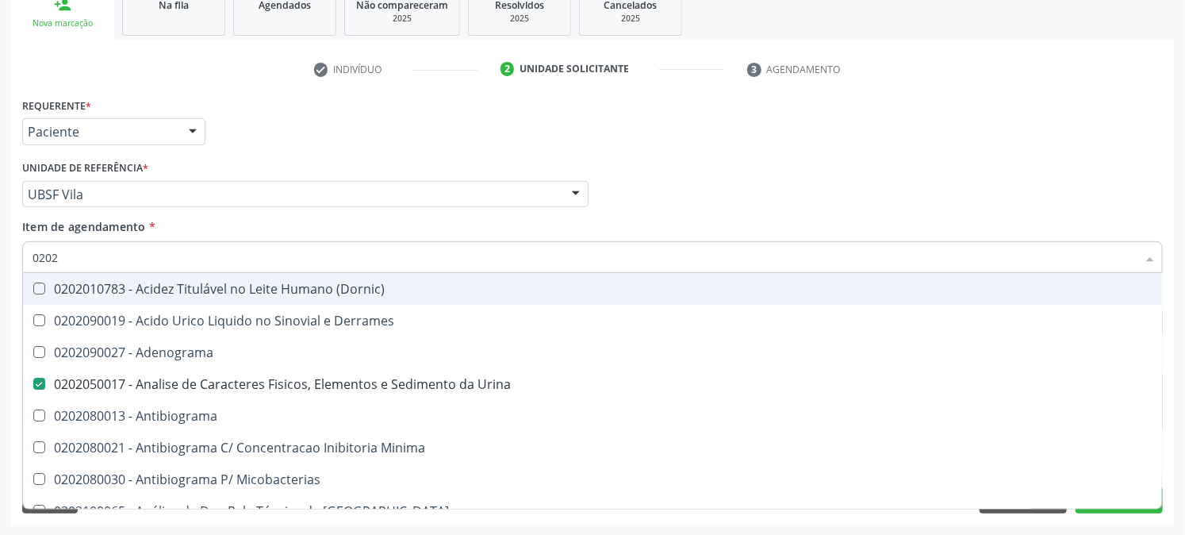
type input "02020"
checkbox Abo "false"
checkbox Xiii "true"
checkbox Glicose "false"
checkbox Zinco "true"
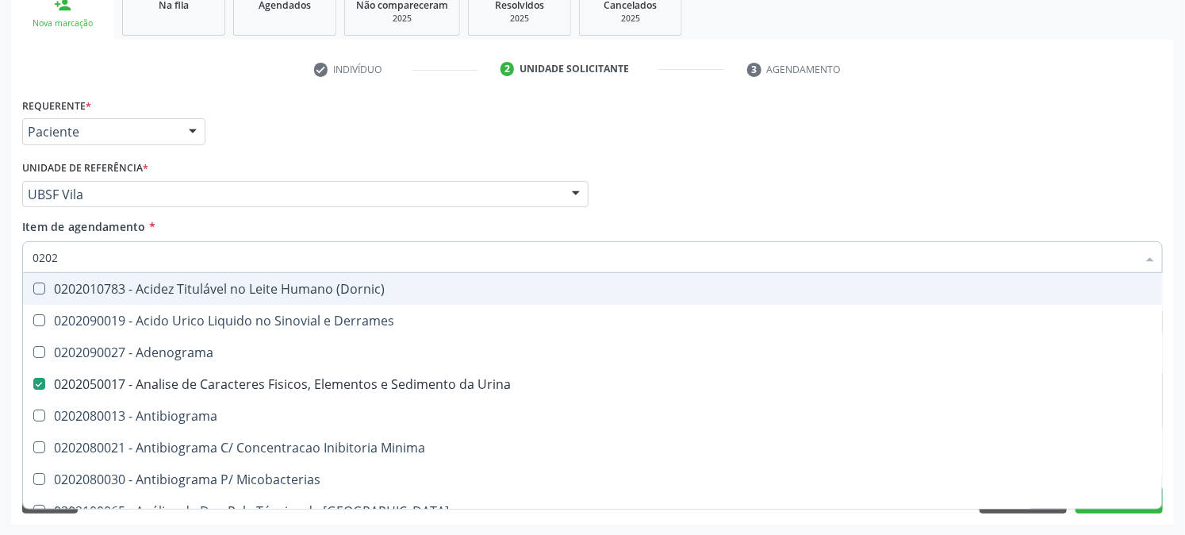
checkbox Completo "false"
checkbox Oncologia "true"
checkbox Antitoxoplasma "false"
type input "020203"
checkbox Urina "false"
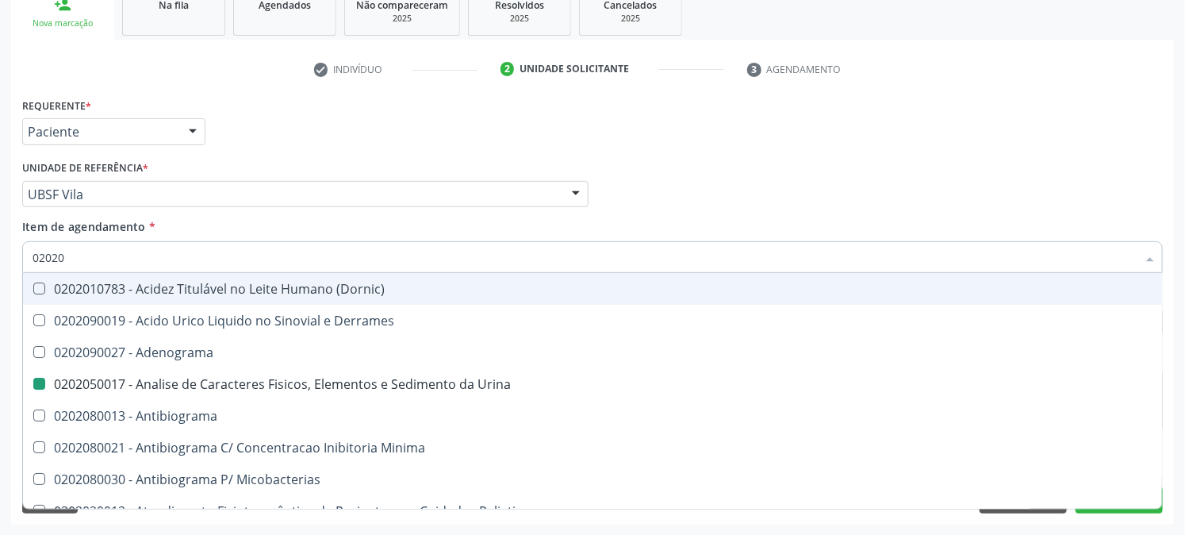
checkbox Molecular "true"
checkbox Aluminio "true"
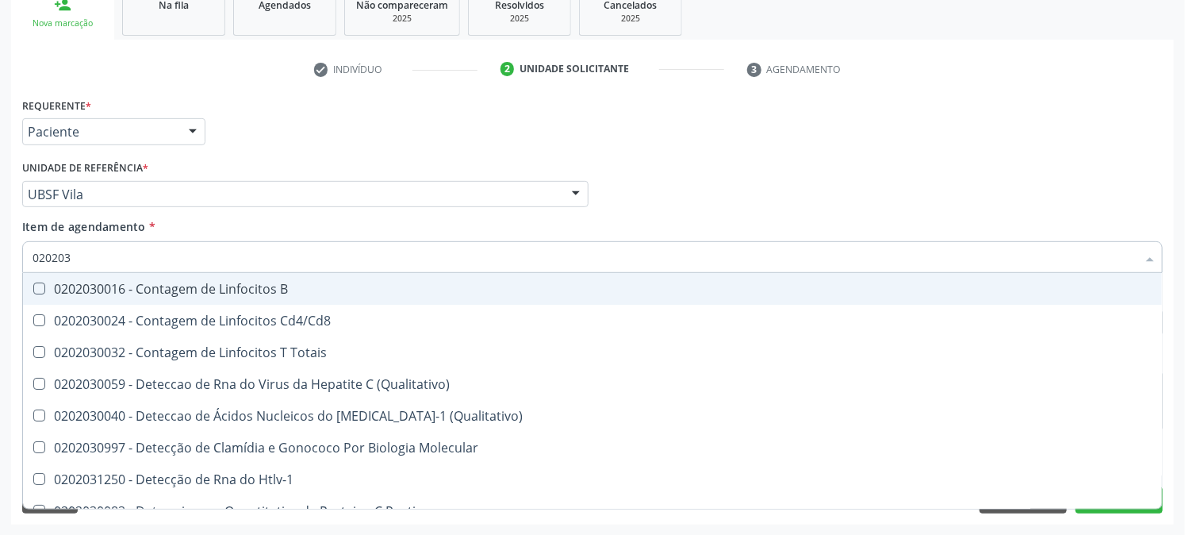
type input "0202030"
checkbox Completo "false"
checkbox Liso "true"
checkbox Antitoxoplasma "false"
type input "020203087"
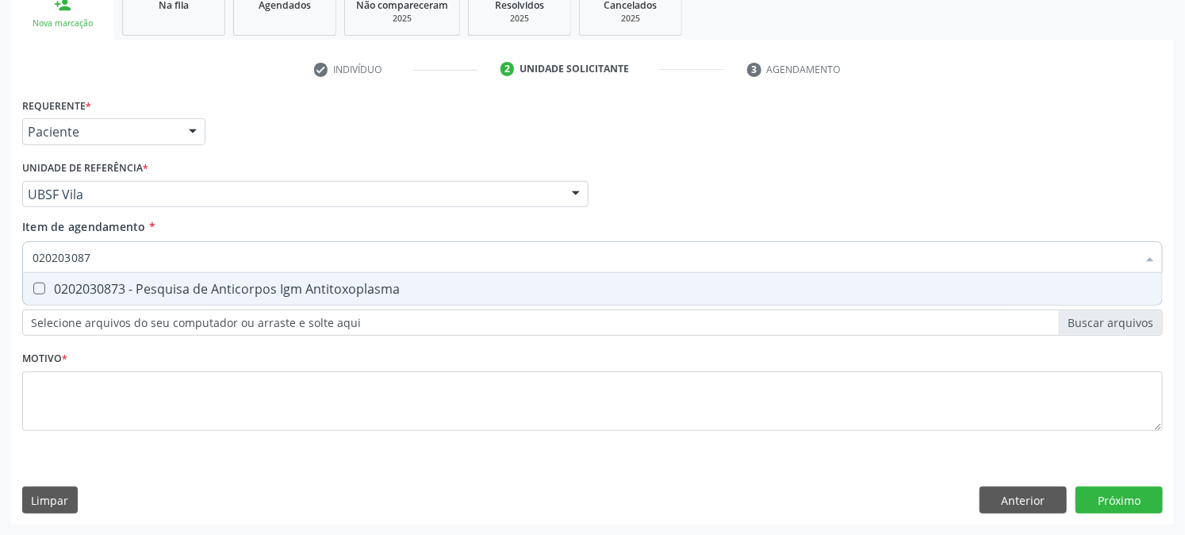
click at [75, 286] on div "0202030873 - Pesquisa de Anticorpos Igm Antitoxoplasma" at bounding box center [593, 288] width 1120 height 13
checkbox Antitoxoplasma "true"
drag, startPoint x: 113, startPoint y: 266, endPoint x: 0, endPoint y: 282, distance: 113.8
click at [0, 282] on div "Acompanhamento Acompanhe a situação das marcações correntes e finalizadas Relat…" at bounding box center [592, 186] width 1185 height 699
checkbox Antitoxoplasma "false"
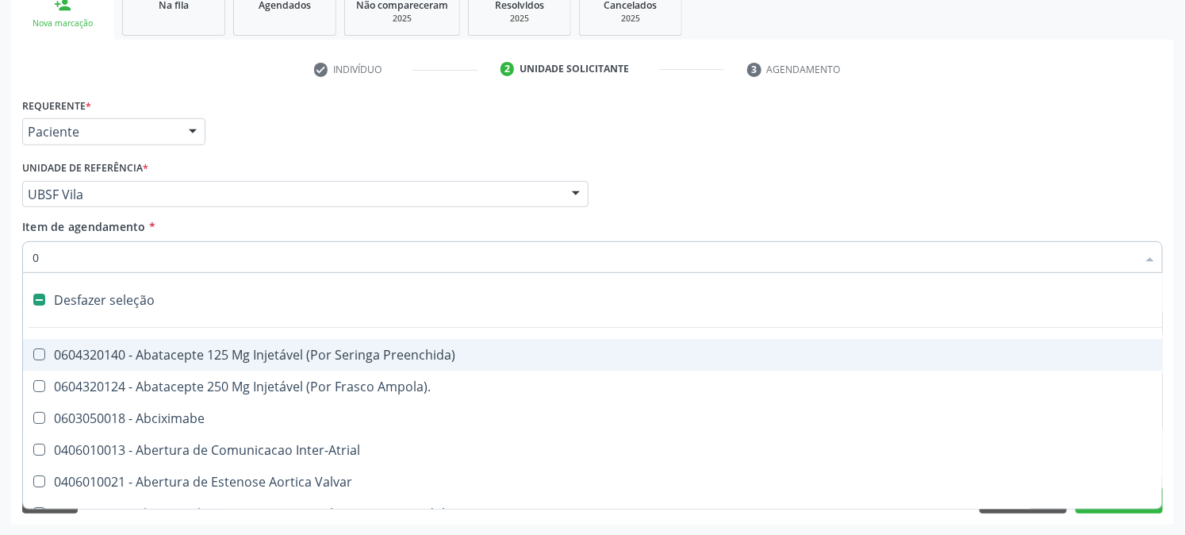
type input "02"
checkbox Psicossocial "true"
checkbox Urina "false"
checkbox Ativa "true"
checkbox Comprimido\) "true"
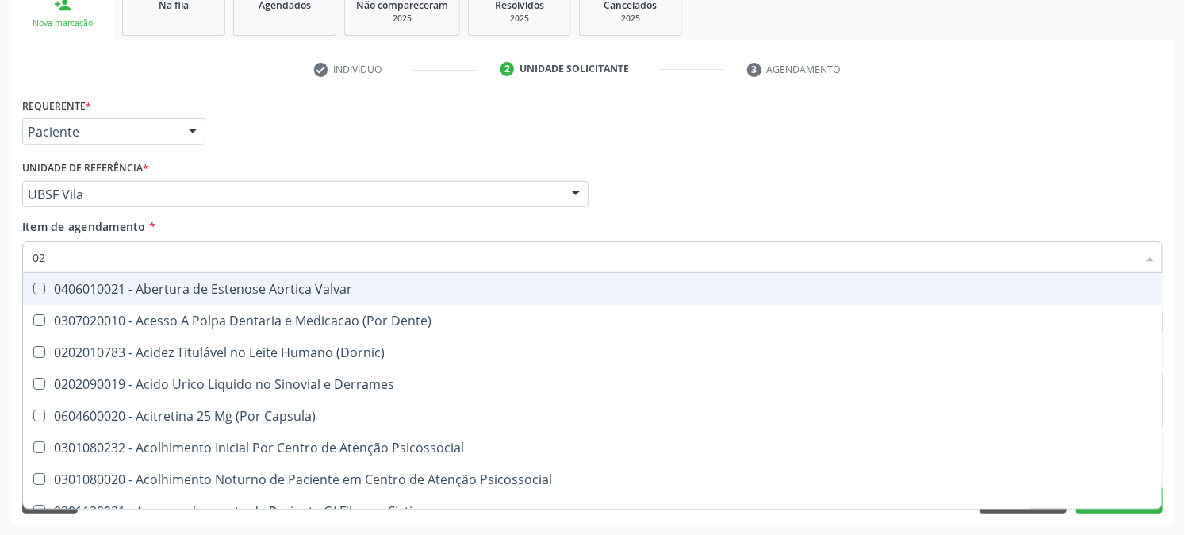
type input "020"
checkbox Frasco-Ampola\) "true"
checkbox Urina "false"
checkbox Creatinina "true"
checkbox Abo "false"
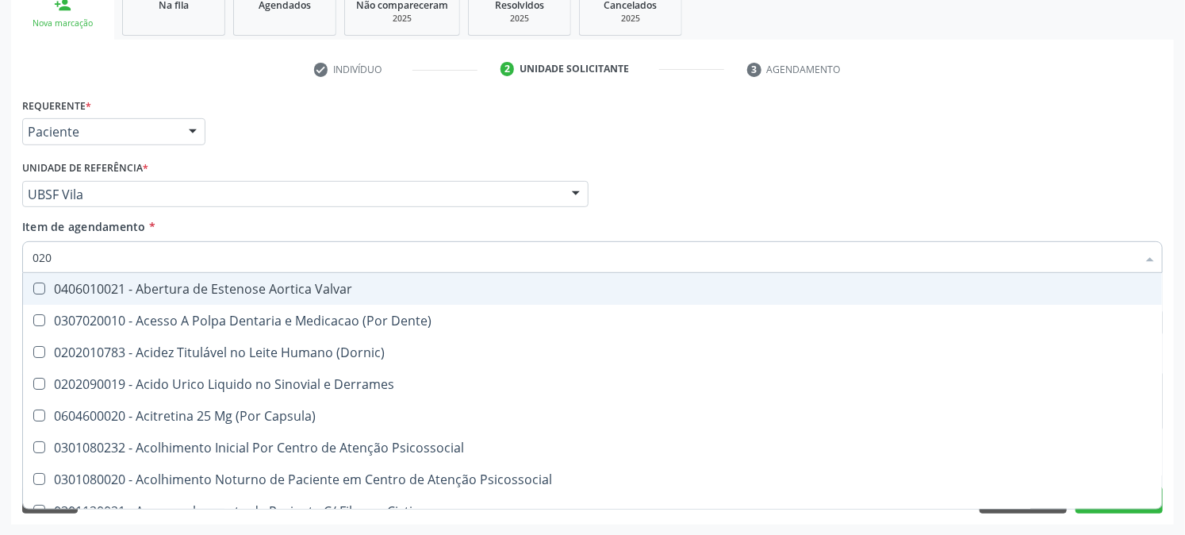
checkbox Osmolaridade "true"
checkbox Glicose "false"
checkbox Eletro-Oculografia "true"
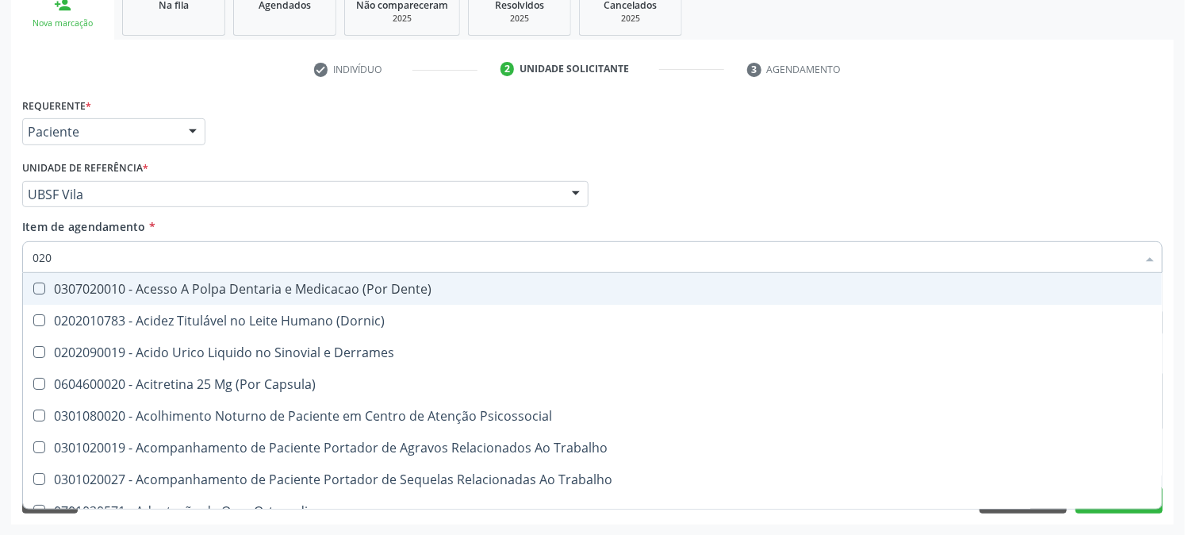
type input "0202"
checkbox Capsula\) "true"
checkbox Urina "false"
checkbox Coagulacao "true"
checkbox Cortante "true"
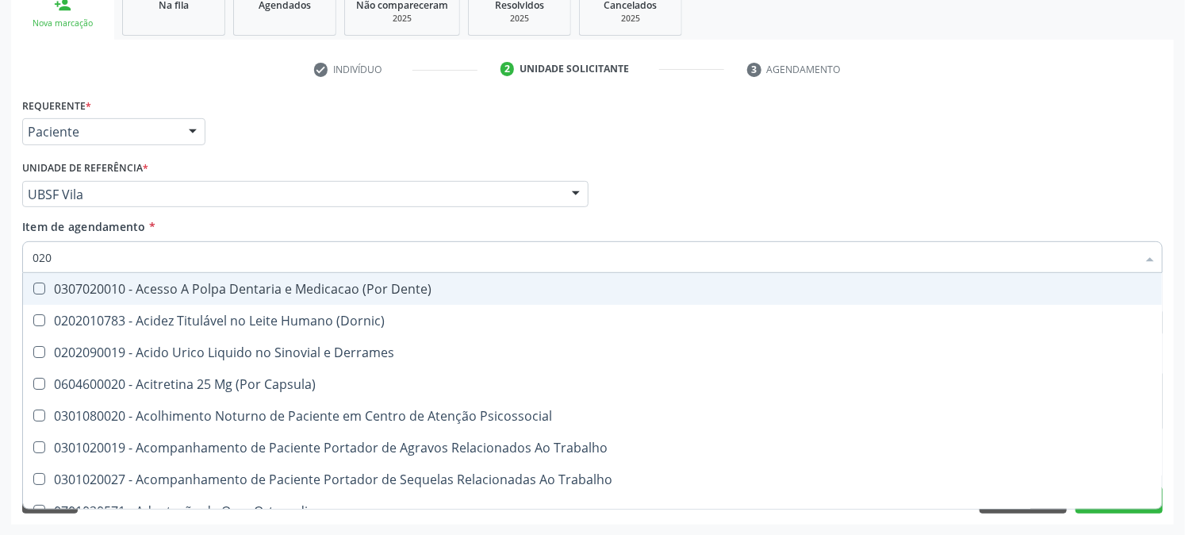
checkbox Revisao "true"
checkbox Abo "false"
checkbox Bandas\) "true"
checkbox Glomerular "true"
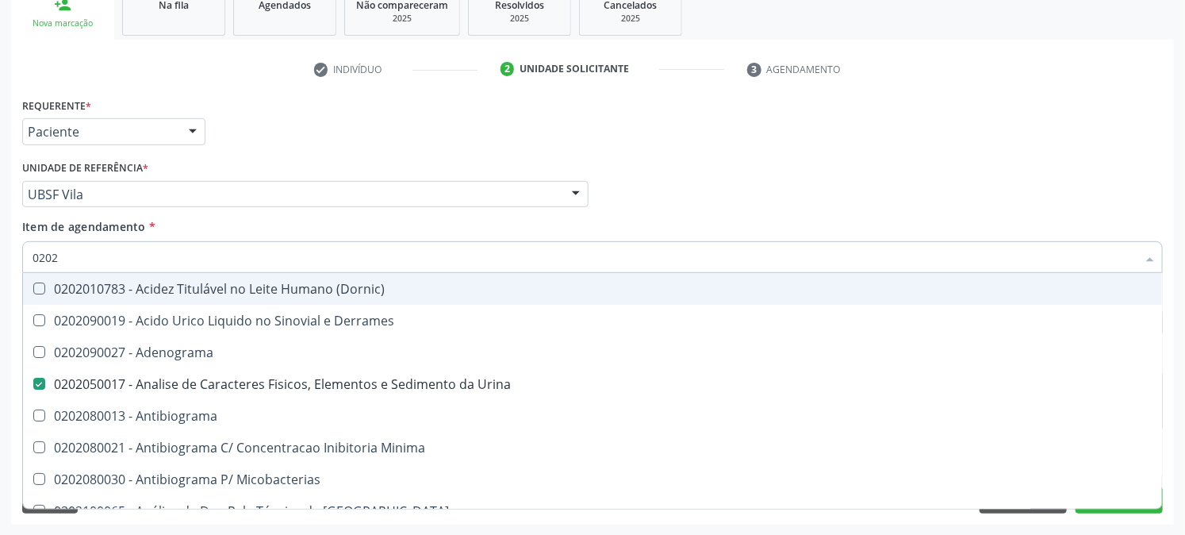
type input "02020"
checkbox Abo "false"
checkbox Xiii "true"
checkbox Glicose "false"
checkbox Zinco "true"
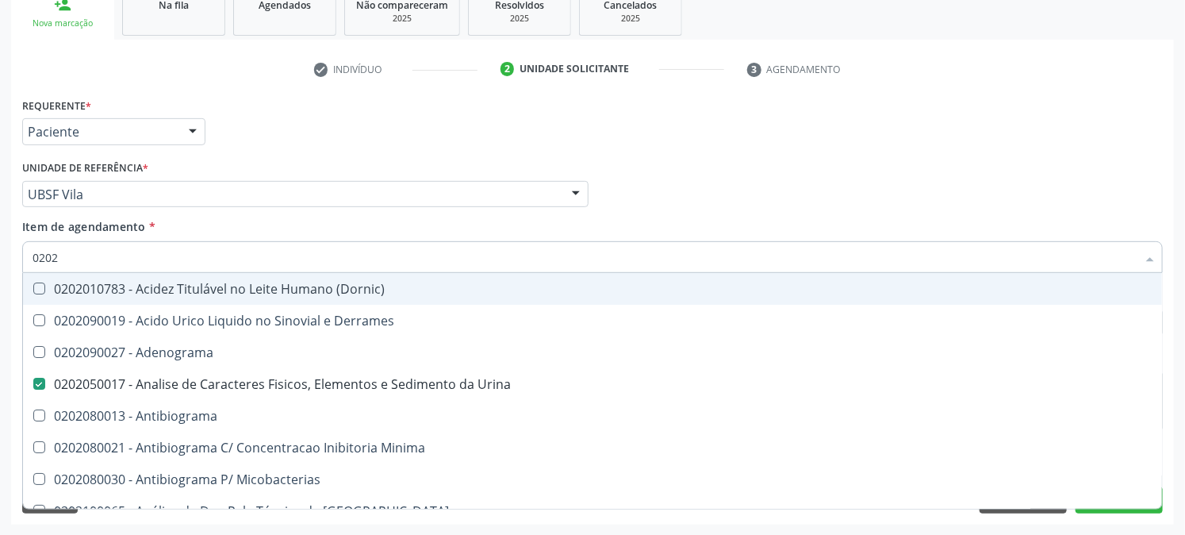
checkbox Completo "false"
checkbox Oncologia "true"
checkbox Anticardiolipina "true"
checkbox Antitoxoplasma "false"
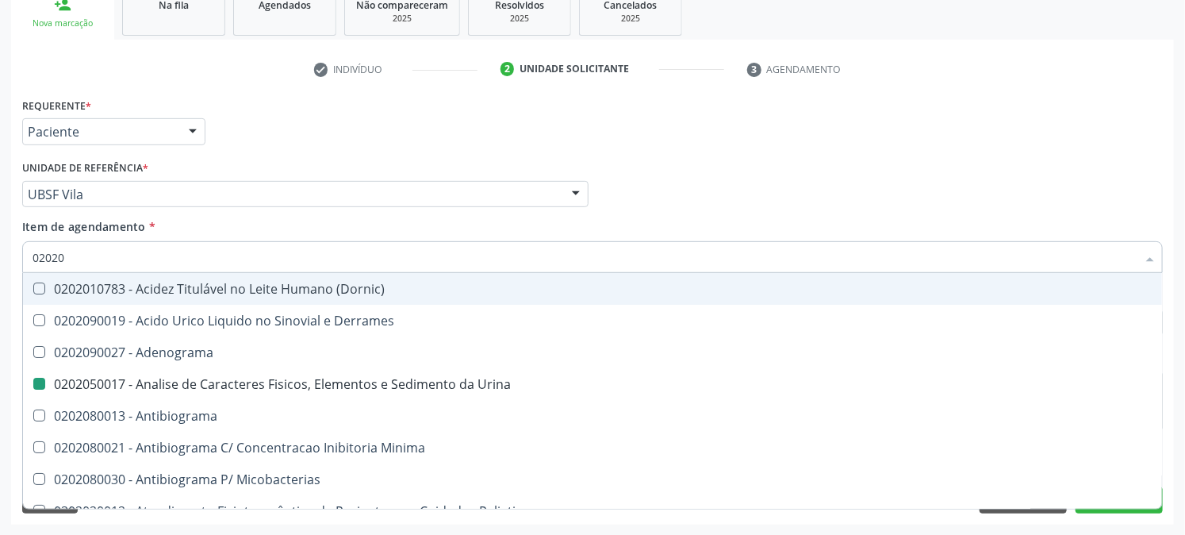
type input "020208"
checkbox Urina "false"
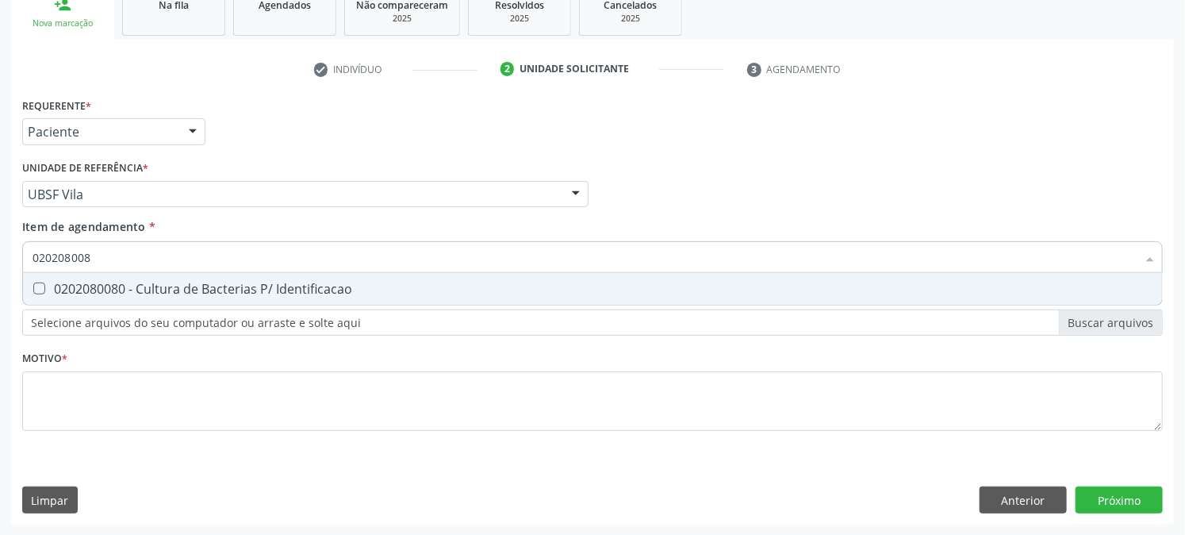
type input "0202080080"
click at [75, 282] on div "0202080080 - Cultura de Bacterias P/ Identificacao" at bounding box center [593, 288] width 1120 height 13
checkbox Identificacao "true"
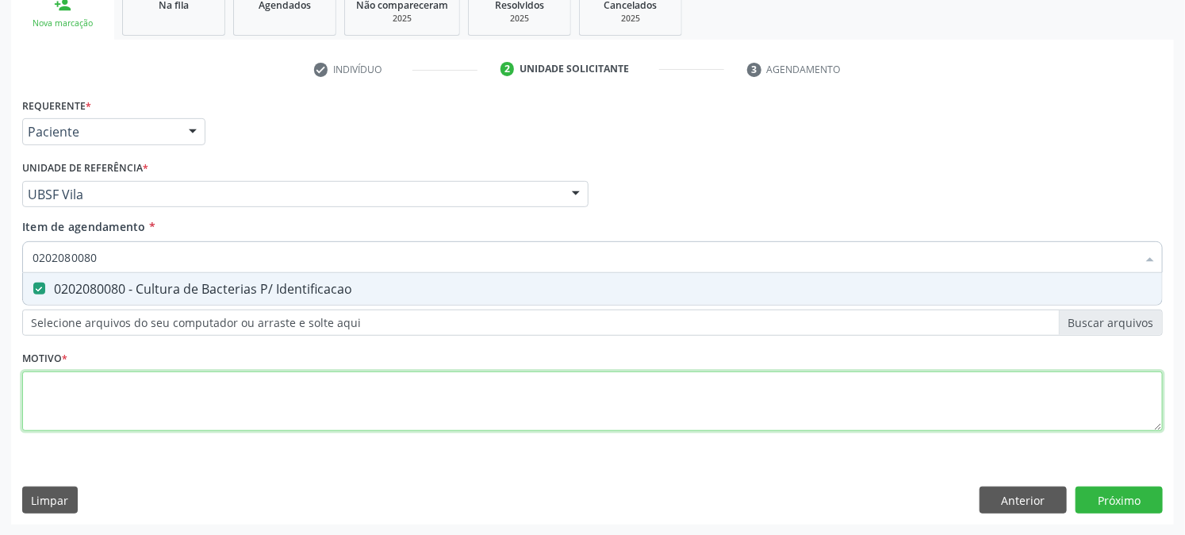
click at [65, 386] on div "Requerente * Paciente Profissional de Saúde Paciente Nenhum resultado encontrad…" at bounding box center [592, 273] width 1141 height 359
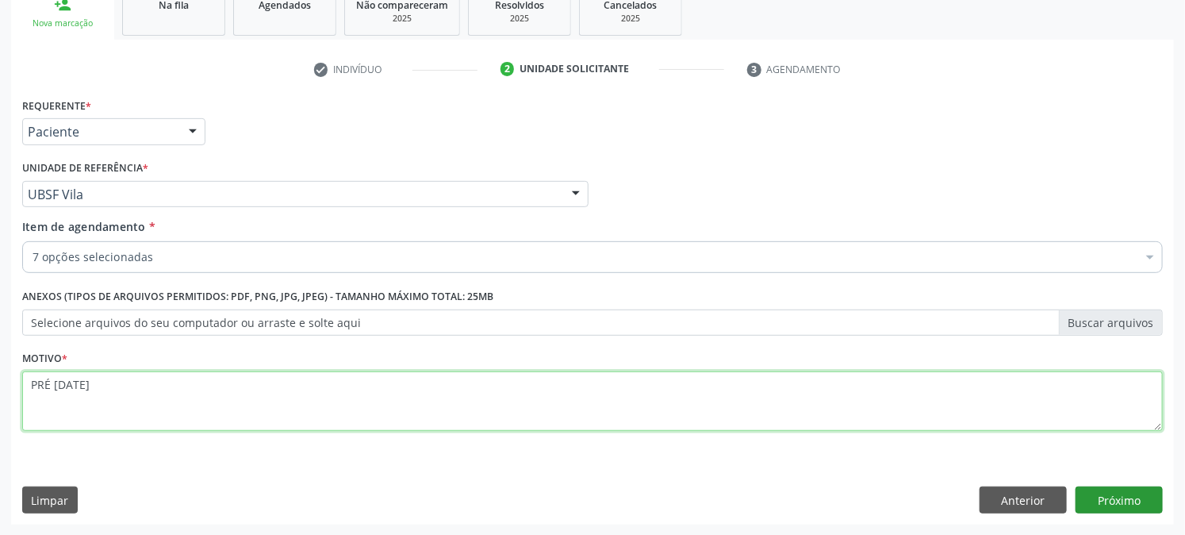
type textarea "PRÉ [DATE]"
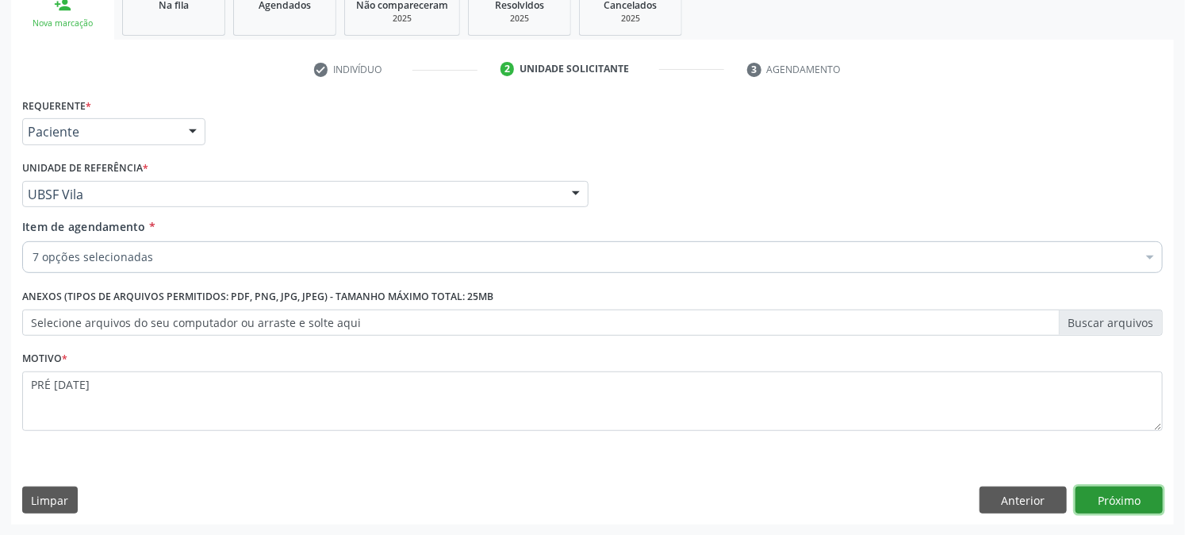
click at [1120, 498] on button "Próximo" at bounding box center [1119, 499] width 87 height 27
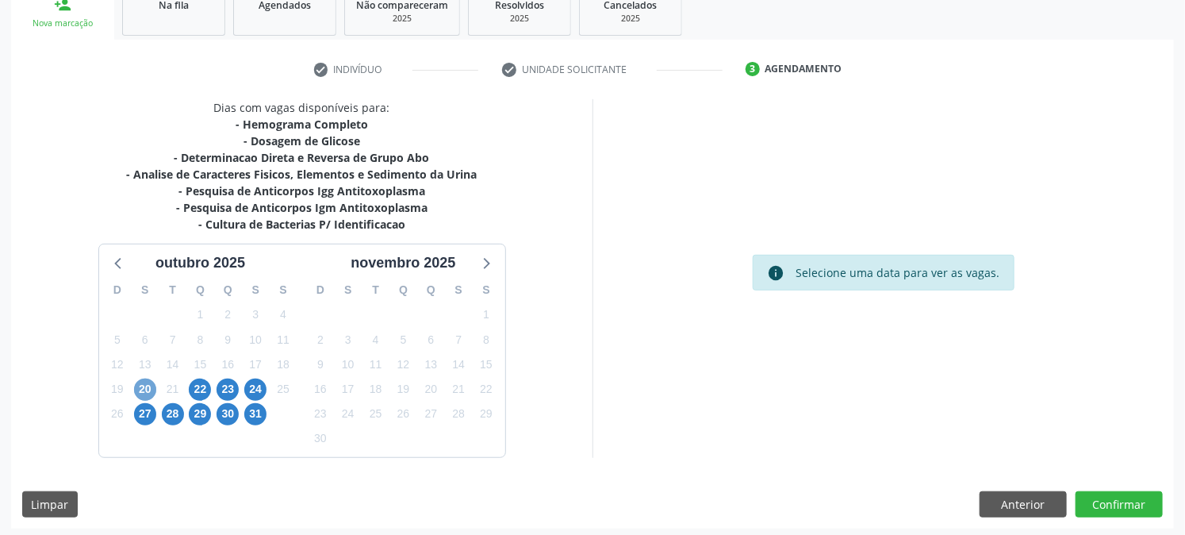
click at [139, 397] on span "20" at bounding box center [145, 389] width 22 height 22
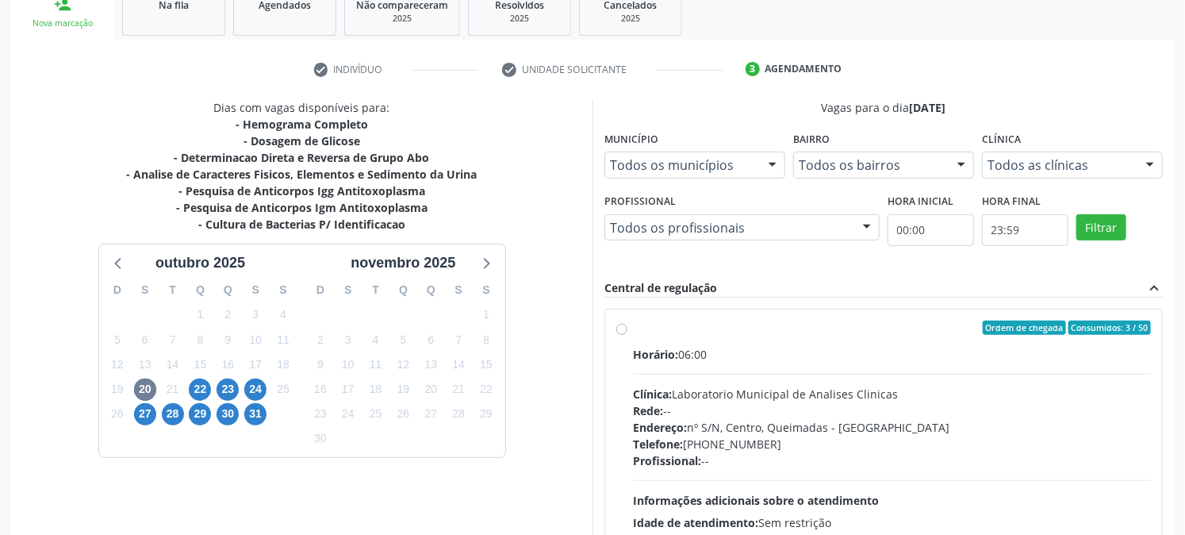
click at [624, 337] on div "Ordem de chegada Consumidos: 3 / 50 Horário: 06:00 Clínica: Laboratorio Municip…" at bounding box center [883, 443] width 535 height 244
radio input "true"
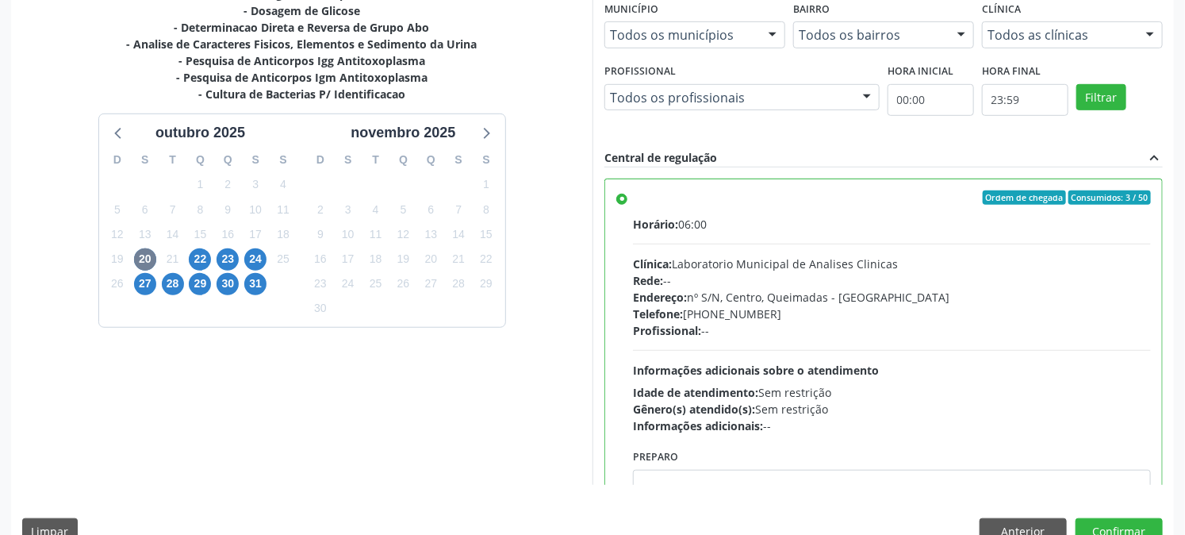
scroll to position [413, 0]
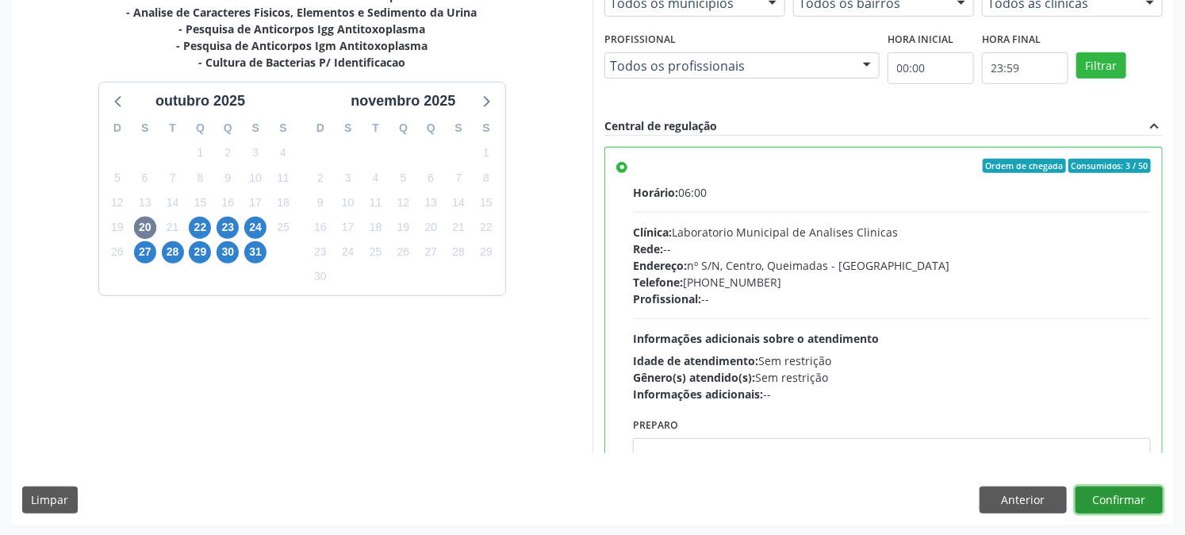
click at [1133, 502] on button "Confirmar" at bounding box center [1119, 499] width 87 height 27
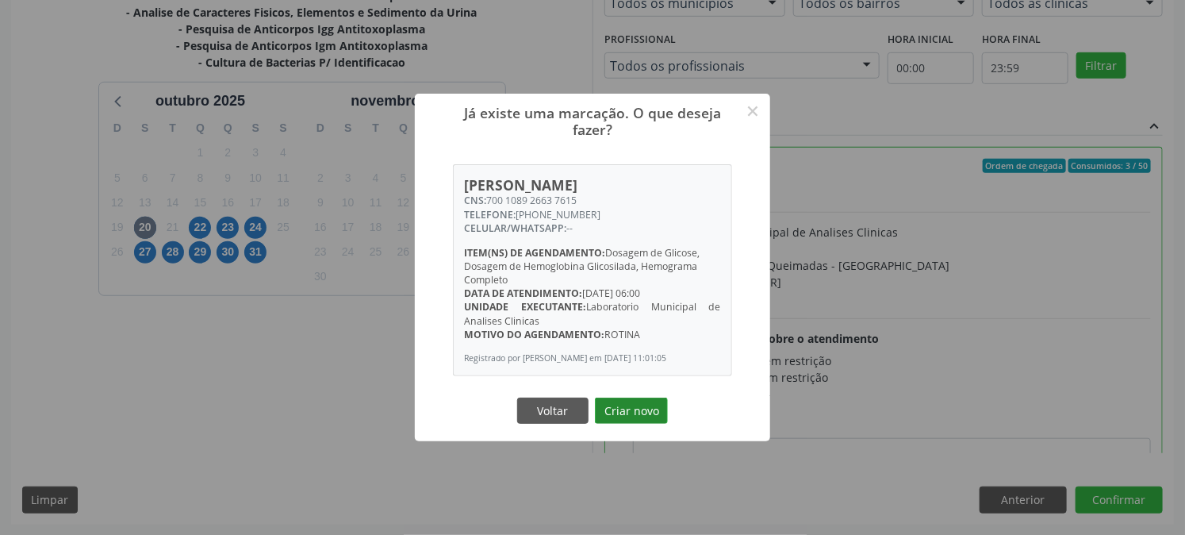
click at [622, 414] on button "Criar novo" at bounding box center [631, 410] width 73 height 27
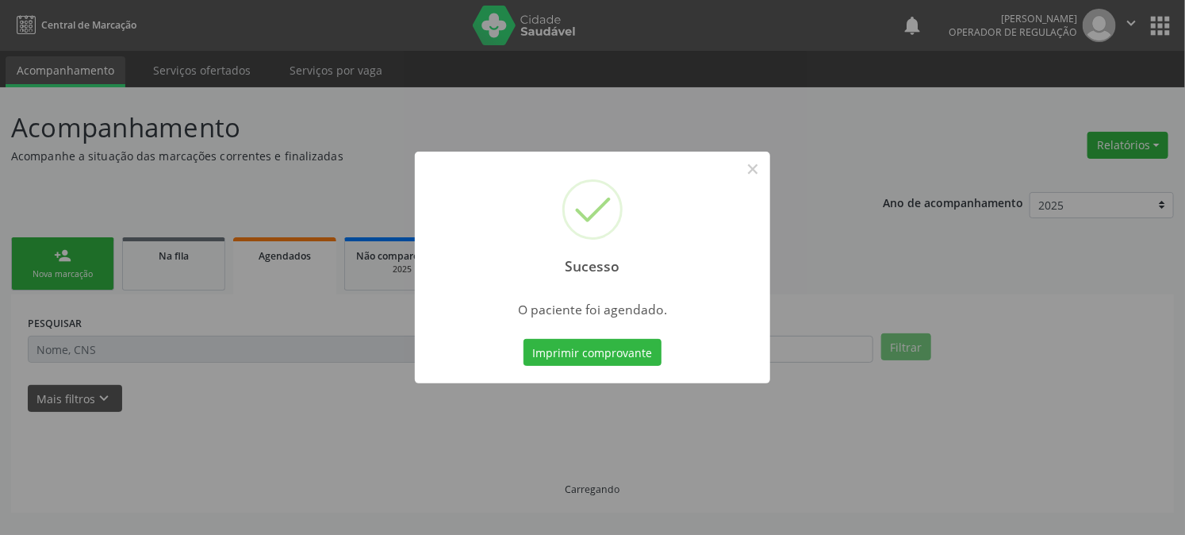
scroll to position [0, 0]
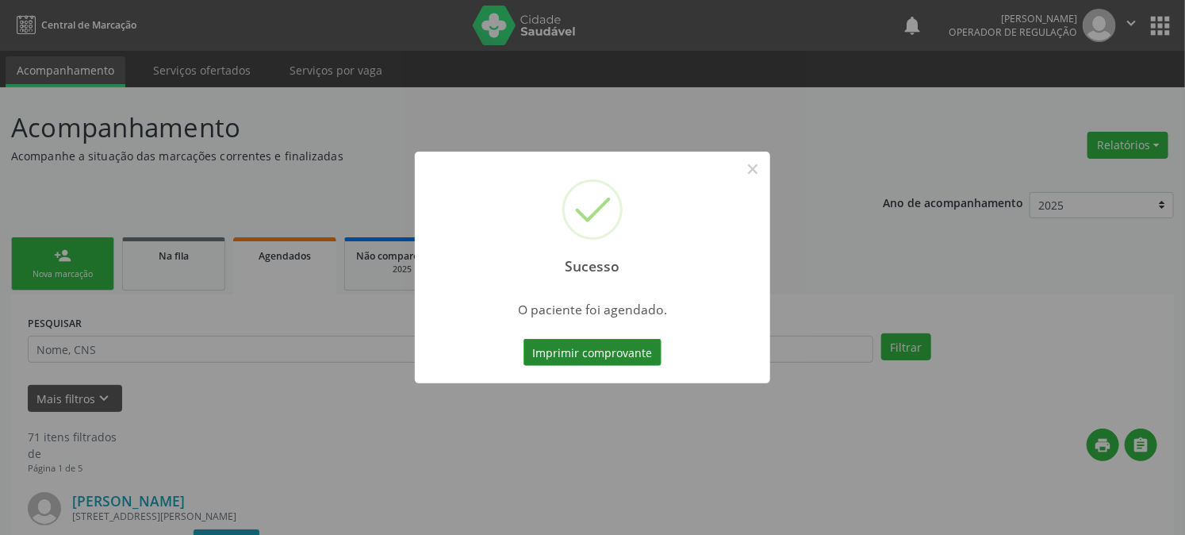
click at [571, 353] on button "Imprimir comprovante" at bounding box center [593, 352] width 138 height 27
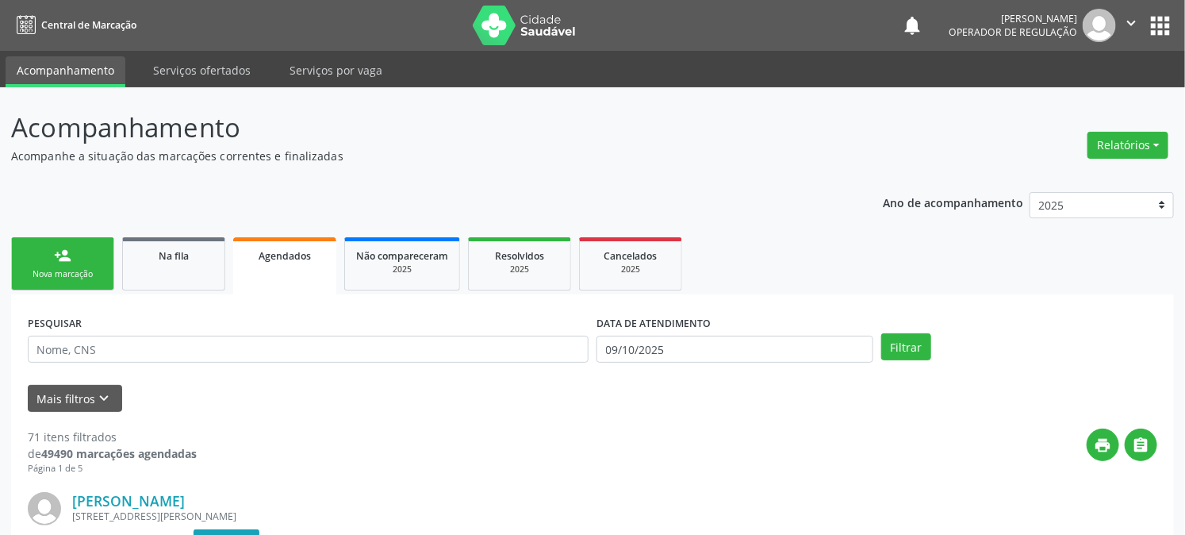
click at [34, 255] on link "person_add Nova marcação" at bounding box center [62, 263] width 103 height 53
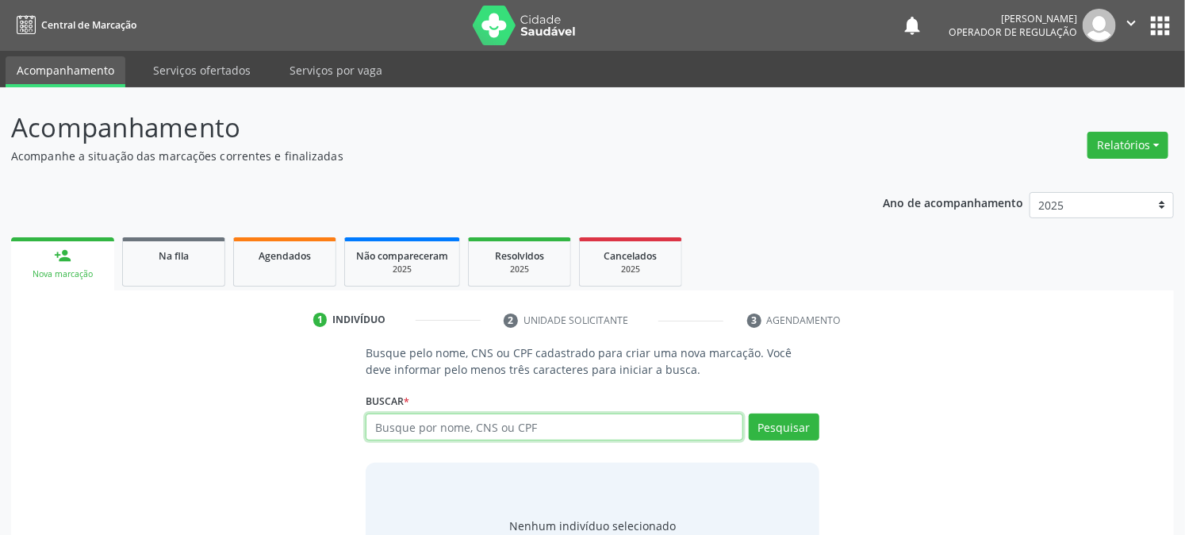
drag, startPoint x: 413, startPoint y: 413, endPoint x: 401, endPoint y: 424, distance: 16.3
click at [413, 414] on input "text" at bounding box center [554, 426] width 377 height 27
type input "700002255945007"
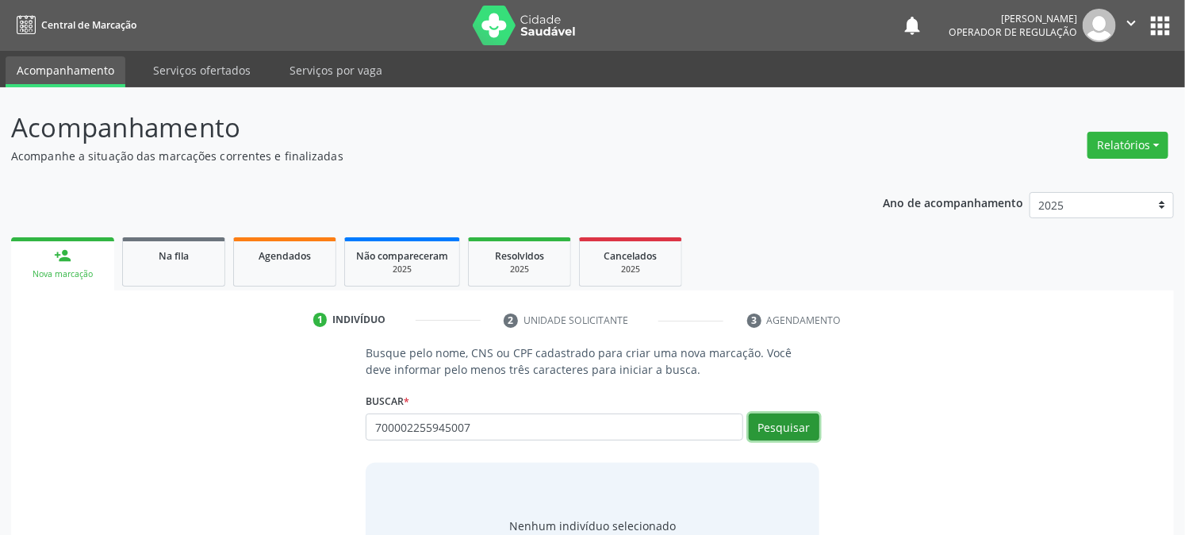
click at [789, 426] on button "Pesquisar" at bounding box center [784, 426] width 71 height 27
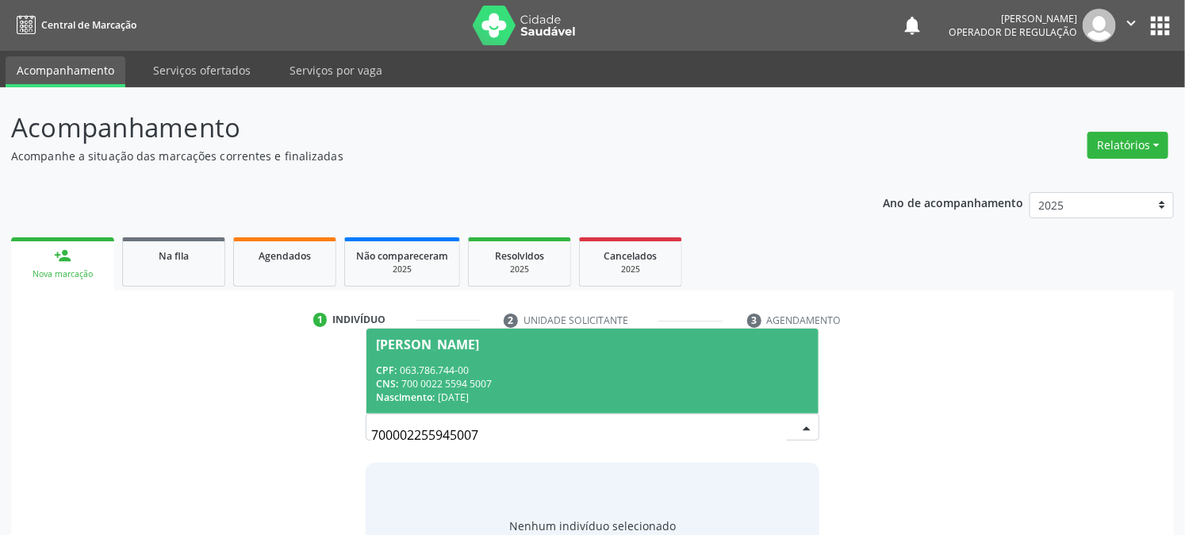
click at [481, 366] on div "CPF: 063.786.744-00" at bounding box center [592, 369] width 432 height 13
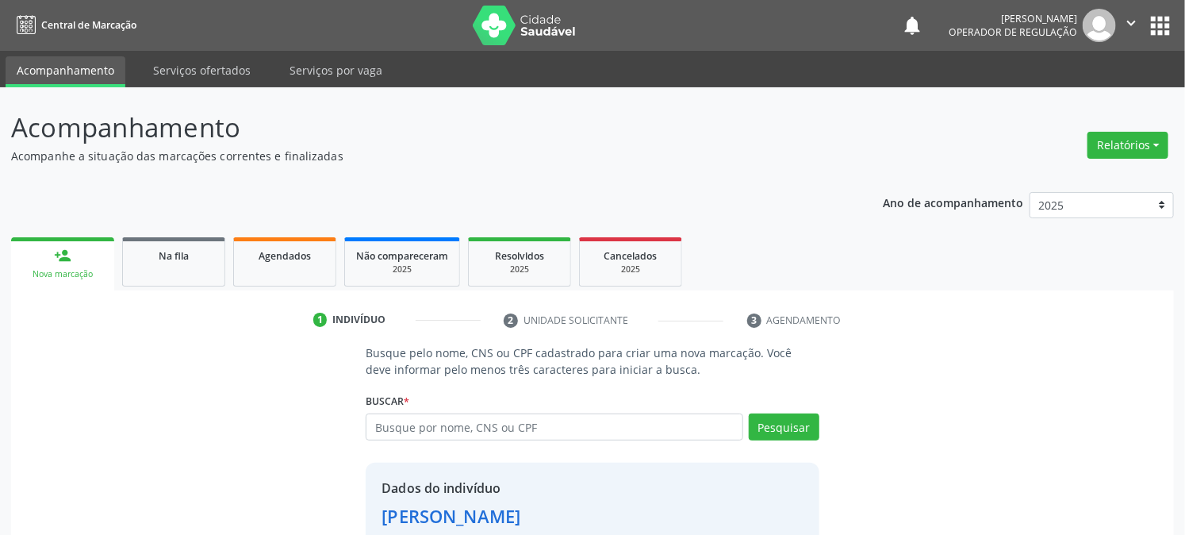
scroll to position [100, 0]
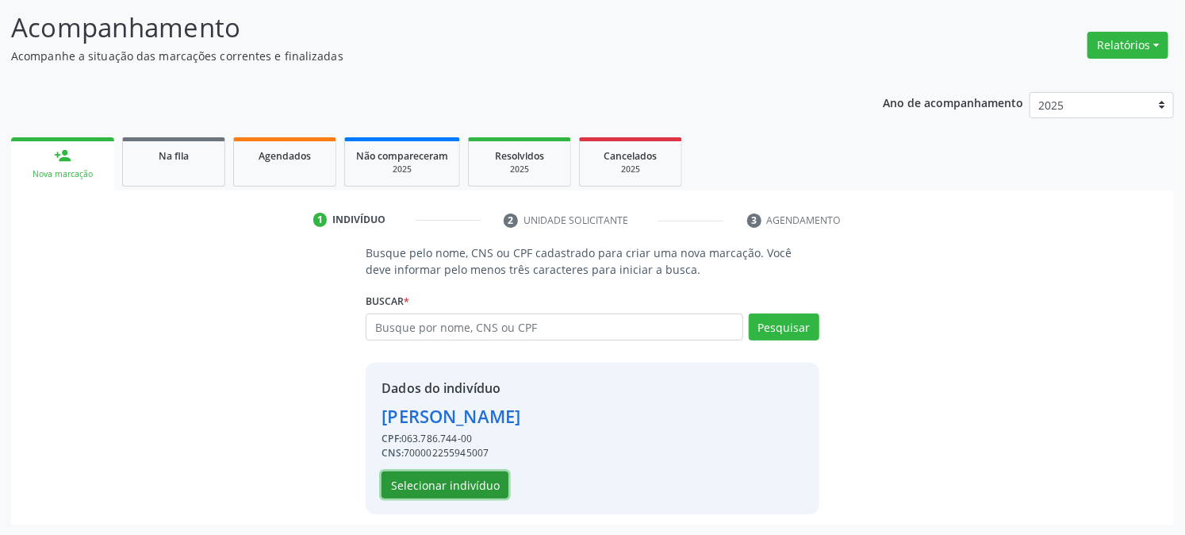
click at [476, 477] on button "Selecionar indivíduo" at bounding box center [445, 484] width 127 height 27
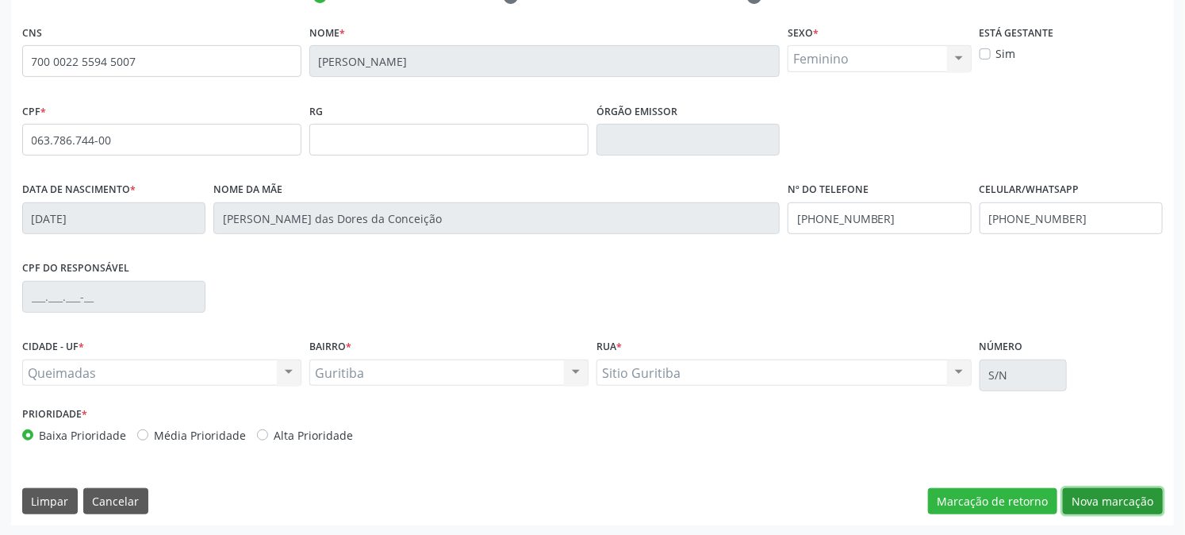
click at [1090, 497] on button "Nova marcação" at bounding box center [1113, 501] width 100 height 27
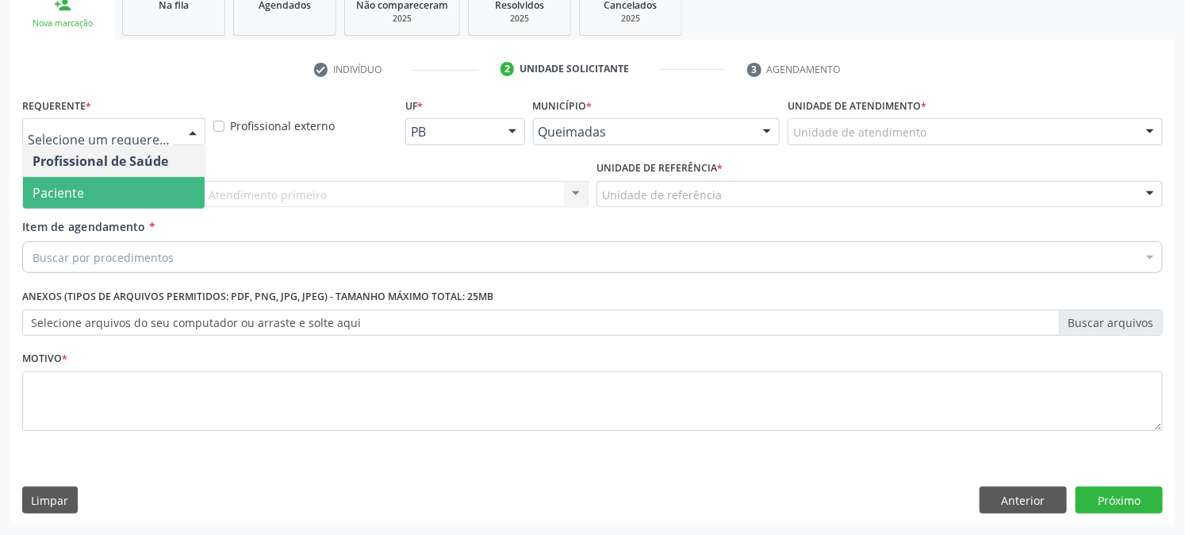
click at [43, 187] on span "Paciente" at bounding box center [59, 192] width 52 height 17
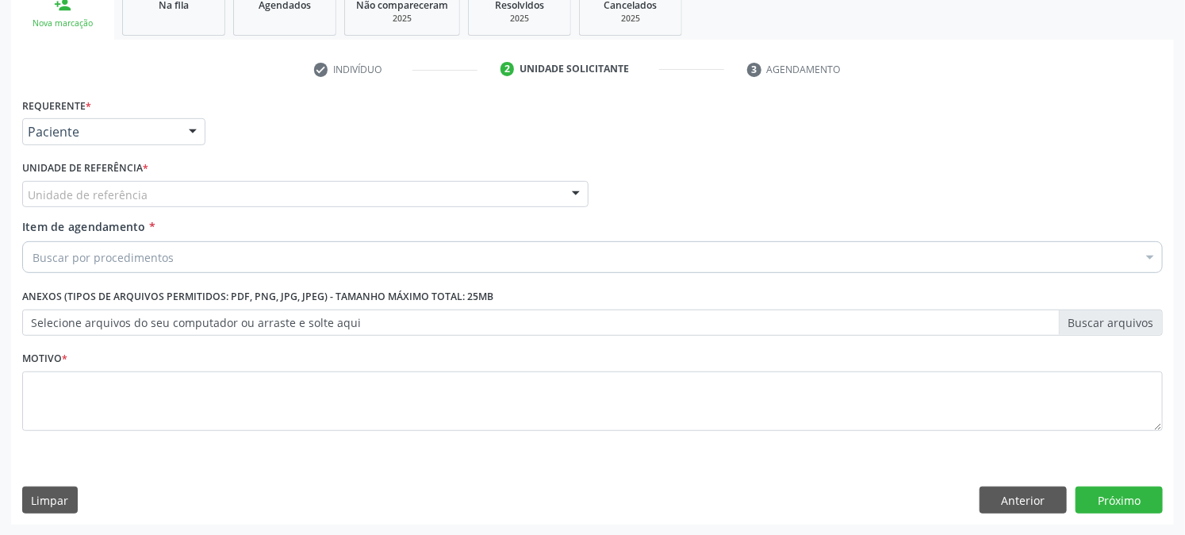
click at [50, 181] on div "Unidade de referência" at bounding box center [305, 194] width 566 height 27
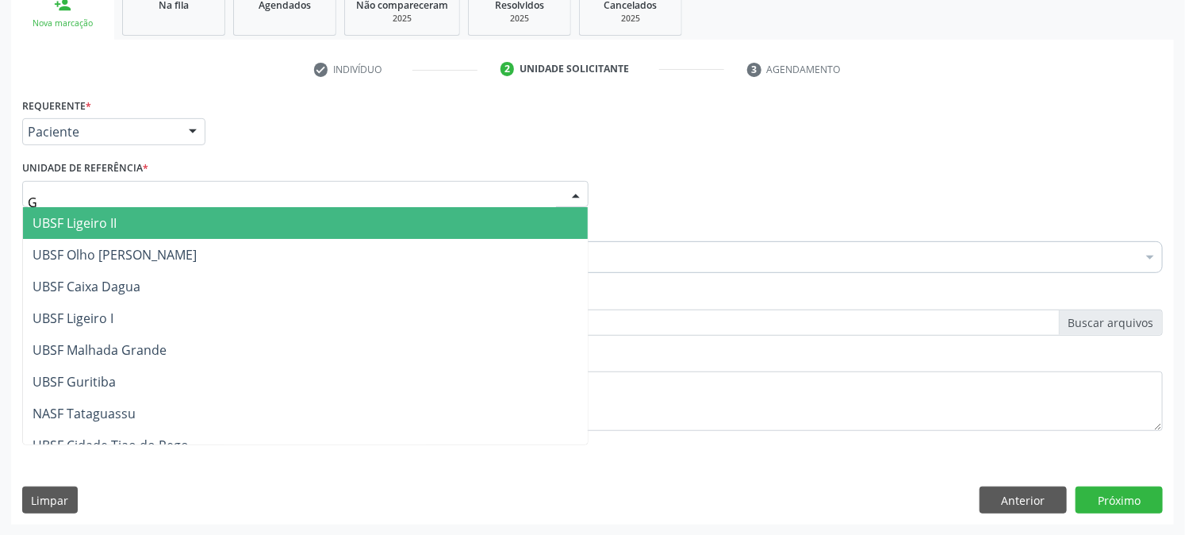
type input "GU"
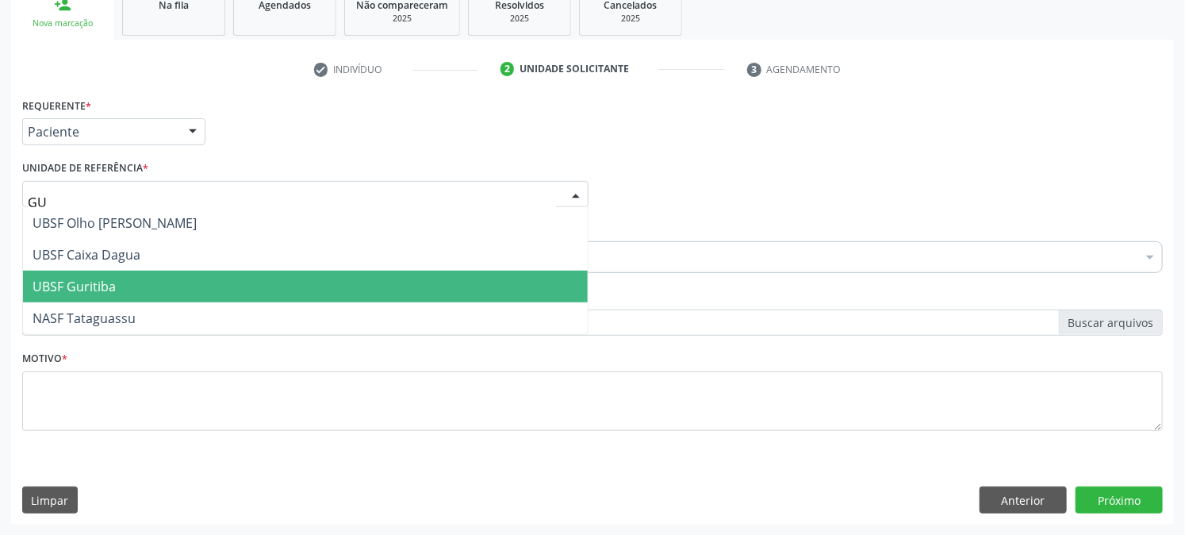
click at [74, 280] on span "UBSF Guritiba" at bounding box center [74, 286] width 83 height 17
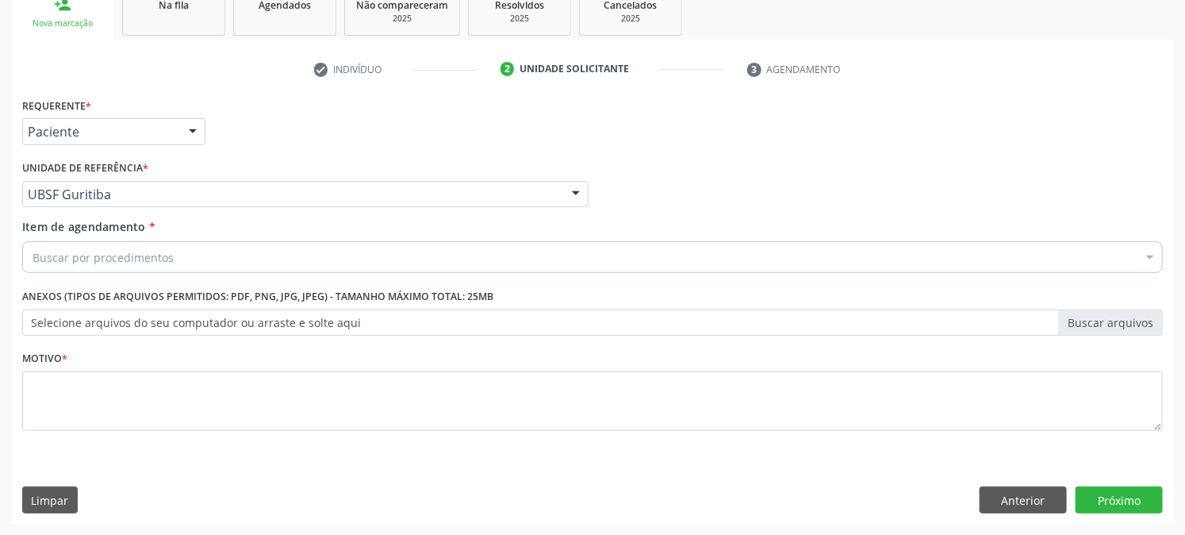
click at [77, 265] on div "Buscar por procedimentos" at bounding box center [592, 257] width 1141 height 32
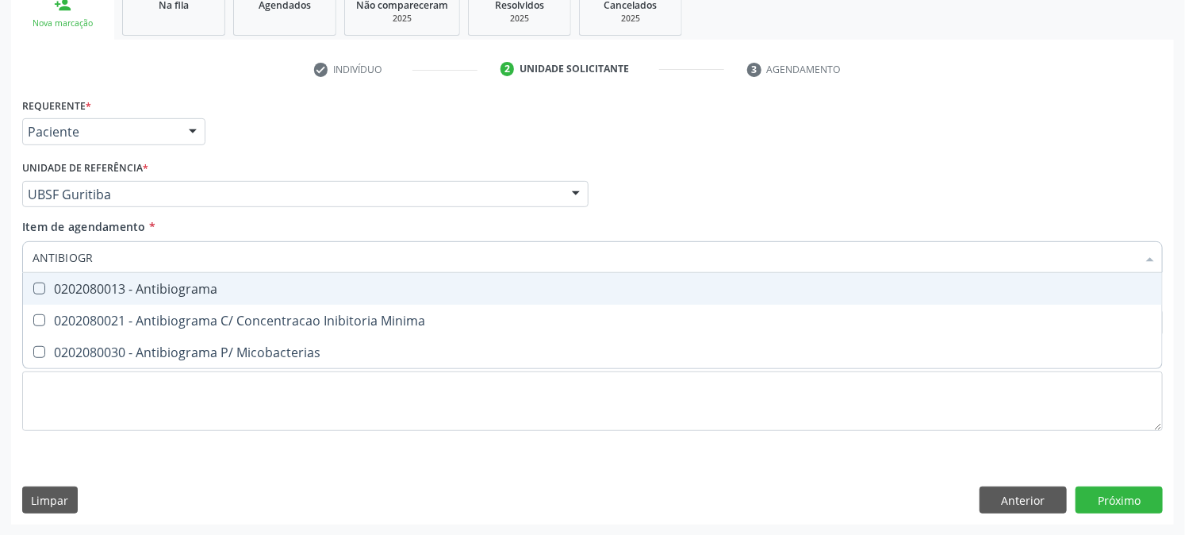
type input "ANTIBIOGRA"
click at [80, 282] on div "0202080013 - Antibiograma" at bounding box center [593, 288] width 1120 height 13
checkbox Antibiograma "true"
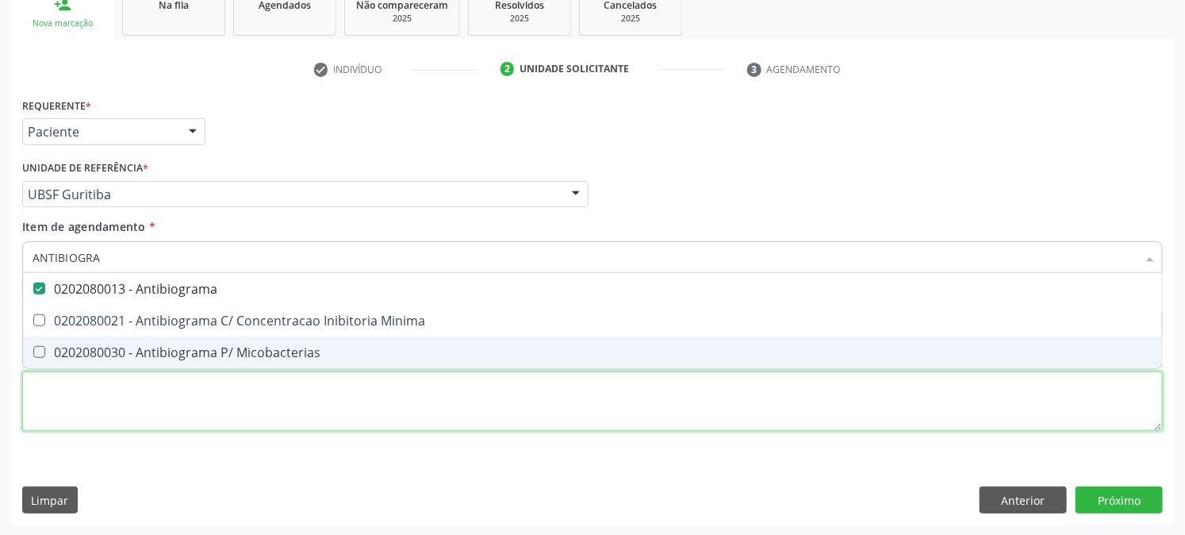
drag, startPoint x: 77, startPoint y: 424, endPoint x: 68, endPoint y: 421, distance: 9.0
click at [74, 424] on div "Requerente * Paciente Profissional de Saúde Paciente Nenhum resultado encontrad…" at bounding box center [592, 273] width 1141 height 359
checkbox Minima "true"
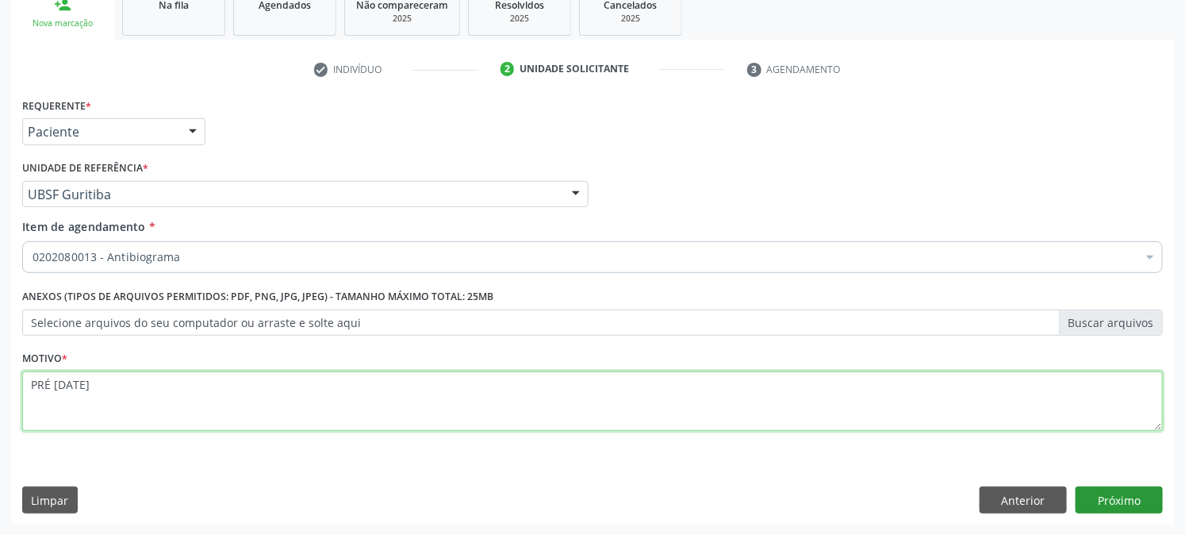
type textarea "PRÉ [DATE]"
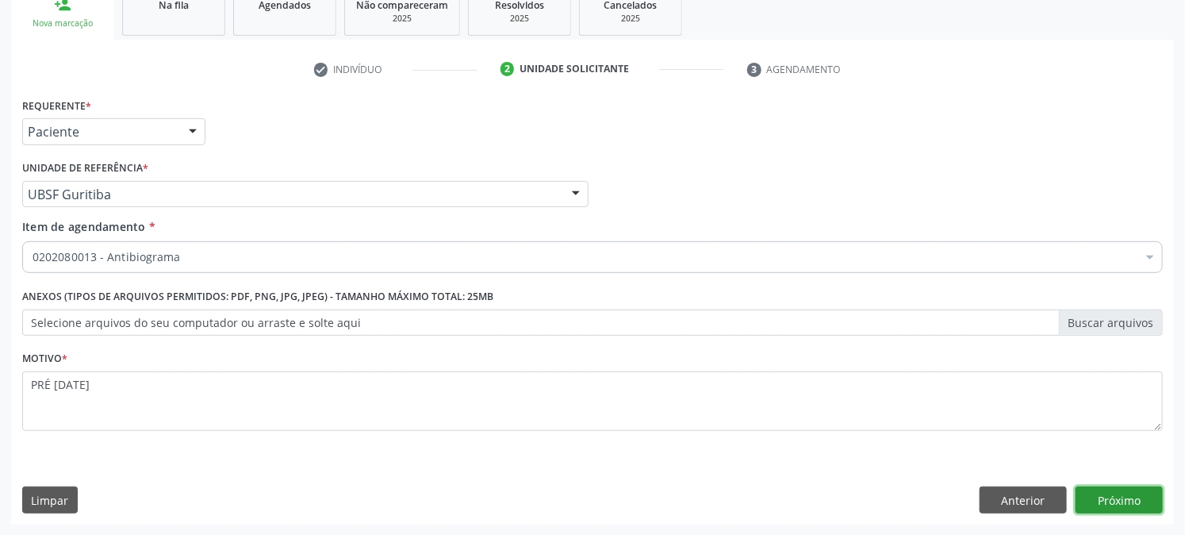
click at [1112, 501] on button "Próximo" at bounding box center [1119, 499] width 87 height 27
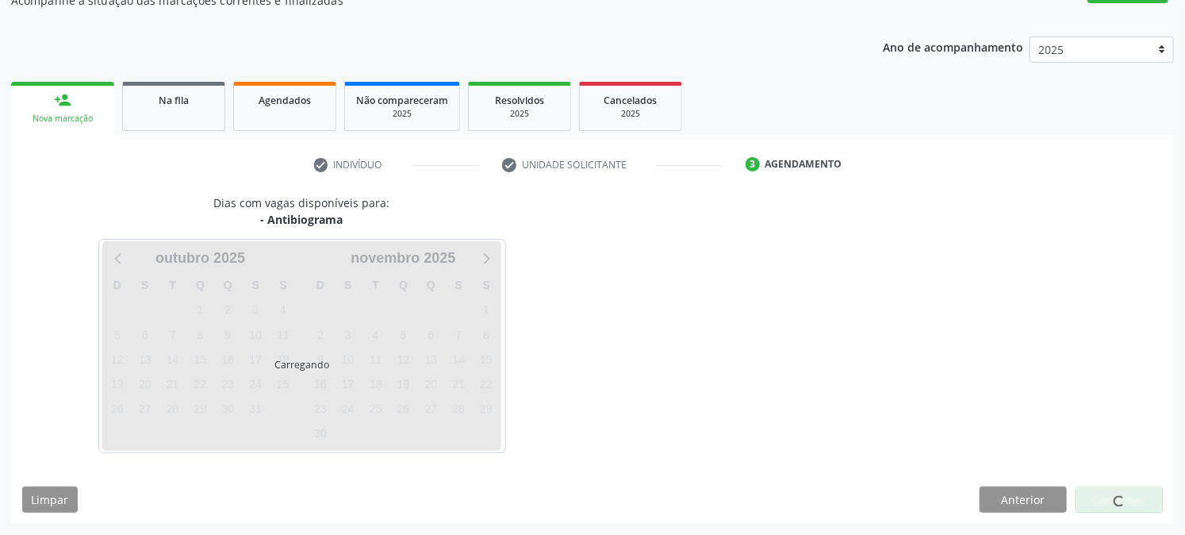
scroll to position [155, 0]
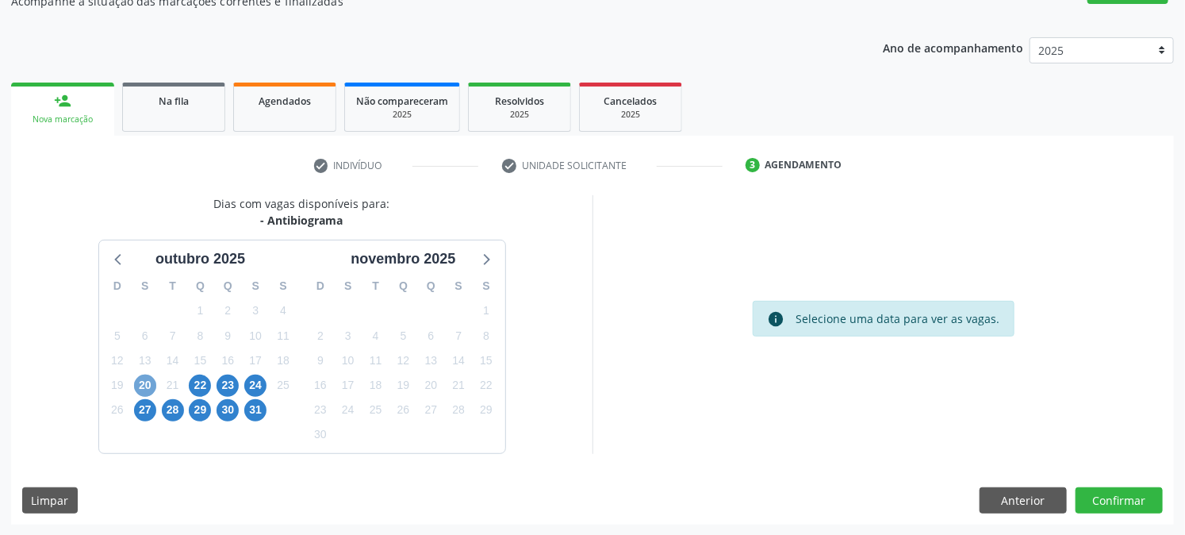
click at [137, 378] on span "20" at bounding box center [145, 385] width 22 height 22
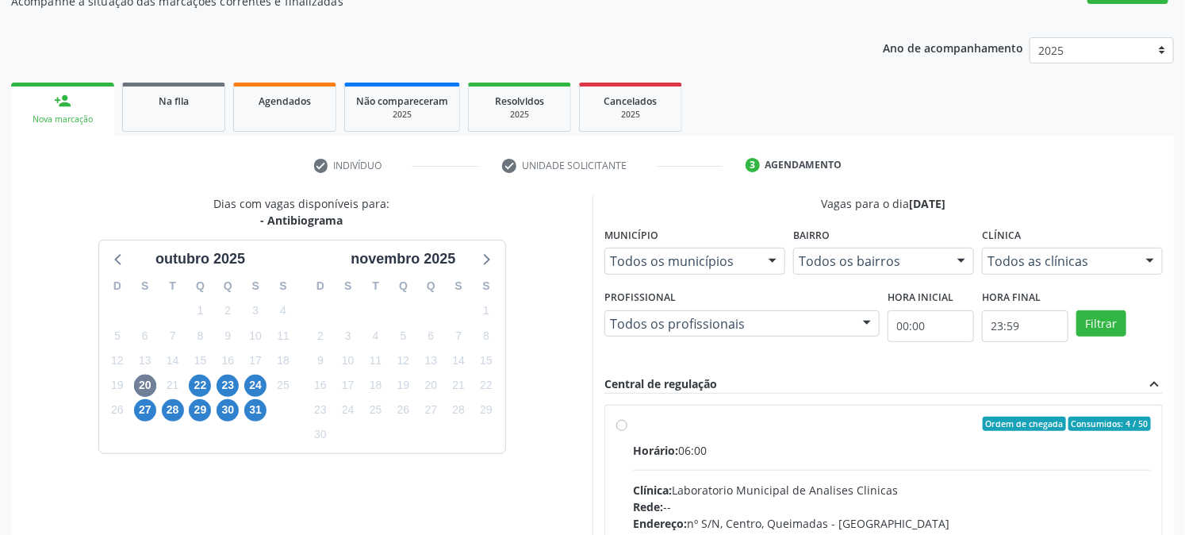
click at [684, 436] on label "Ordem de chegada Consumidos: 4 / 50 Horário: 06:00 Clínica: Laboratorio Municip…" at bounding box center [892, 539] width 518 height 244
click at [628, 431] on input "Ordem de chegada Consumidos: 4 / 50 Horário: 06:00 Clínica: Laboratorio Municip…" at bounding box center [621, 424] width 11 height 14
radio input "true"
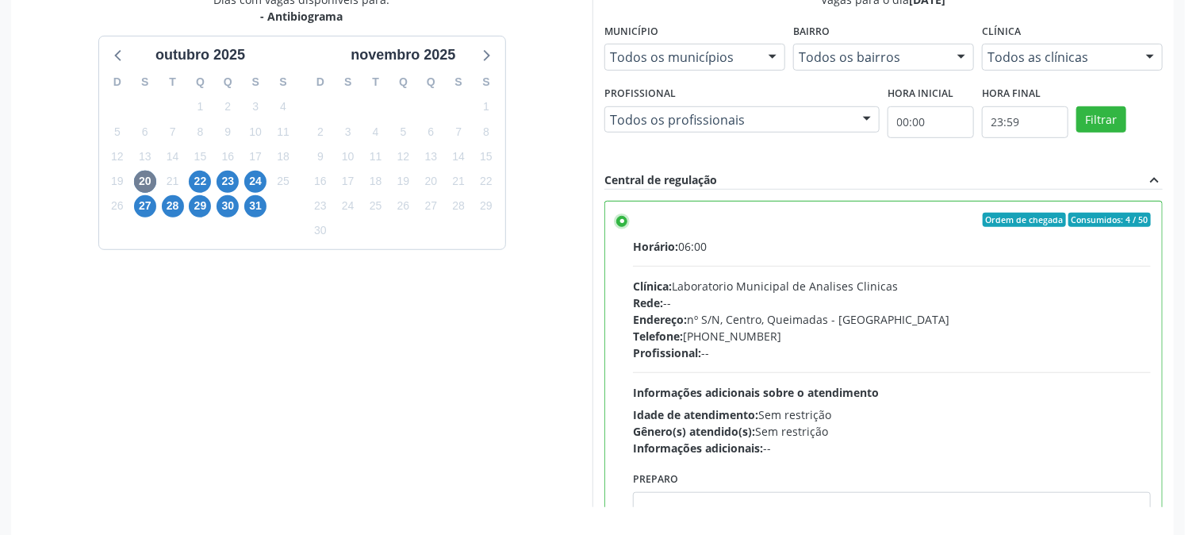
scroll to position [413, 0]
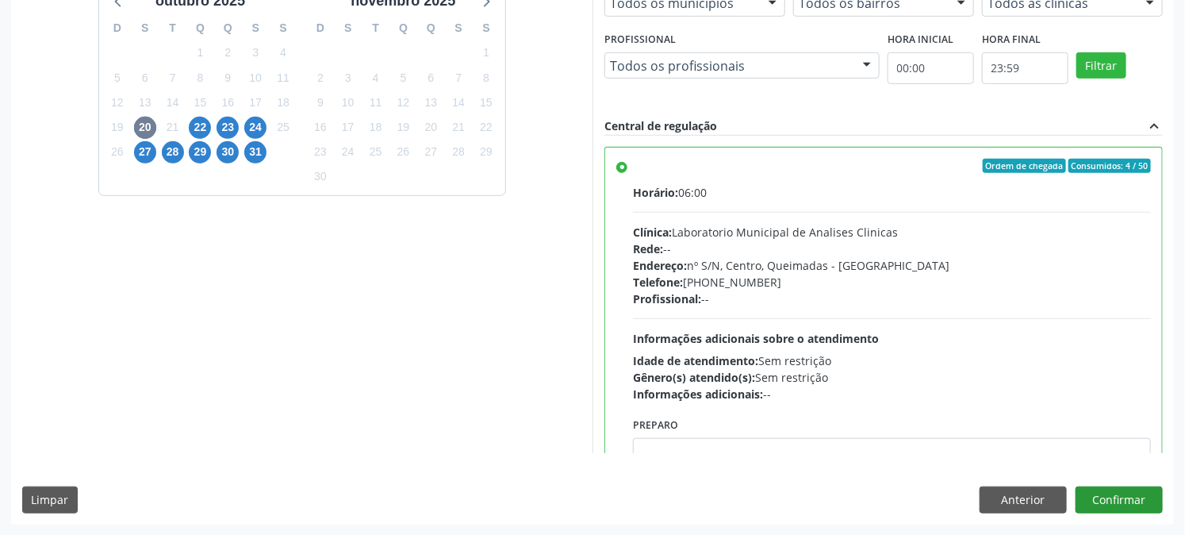
drag, startPoint x: 1093, startPoint y: 479, endPoint x: 1093, endPoint y: 493, distance: 13.5
click at [1093, 480] on div "Dias com vagas disponíveis para: - Antibiograma outubro 2025 D S T Q Q S S 28 2…" at bounding box center [592, 230] width 1163 height 586
click at [1093, 493] on button "Confirmar" at bounding box center [1119, 499] width 87 height 27
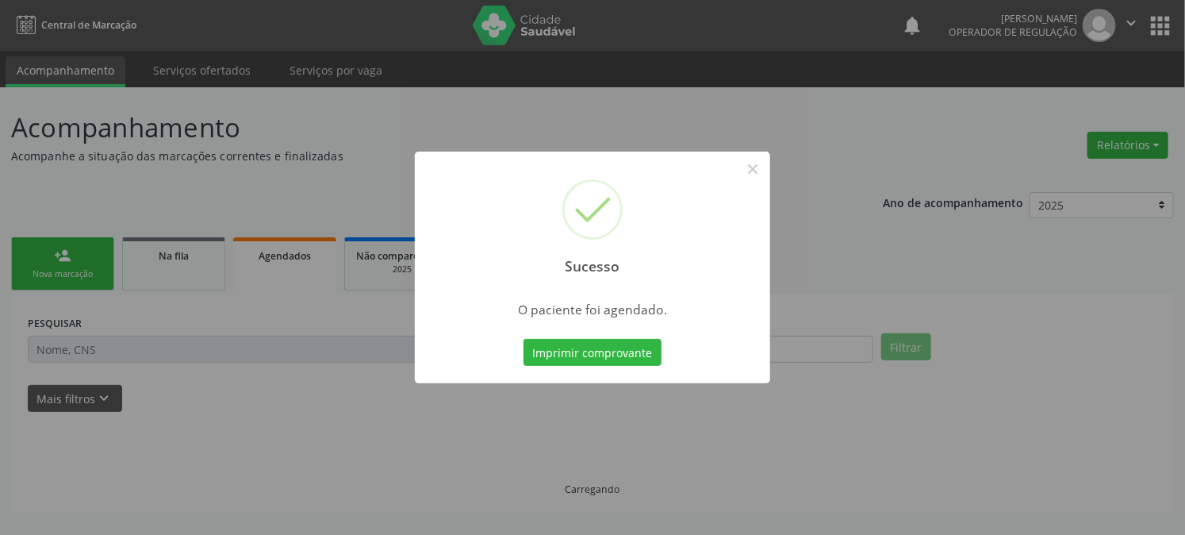
scroll to position [0, 0]
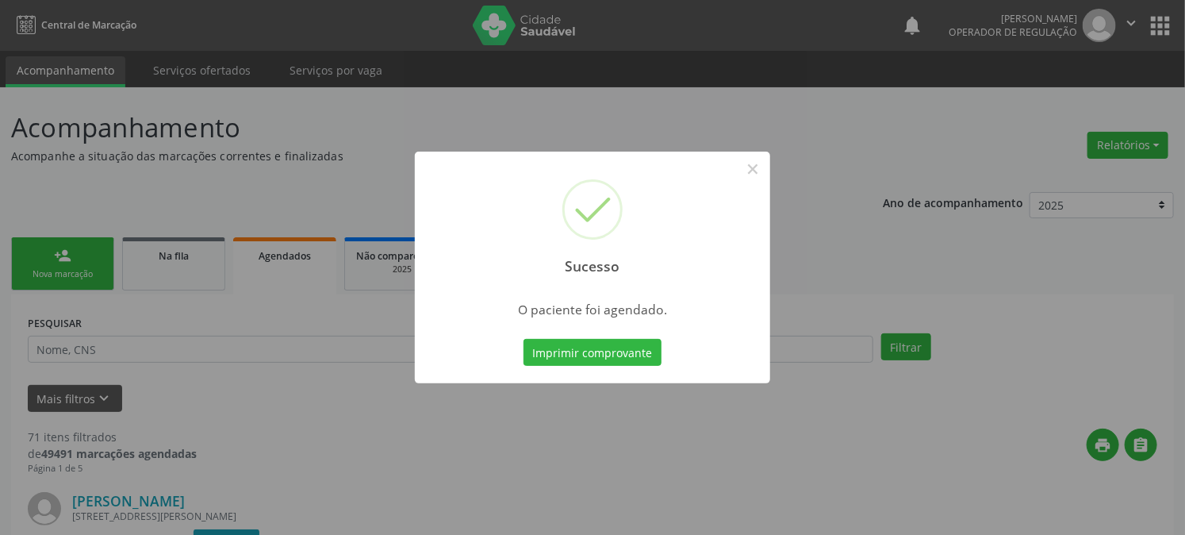
click at [524, 339] on button "Imprimir comprovante" at bounding box center [593, 352] width 138 height 27
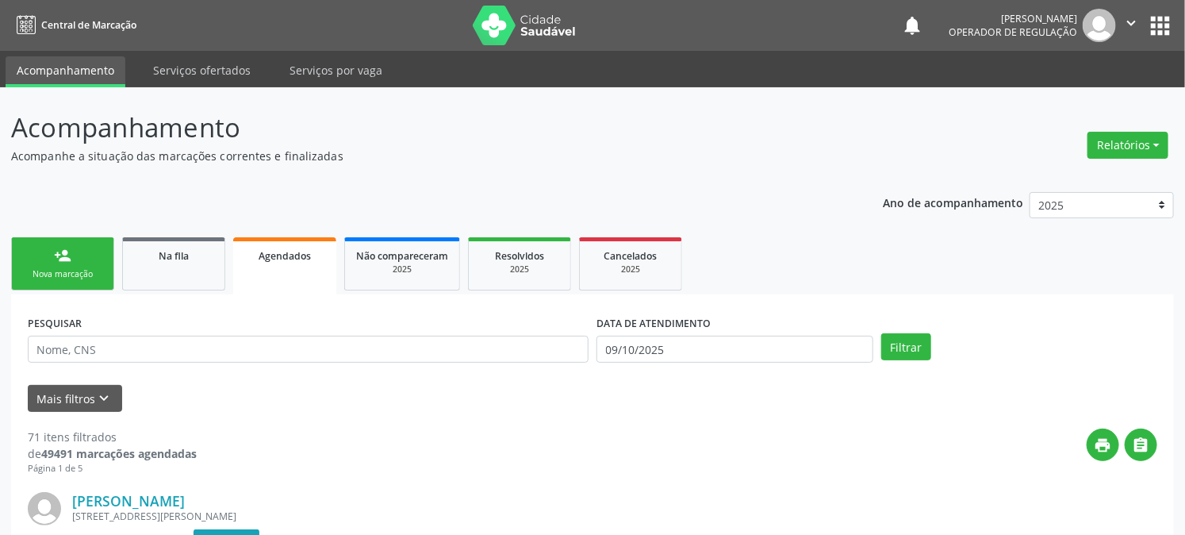
click at [68, 276] on div "Nova marcação" at bounding box center [62, 274] width 79 height 12
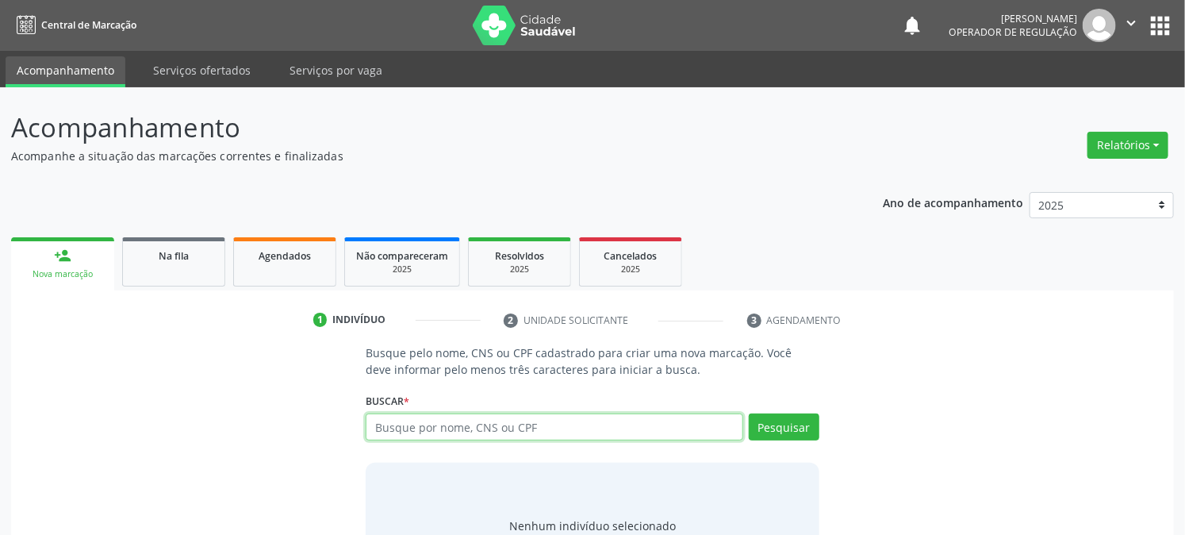
click at [458, 426] on input "text" at bounding box center [554, 426] width 377 height 27
type input "71163605492"
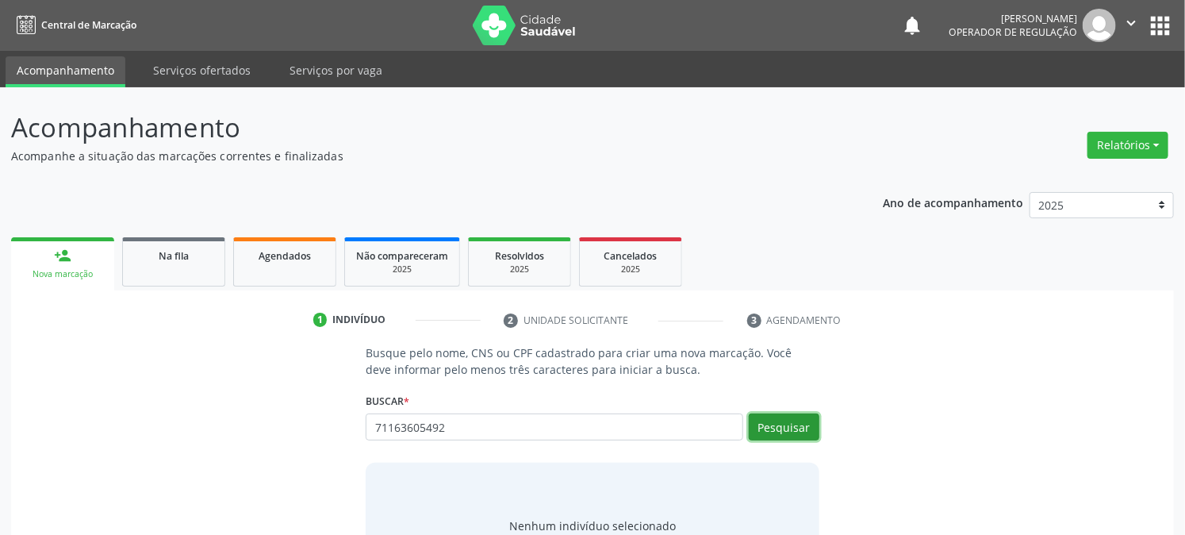
click at [782, 419] on button "Pesquisar" at bounding box center [784, 426] width 71 height 27
click at [1151, 24] on button "apps" at bounding box center [1160, 26] width 28 height 28
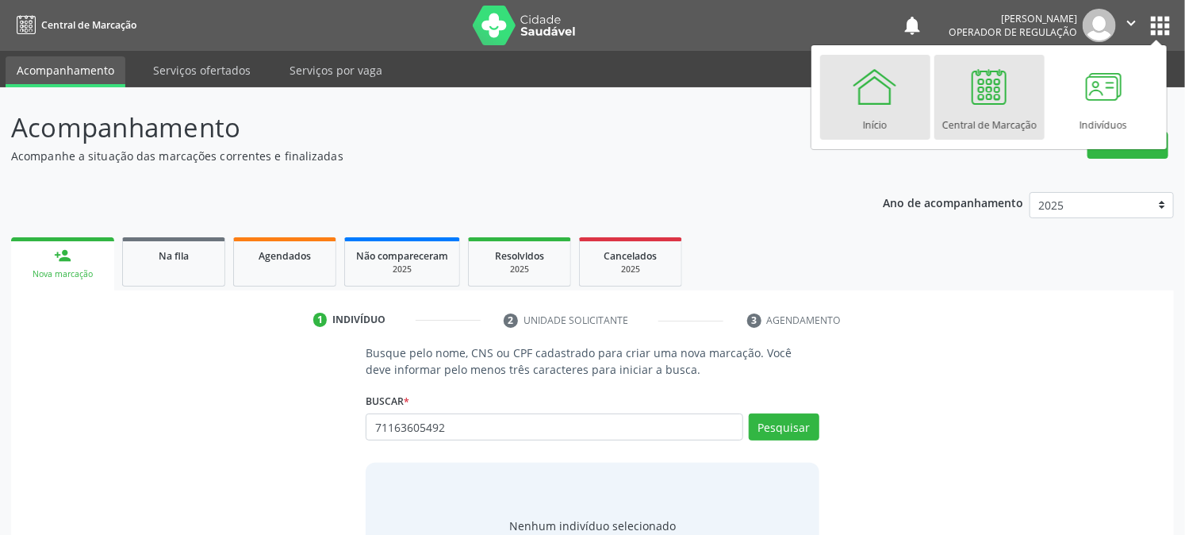
click at [910, 108] on link "Início" at bounding box center [875, 97] width 110 height 85
